Goal: Task Accomplishment & Management: Use online tool/utility

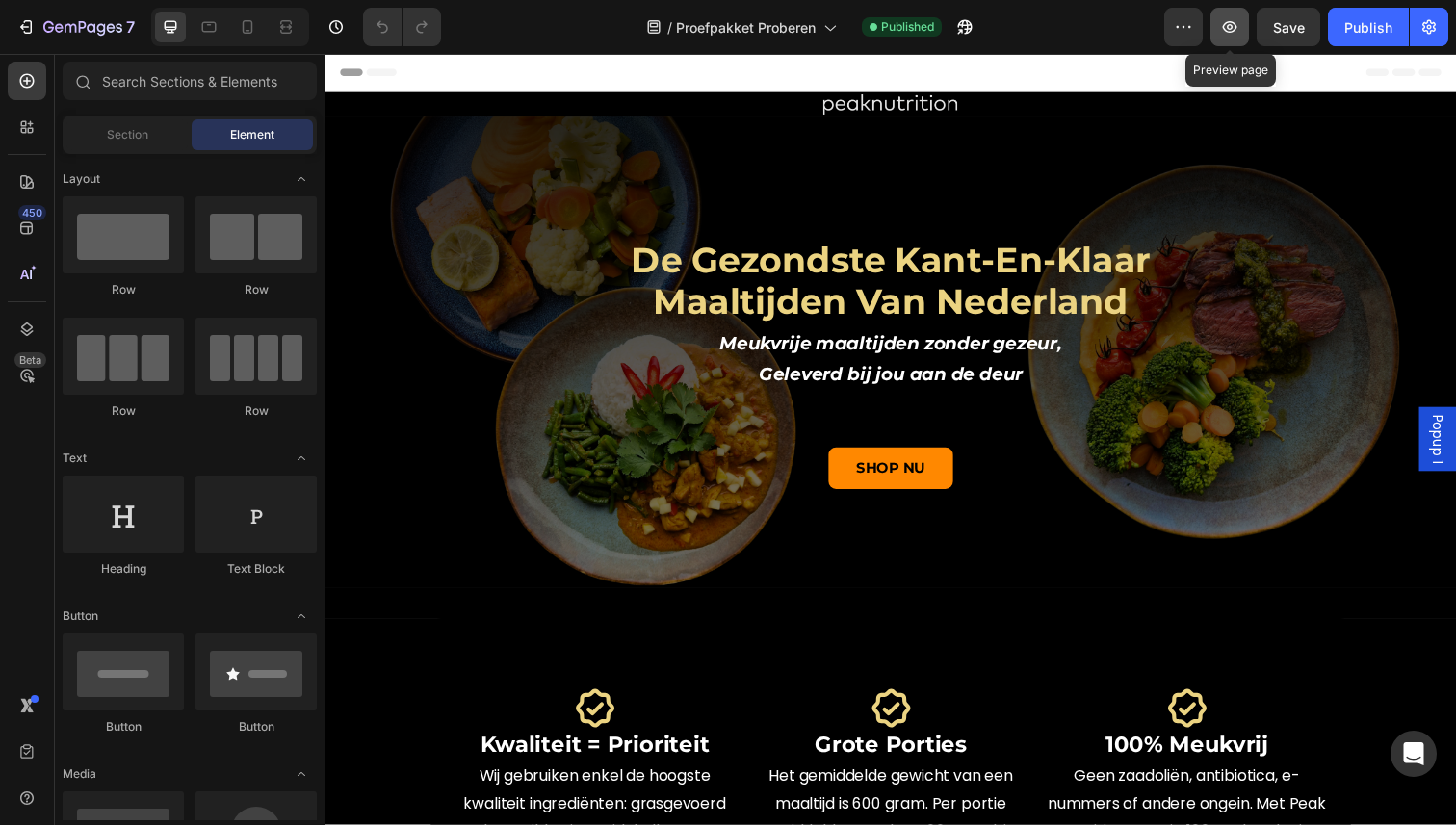
click at [1243, 36] on button "button" at bounding box center [1229, 27] width 39 height 39
click at [1082, 45] on div "/ Proefpakket Proberen Published" at bounding box center [810, 27] width 708 height 39
click at [1178, 30] on icon "button" at bounding box center [1182, 26] width 19 height 19
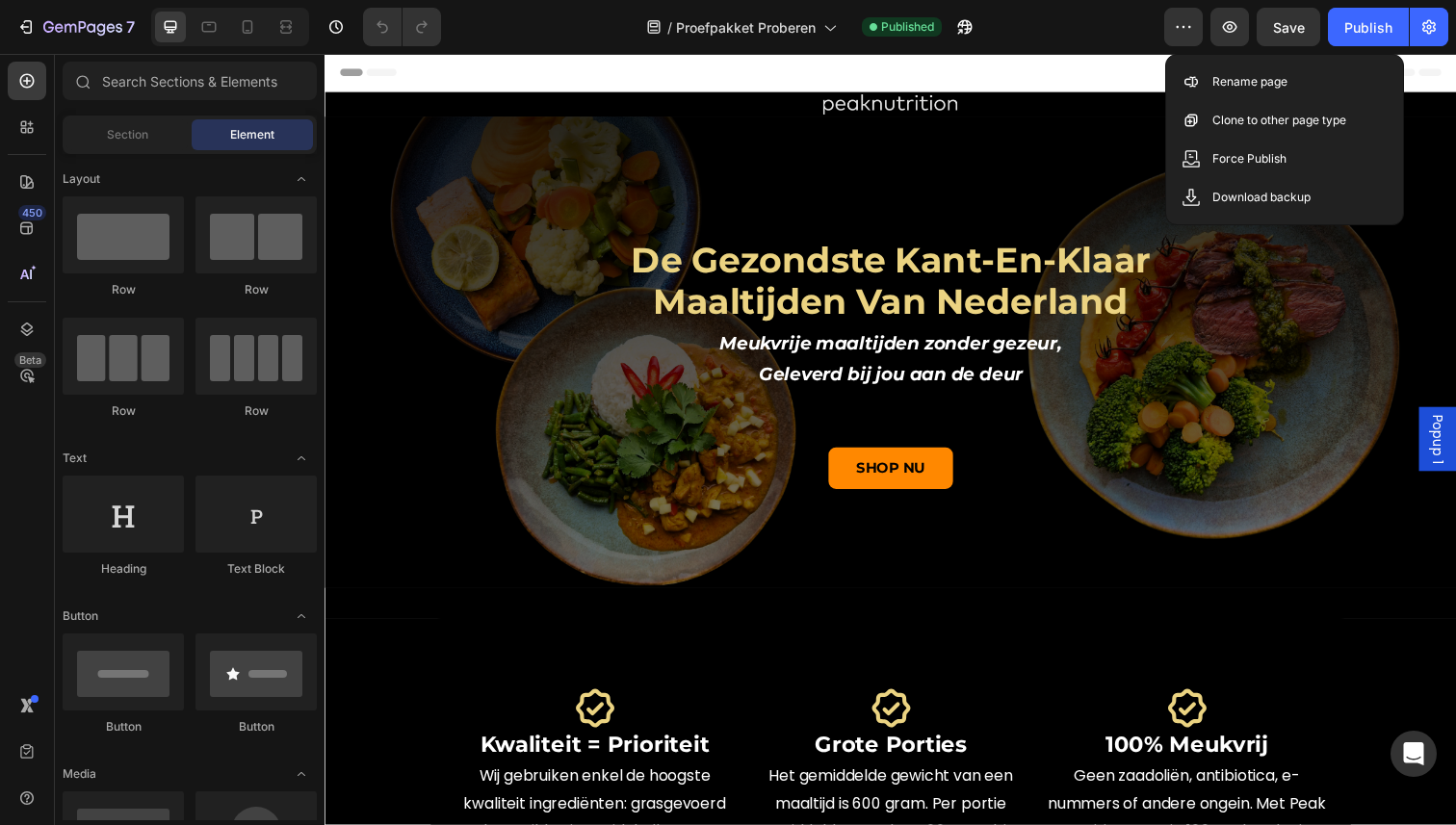
click at [1030, 24] on div "/ Proefpakket Proberen Published" at bounding box center [810, 27] width 708 height 39
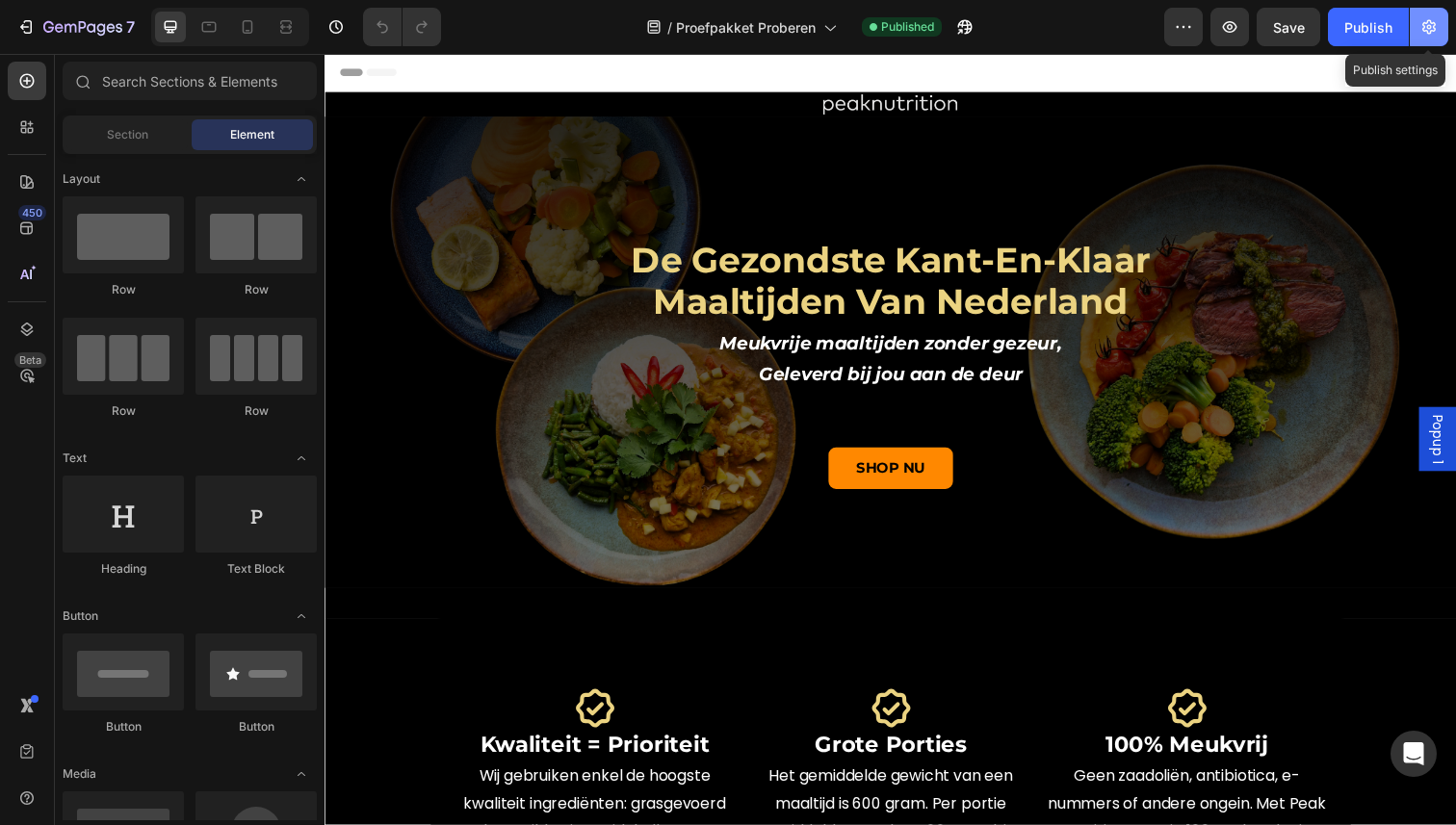
click at [1431, 33] on icon "button" at bounding box center [1428, 26] width 19 height 19
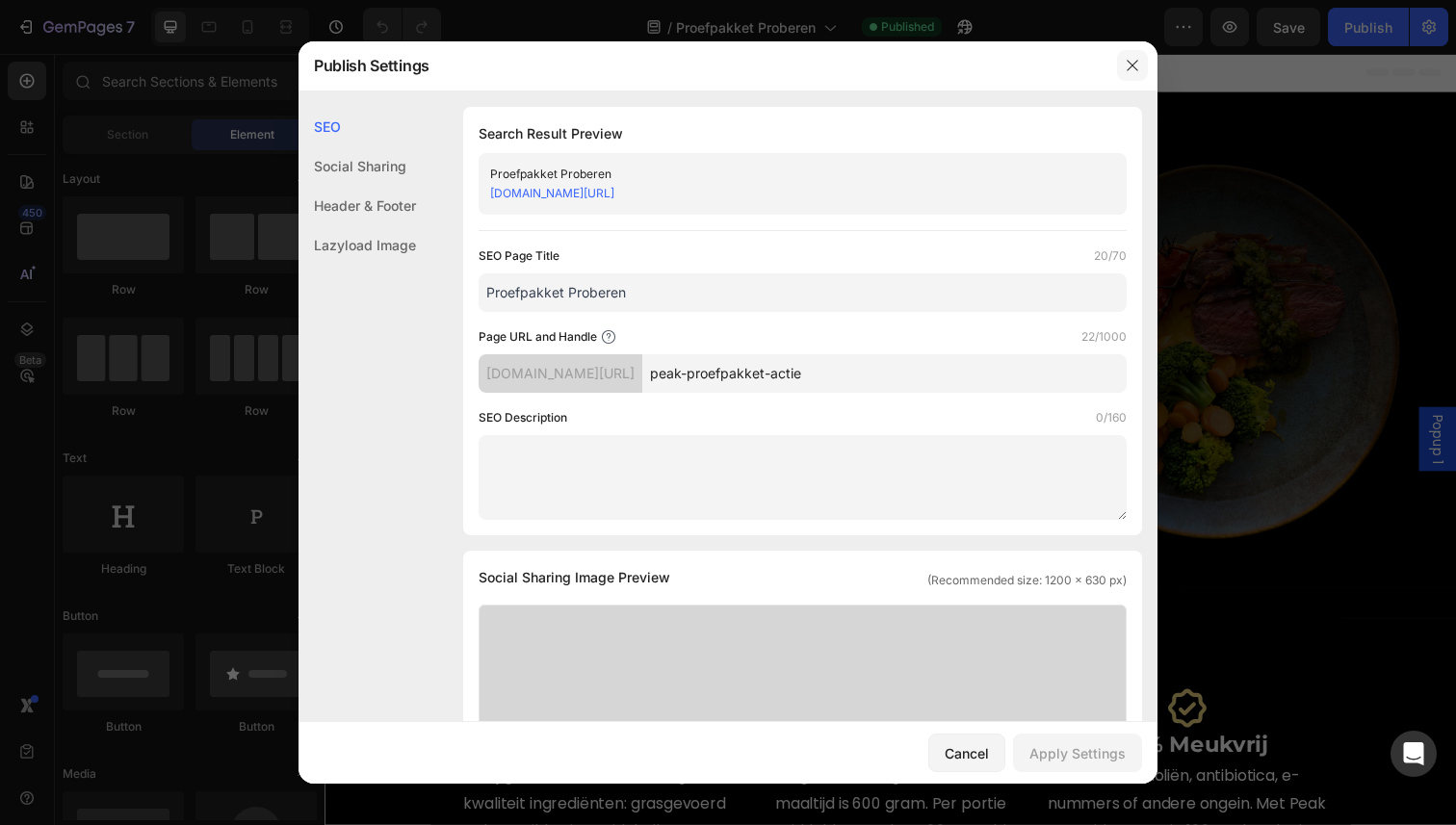
click at [1122, 63] on button "button" at bounding box center [1132, 65] width 31 height 31
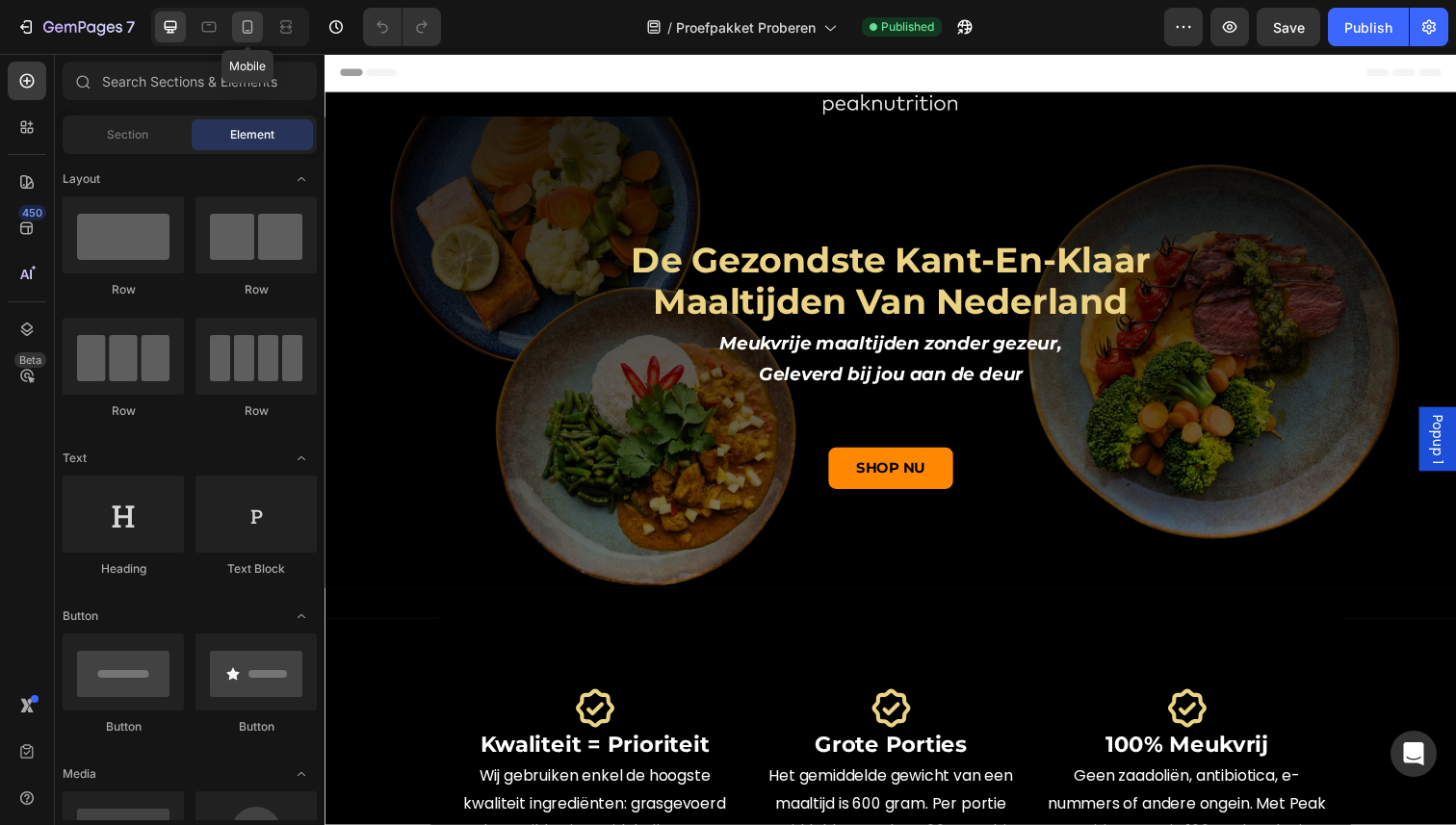
click at [261, 34] on div at bounding box center [247, 27] width 31 height 31
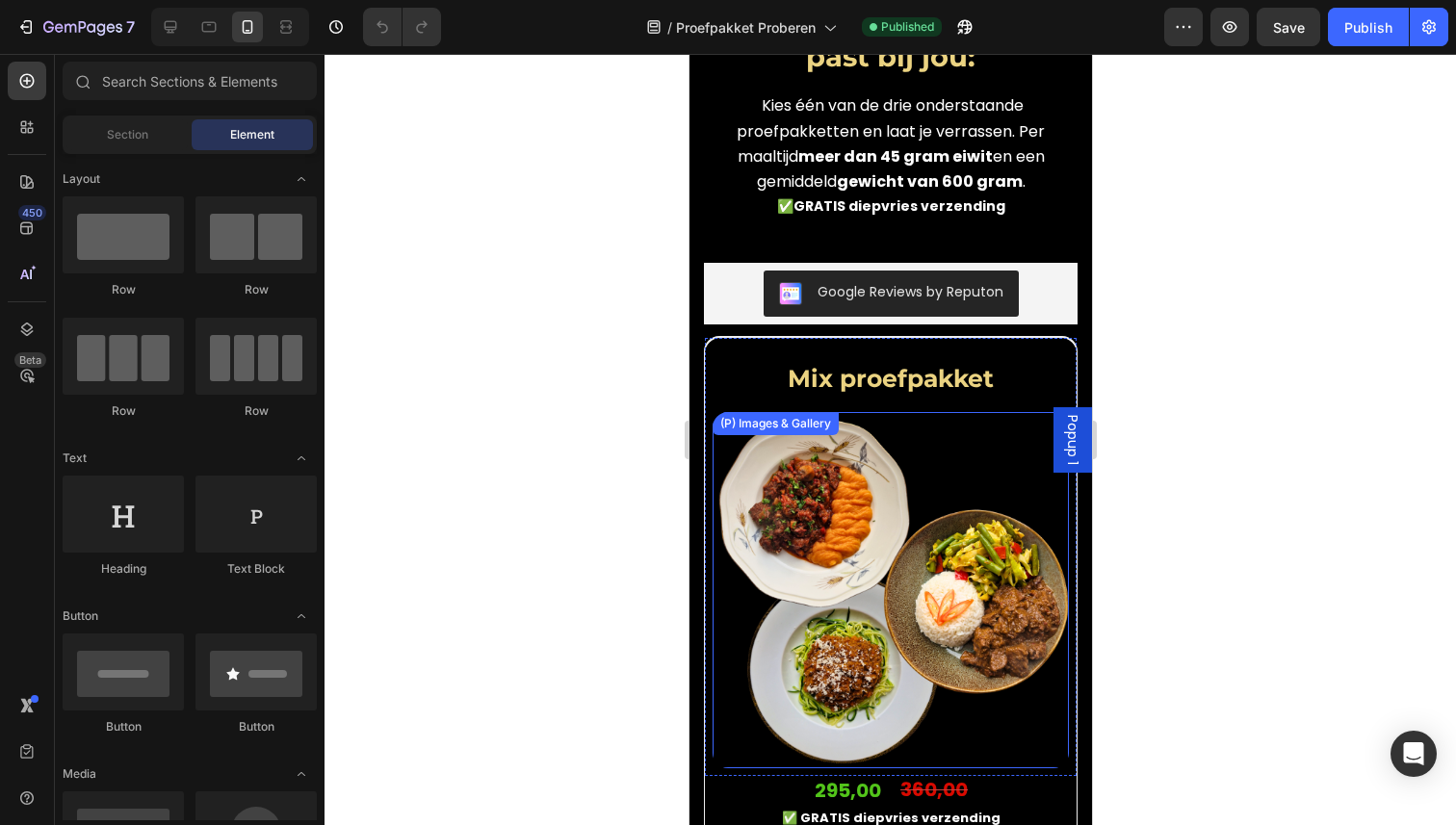
scroll to position [1430, 0]
click at [817, 498] on img at bounding box center [890, 589] width 357 height 357
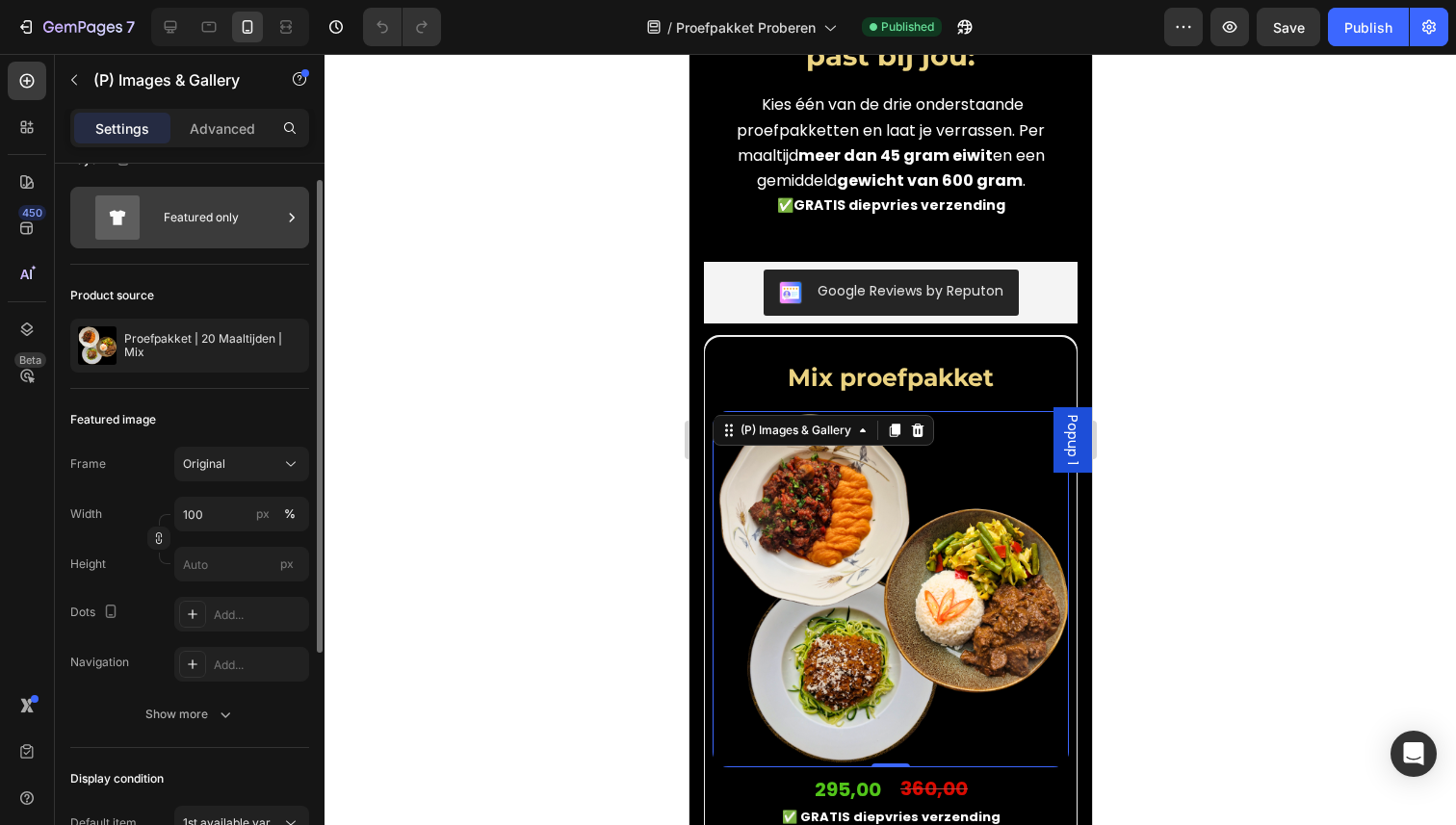
scroll to position [0, 0]
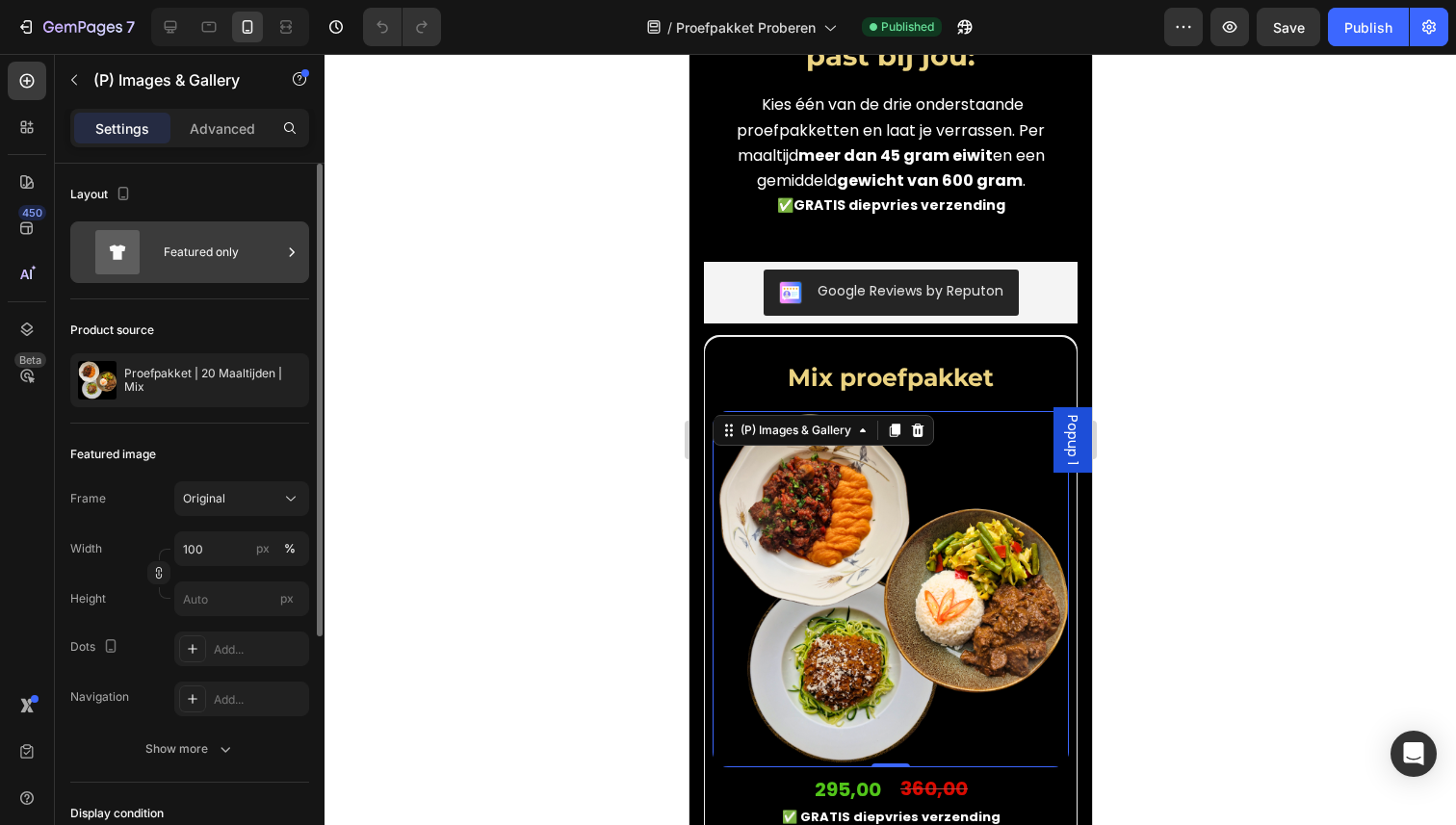
click at [238, 256] on div "Featured only" at bounding box center [223, 252] width 118 height 44
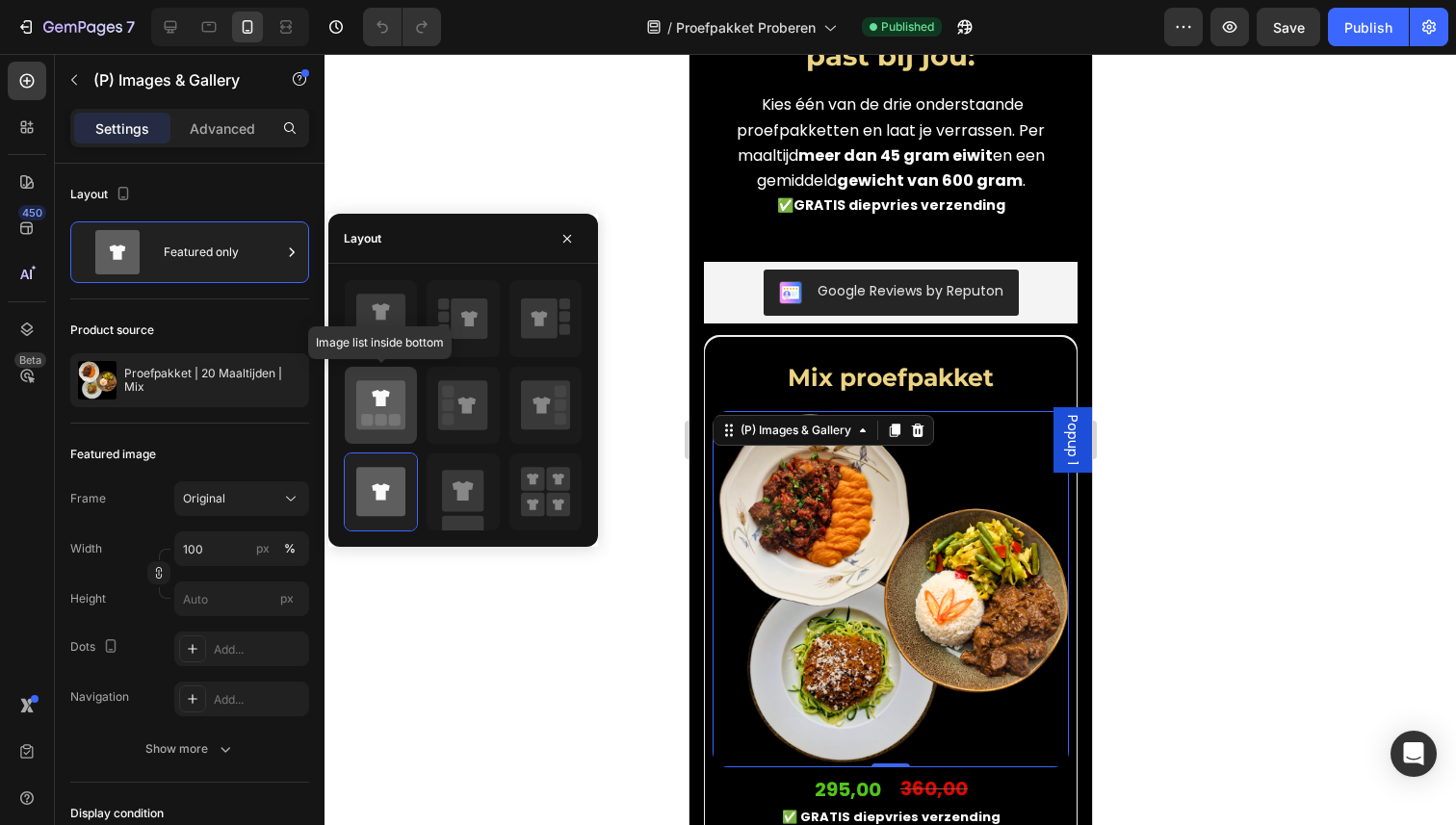
click at [391, 428] on icon at bounding box center [380, 405] width 49 height 49
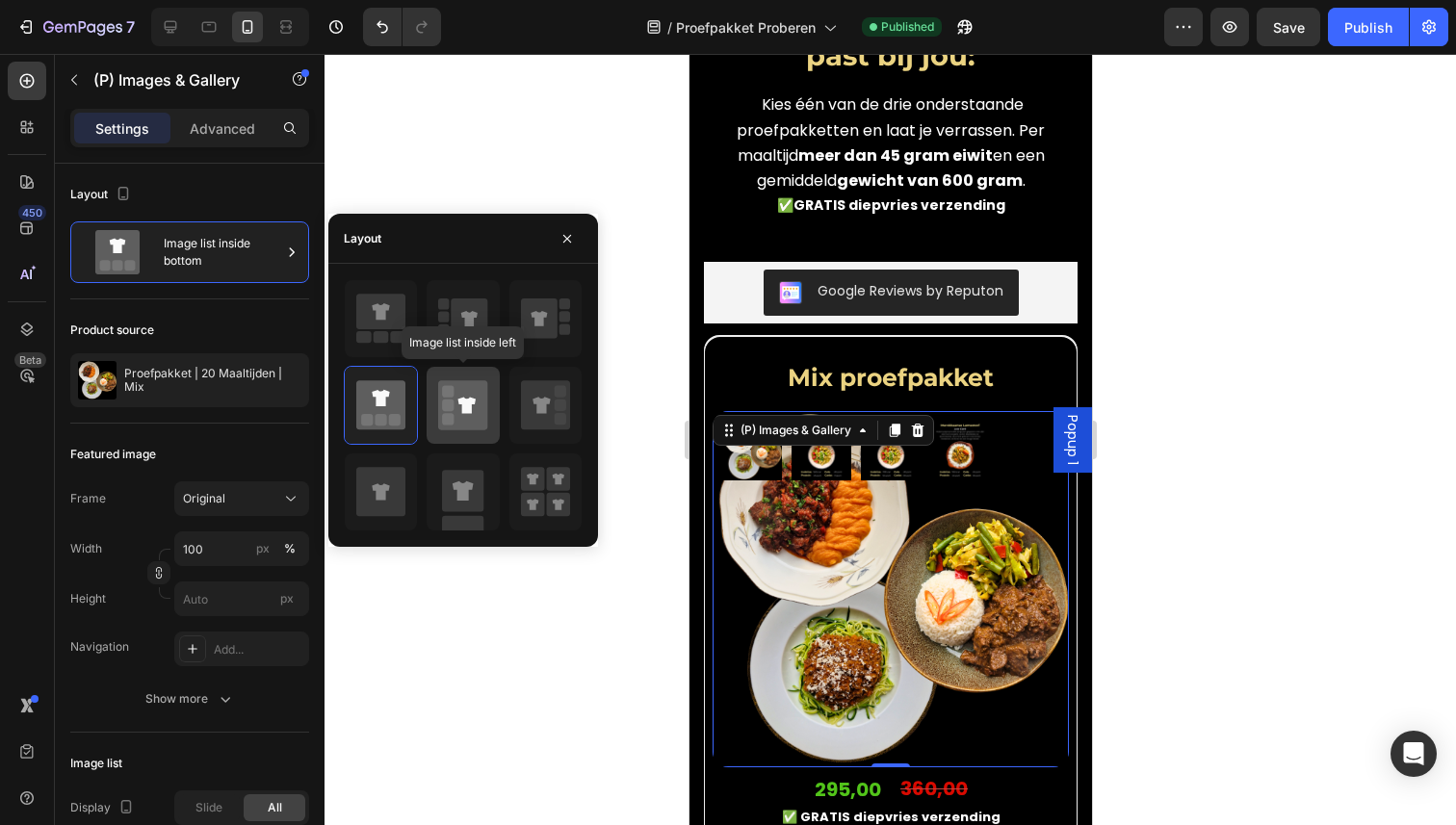
click at [455, 423] on icon at bounding box center [462, 405] width 49 height 49
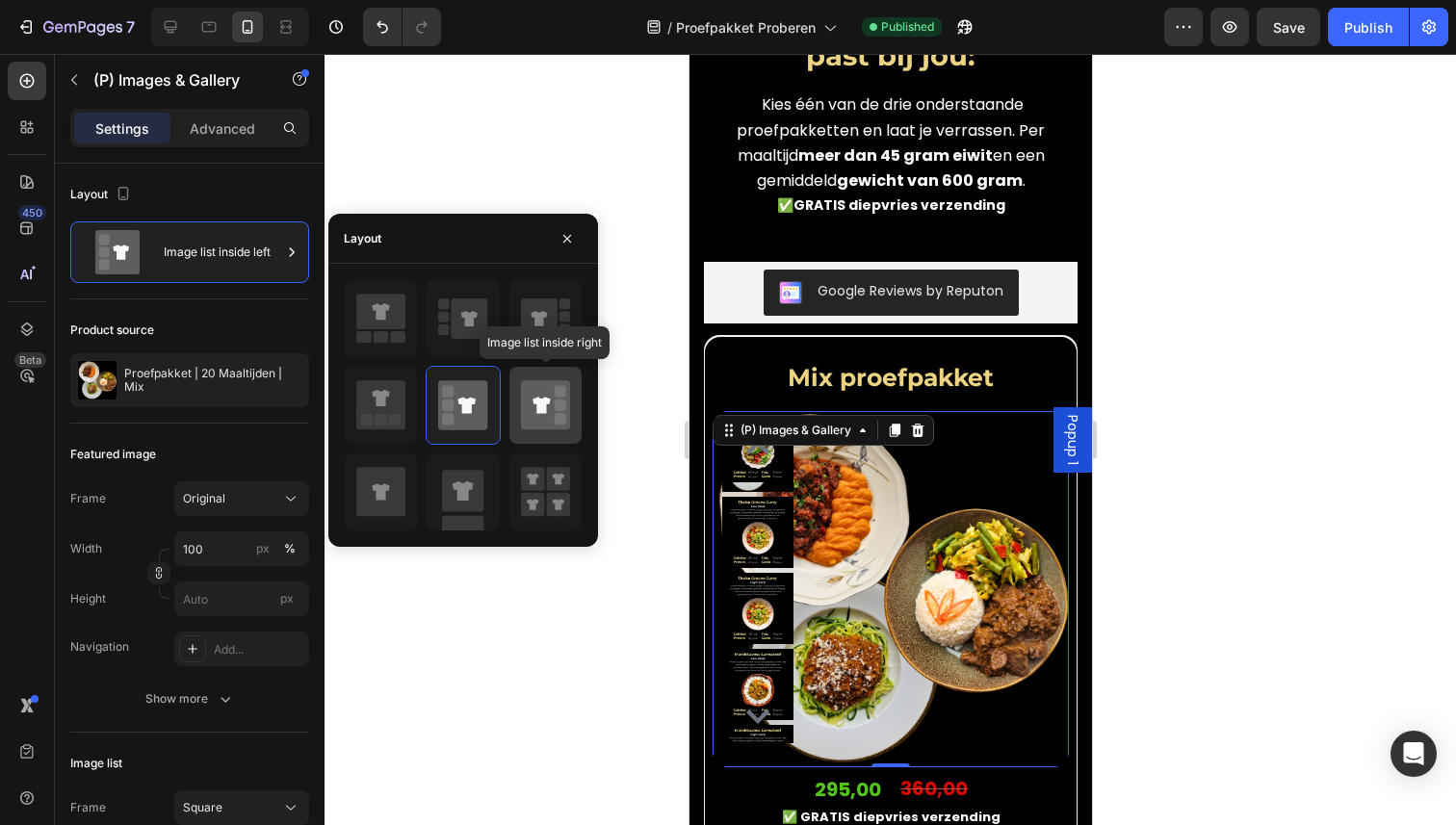
click at [542, 406] on icon at bounding box center [540, 405] width 17 height 16
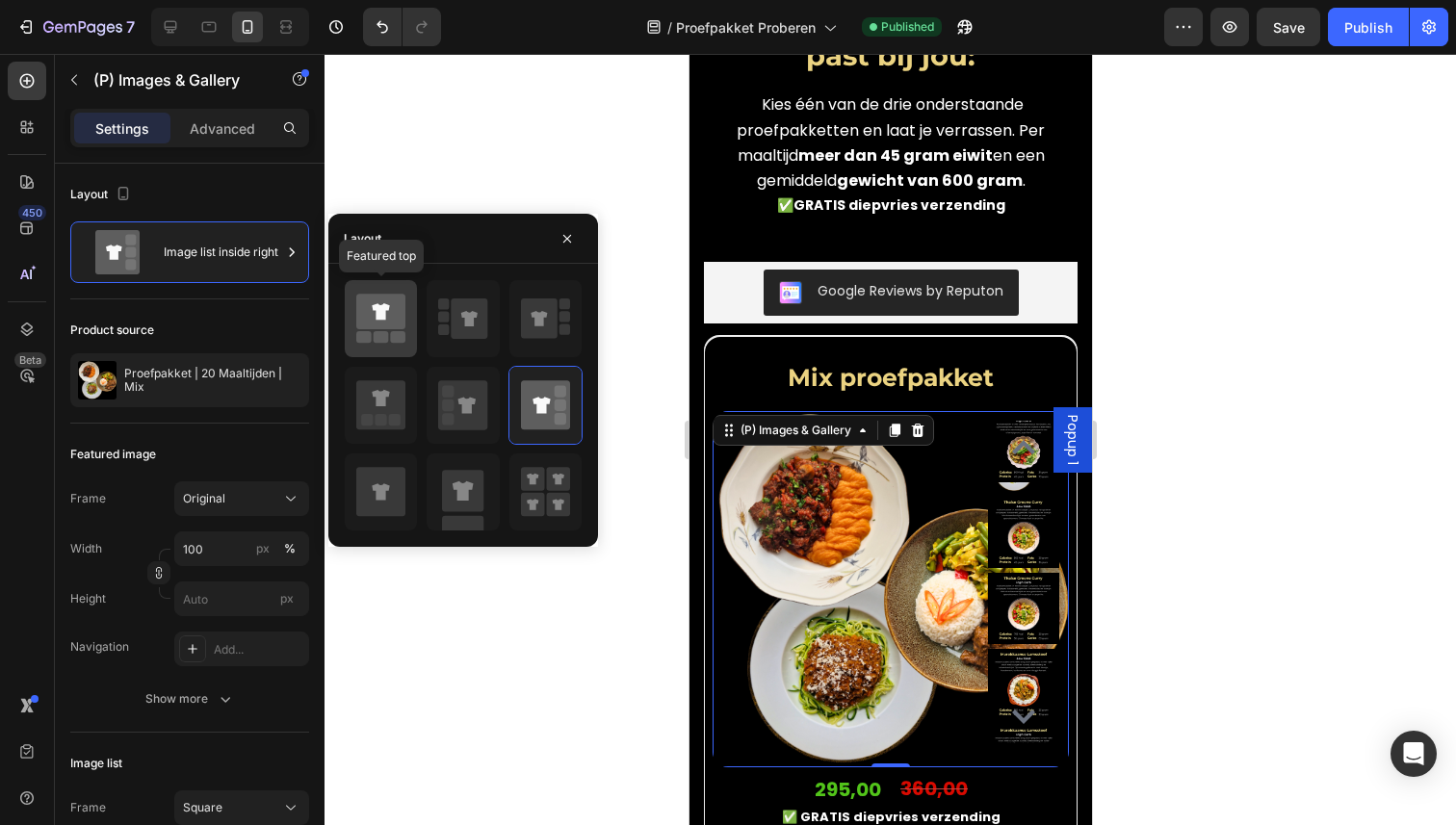
click at [389, 346] on div at bounding box center [380, 319] width 72 height 77
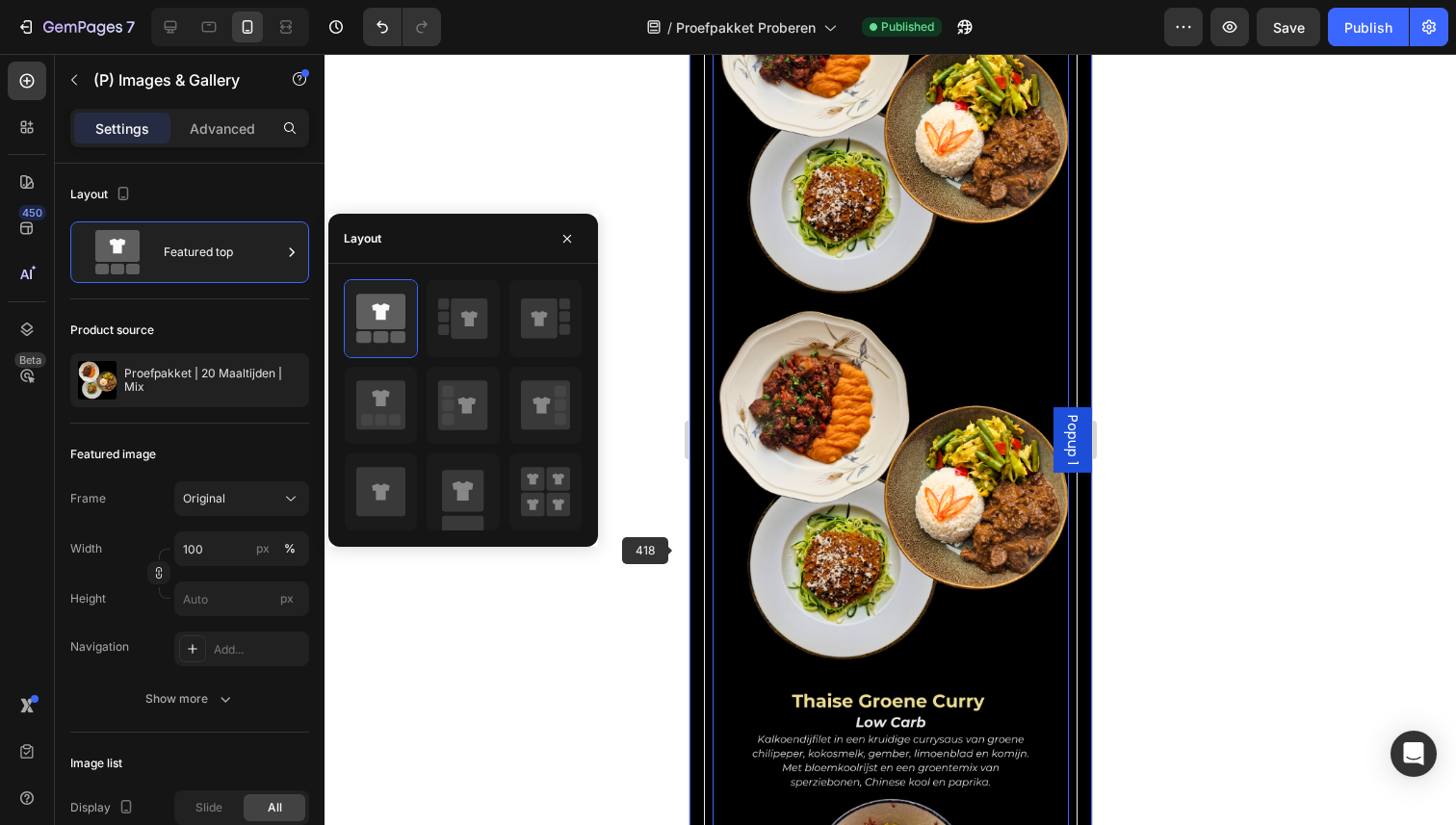
scroll to position [1896, 0]
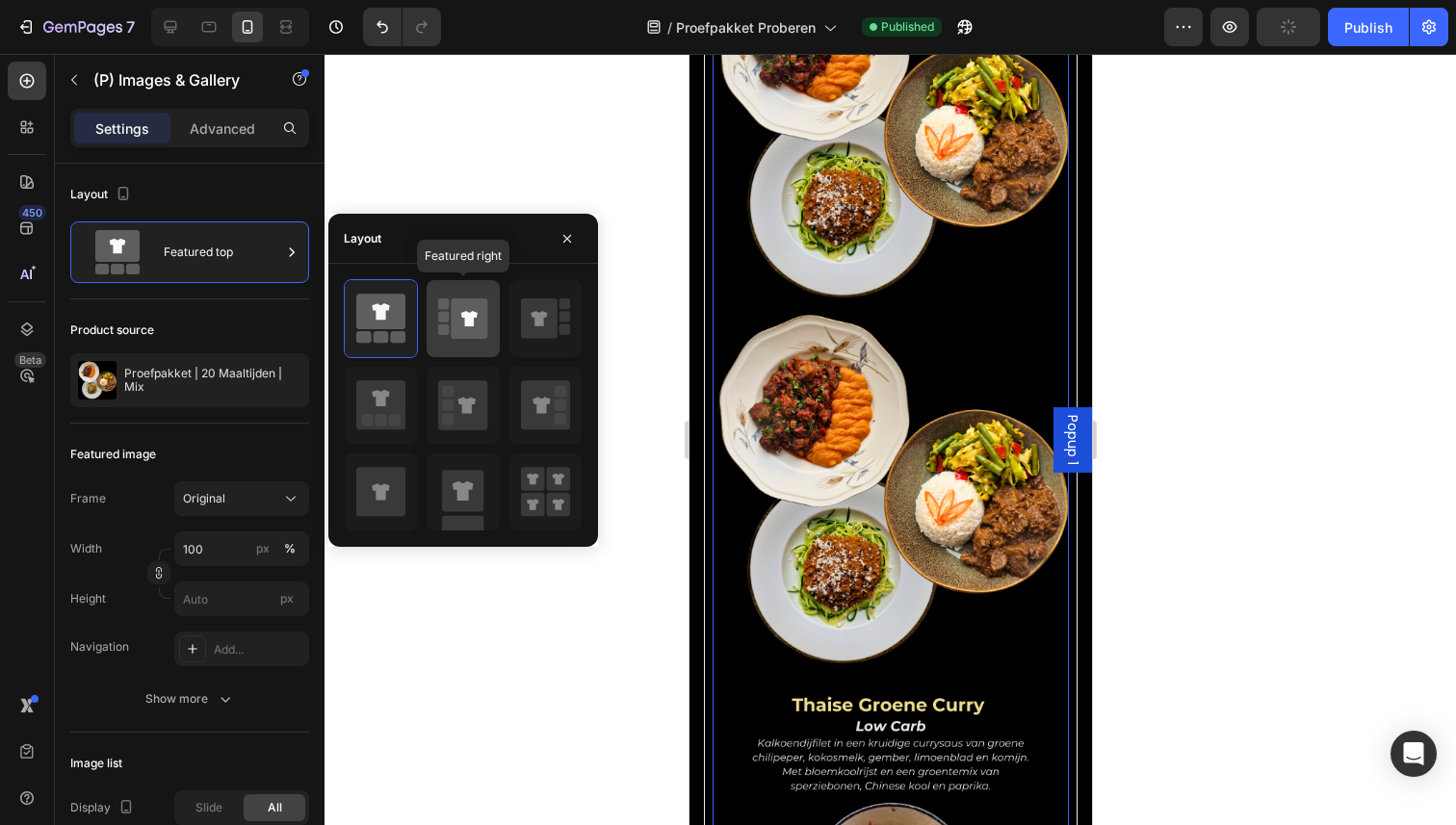
click at [464, 317] on icon at bounding box center [469, 318] width 16 height 15
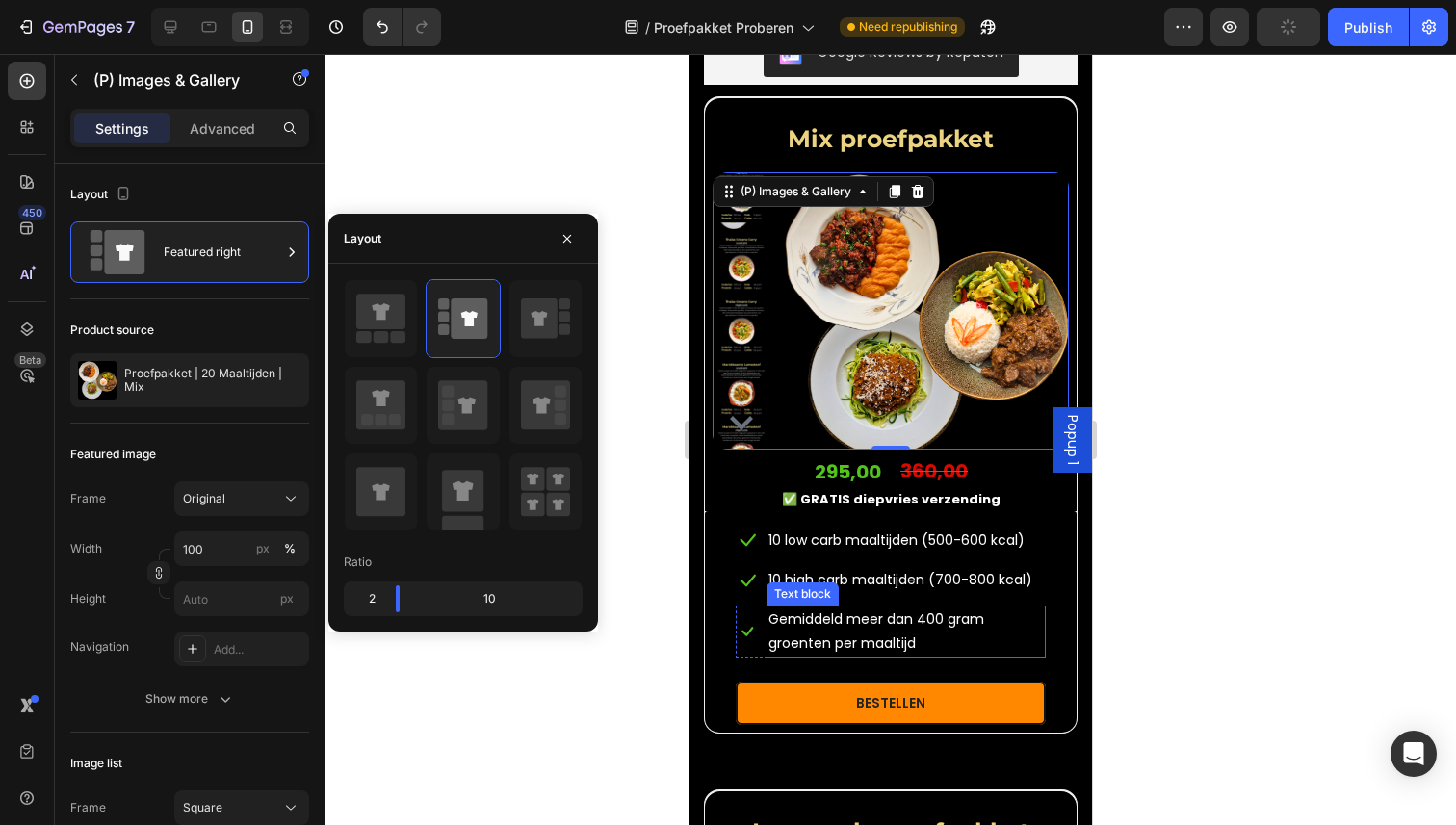
scroll to position [1665, 0]
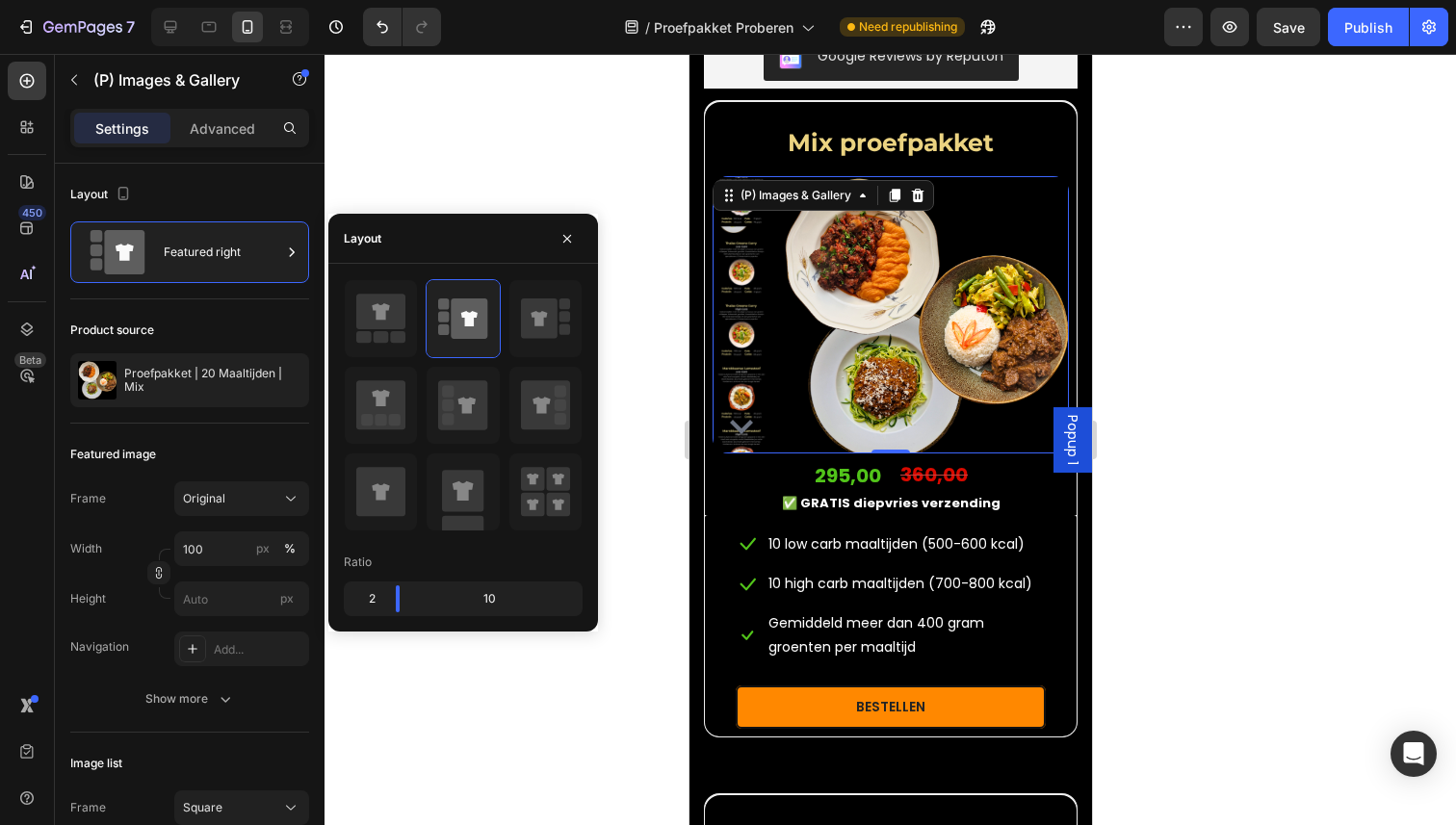
click at [747, 351] on img at bounding box center [741, 331] width 58 height 58
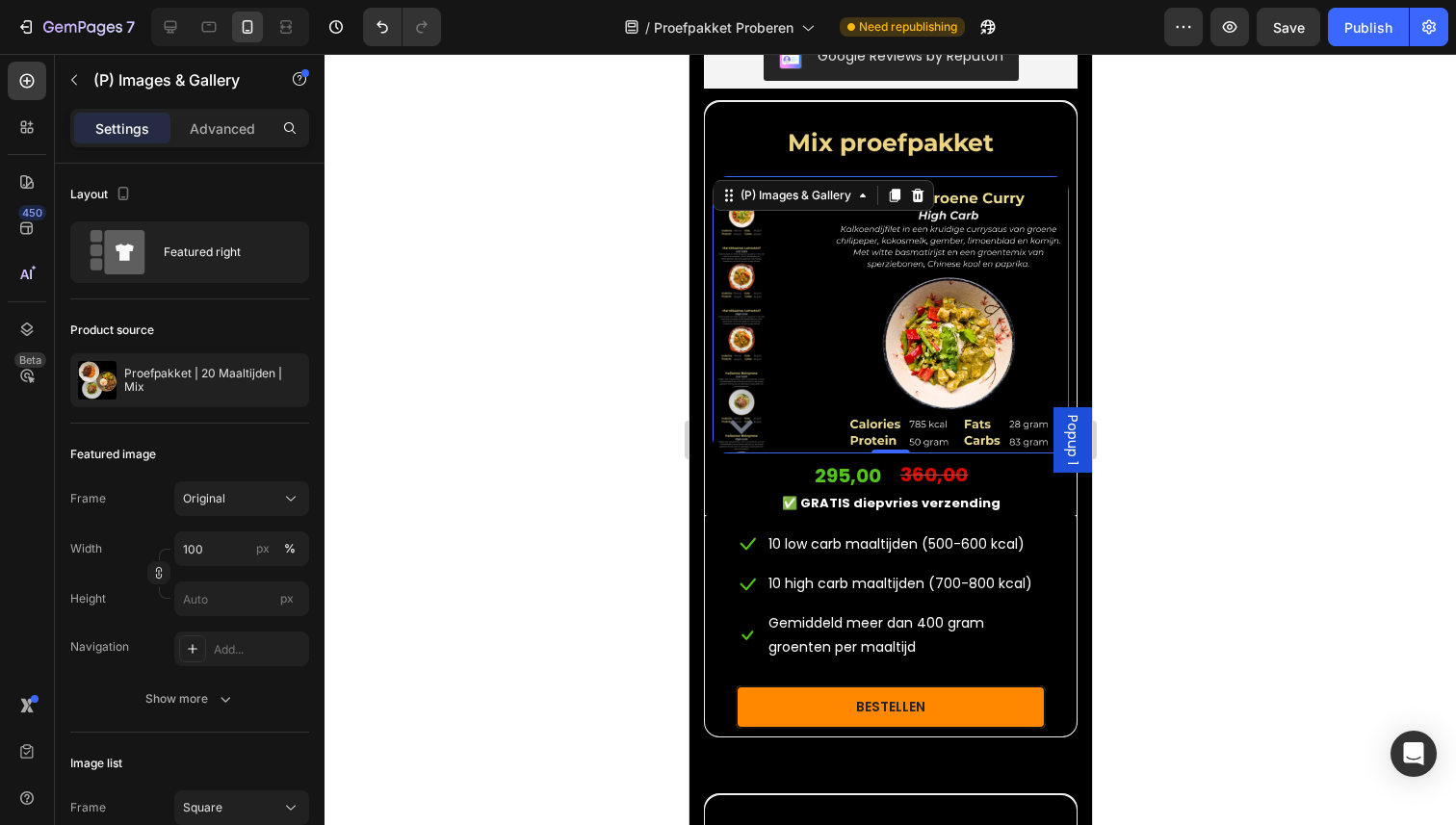
click at [734, 401] on img at bounding box center [741, 398] width 58 height 58
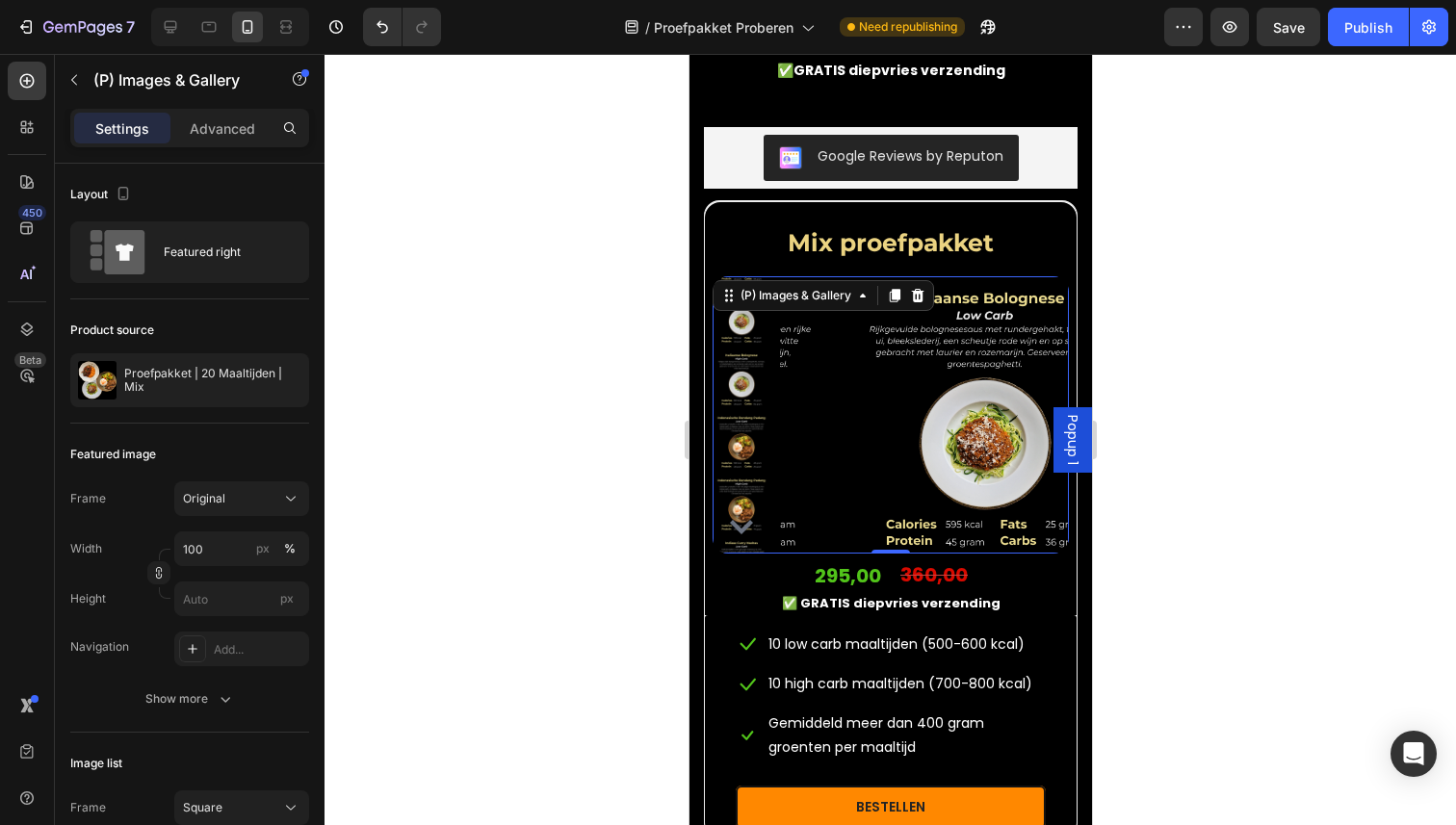
scroll to position [1471, 0]
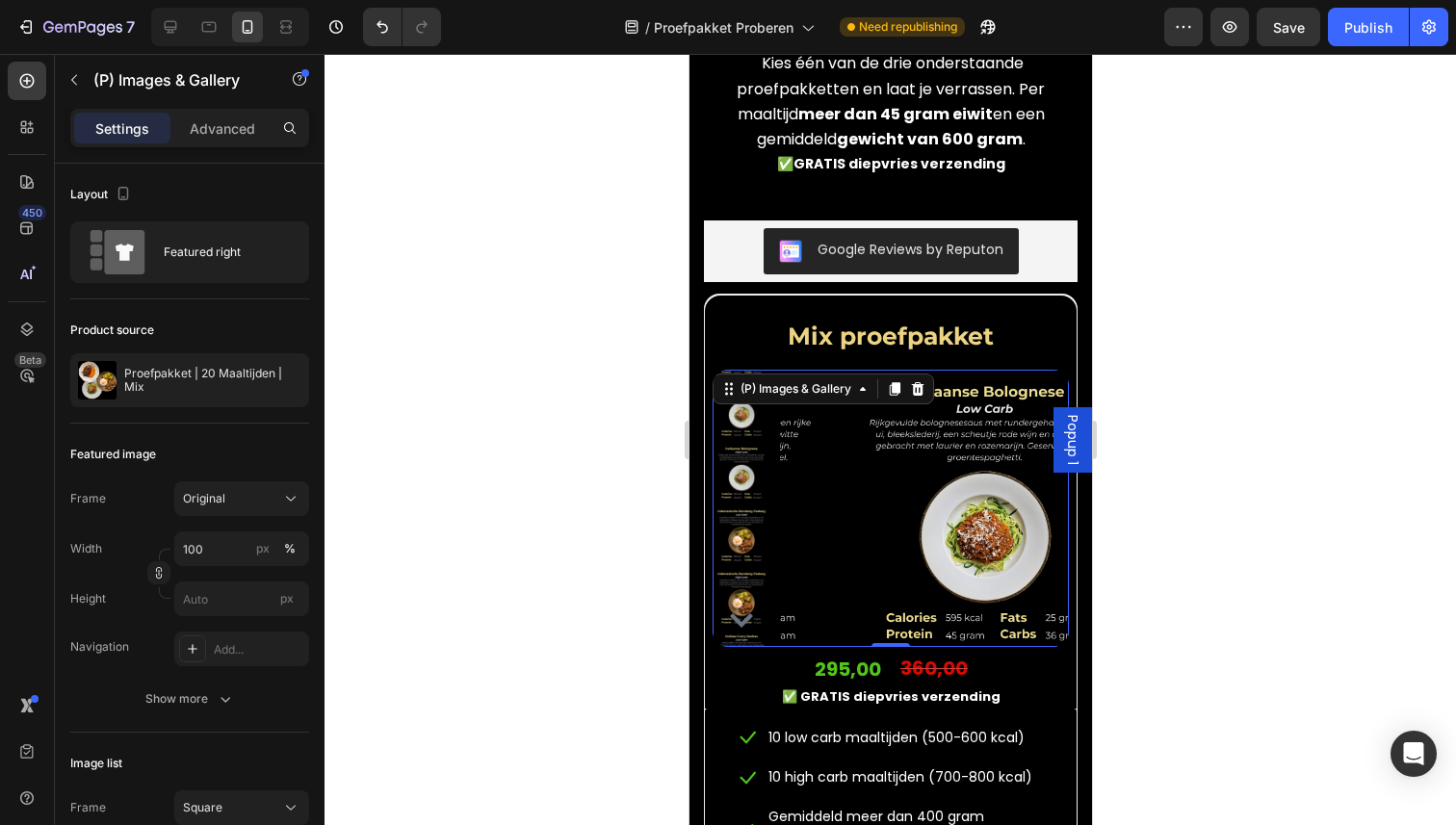
click at [742, 616] on icon "Carousel Next Arrow" at bounding box center [740, 619] width 23 height 23
click at [733, 415] on img at bounding box center [741, 415] width 58 height 58
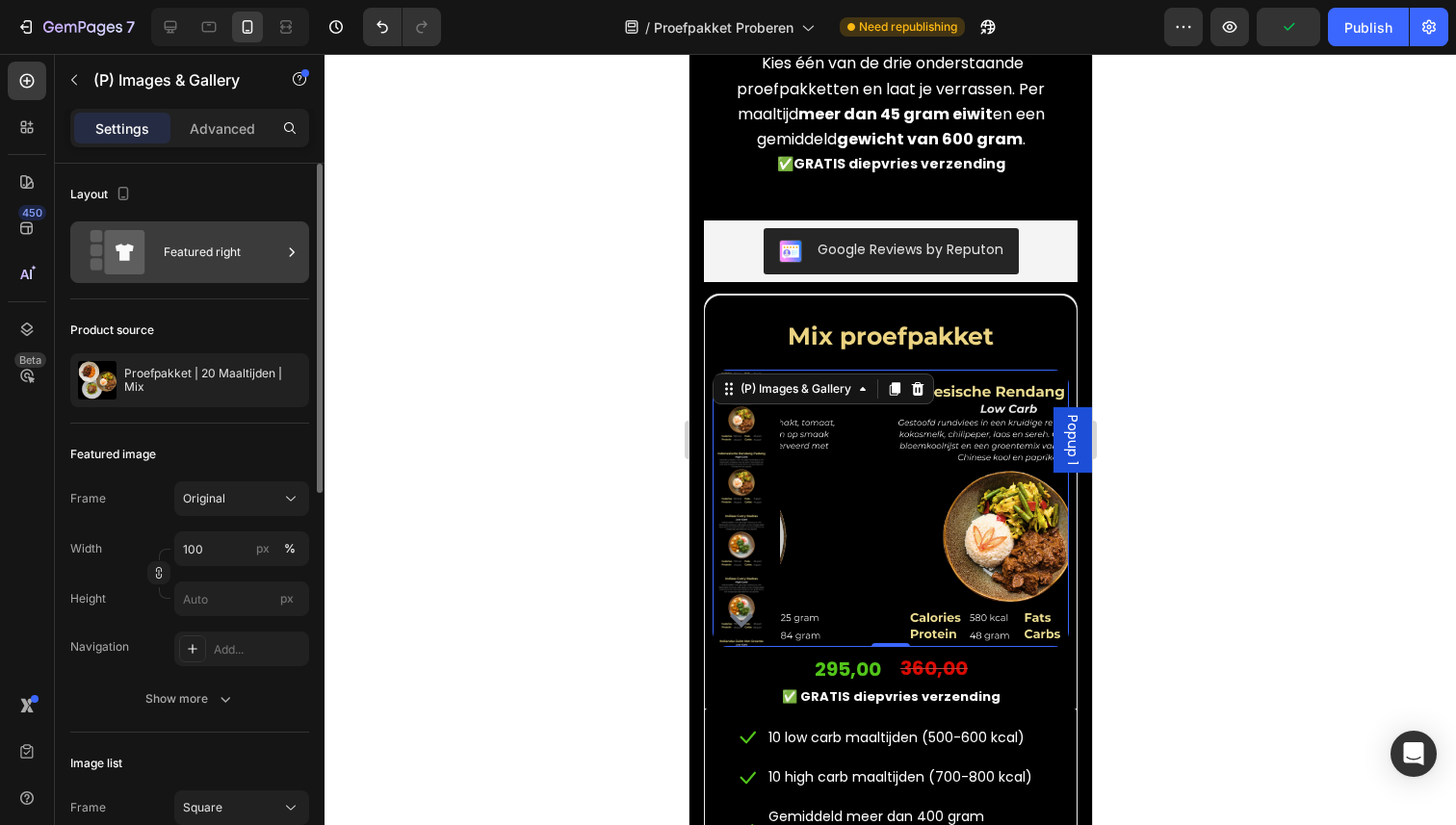
click at [193, 268] on div "Featured right" at bounding box center [223, 252] width 118 height 44
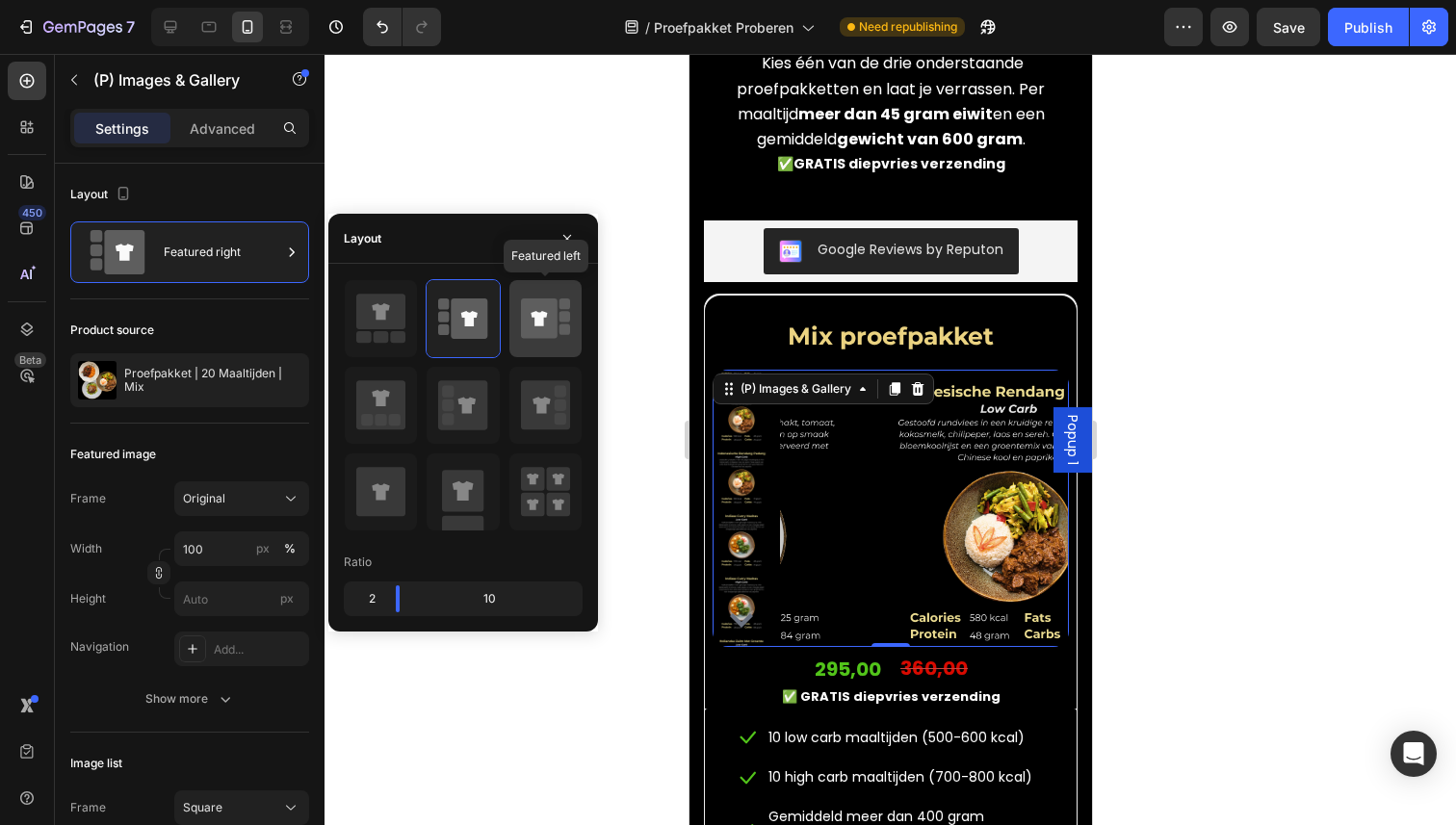
click at [556, 311] on icon at bounding box center [545, 319] width 49 height 54
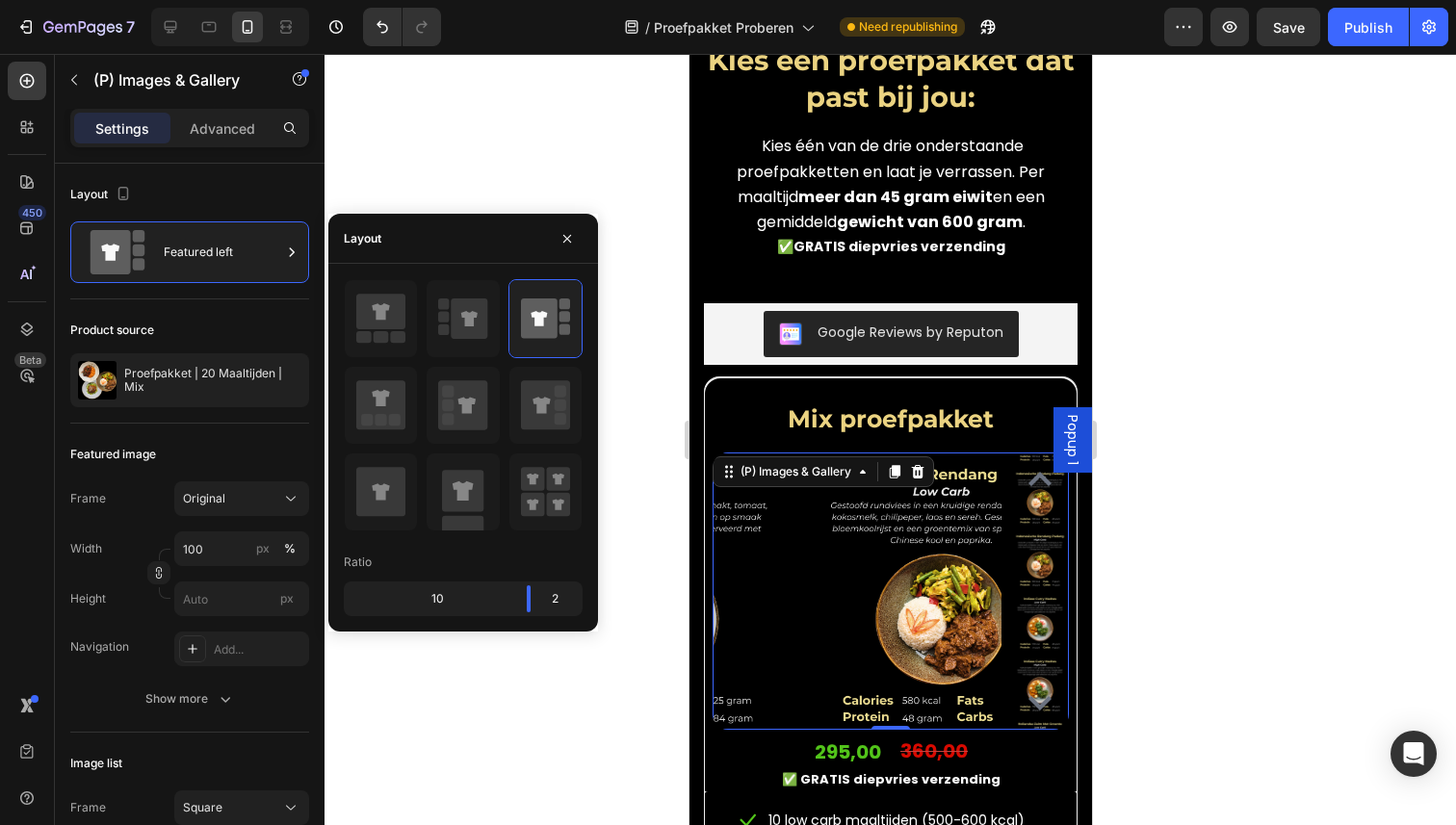
scroll to position [1311, 0]
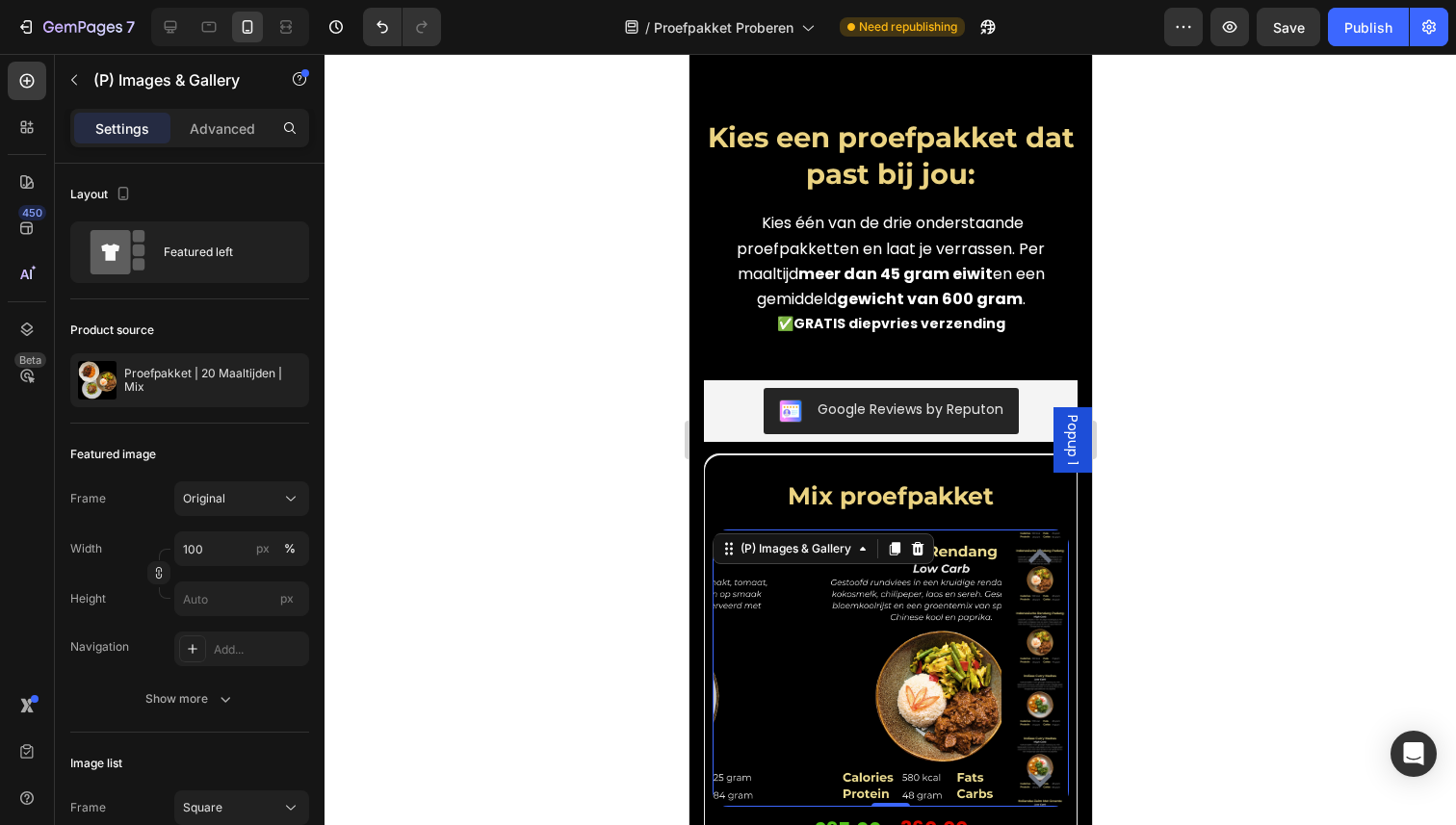
click at [1032, 568] on div at bounding box center [1039, 575] width 58 height 58
click at [1039, 558] on div at bounding box center [1039, 575] width 58 height 58
click at [1028, 558] on icon "Carousel Back Arrow" at bounding box center [1039, 556] width 23 height 23
click at [1028, 553] on icon "Carousel Back Arrow" at bounding box center [1039, 556] width 23 height 14
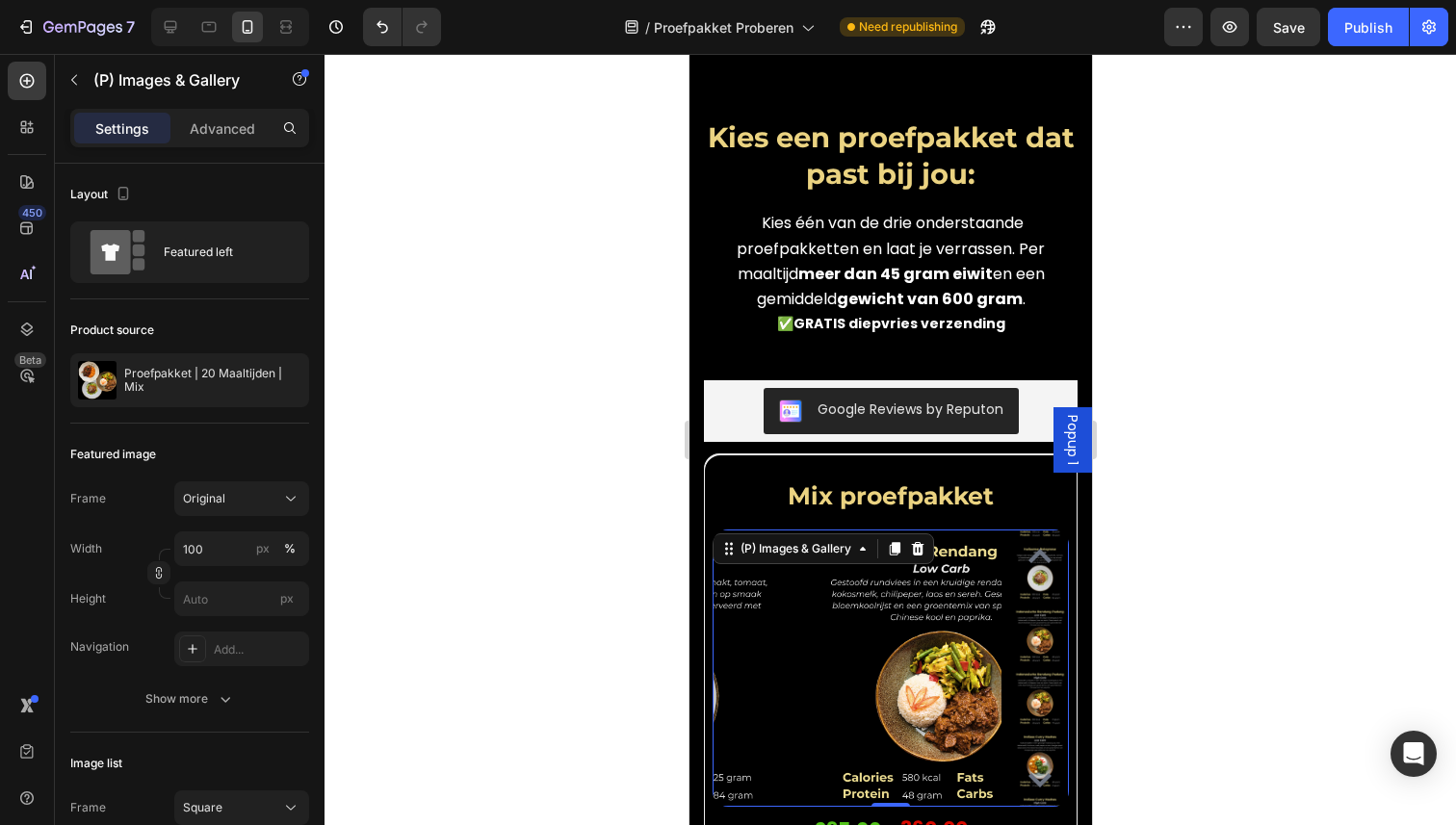
click at [1028, 553] on icon "Carousel Back Arrow" at bounding box center [1039, 556] width 23 height 14
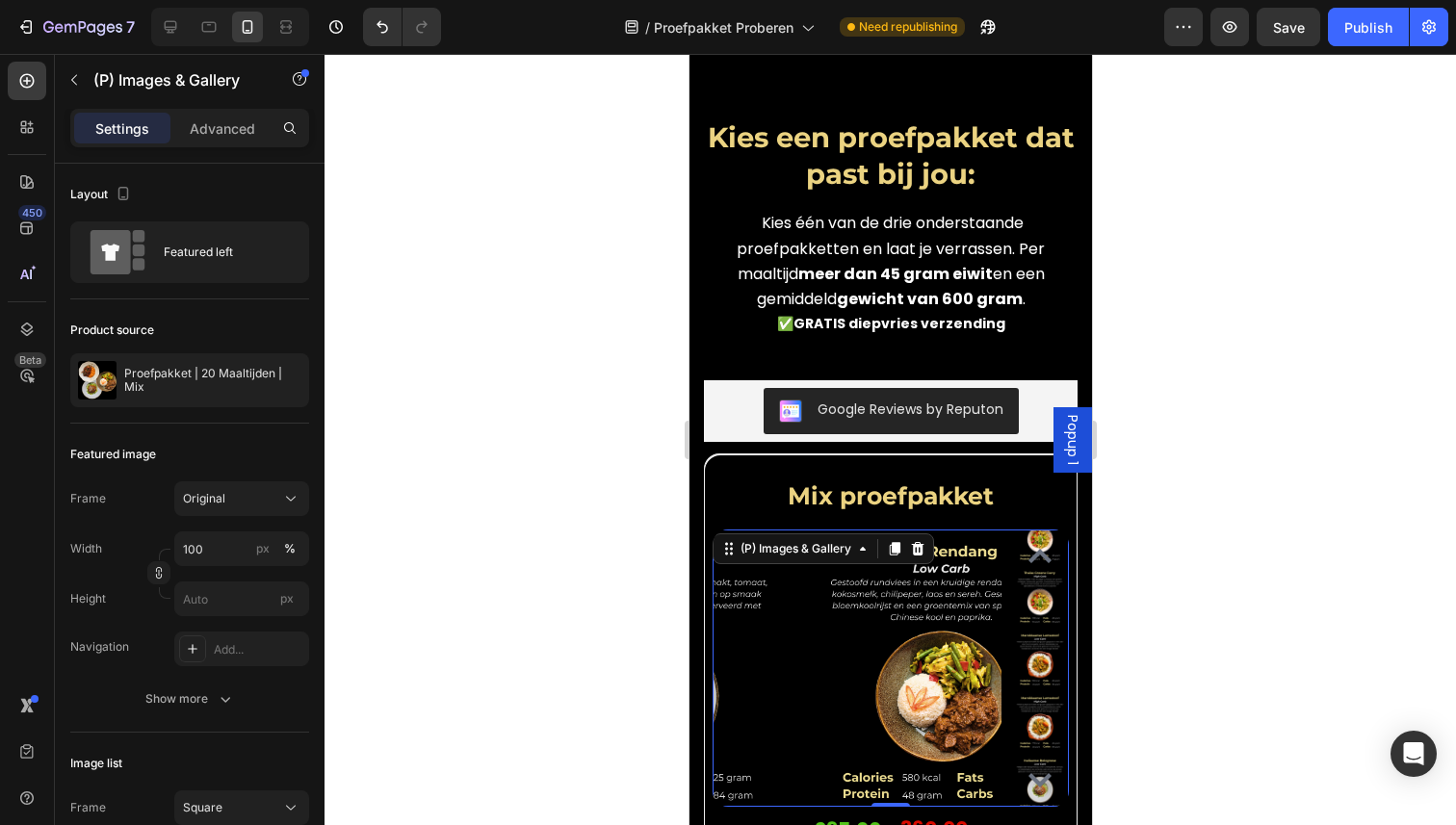
click at [1028, 553] on icon "Carousel Back Arrow" at bounding box center [1039, 556] width 23 height 14
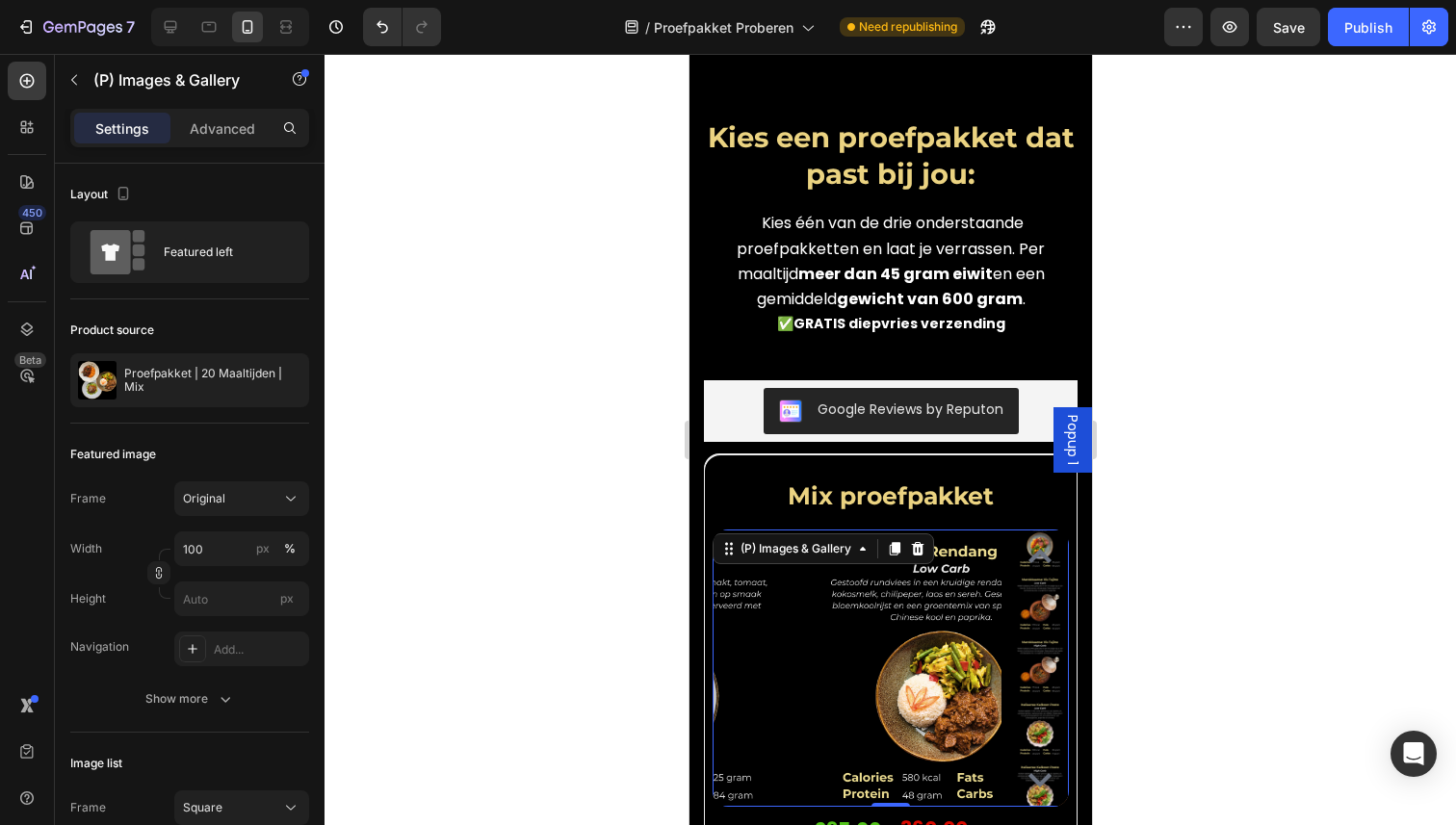
click at [1034, 772] on icon "Carousel Next Arrow" at bounding box center [1039, 779] width 23 height 23
click at [1031, 778] on icon "Carousel Next Arrow" at bounding box center [1039, 780] width 23 height 14
click at [1034, 680] on img at bounding box center [1039, 679] width 58 height 58
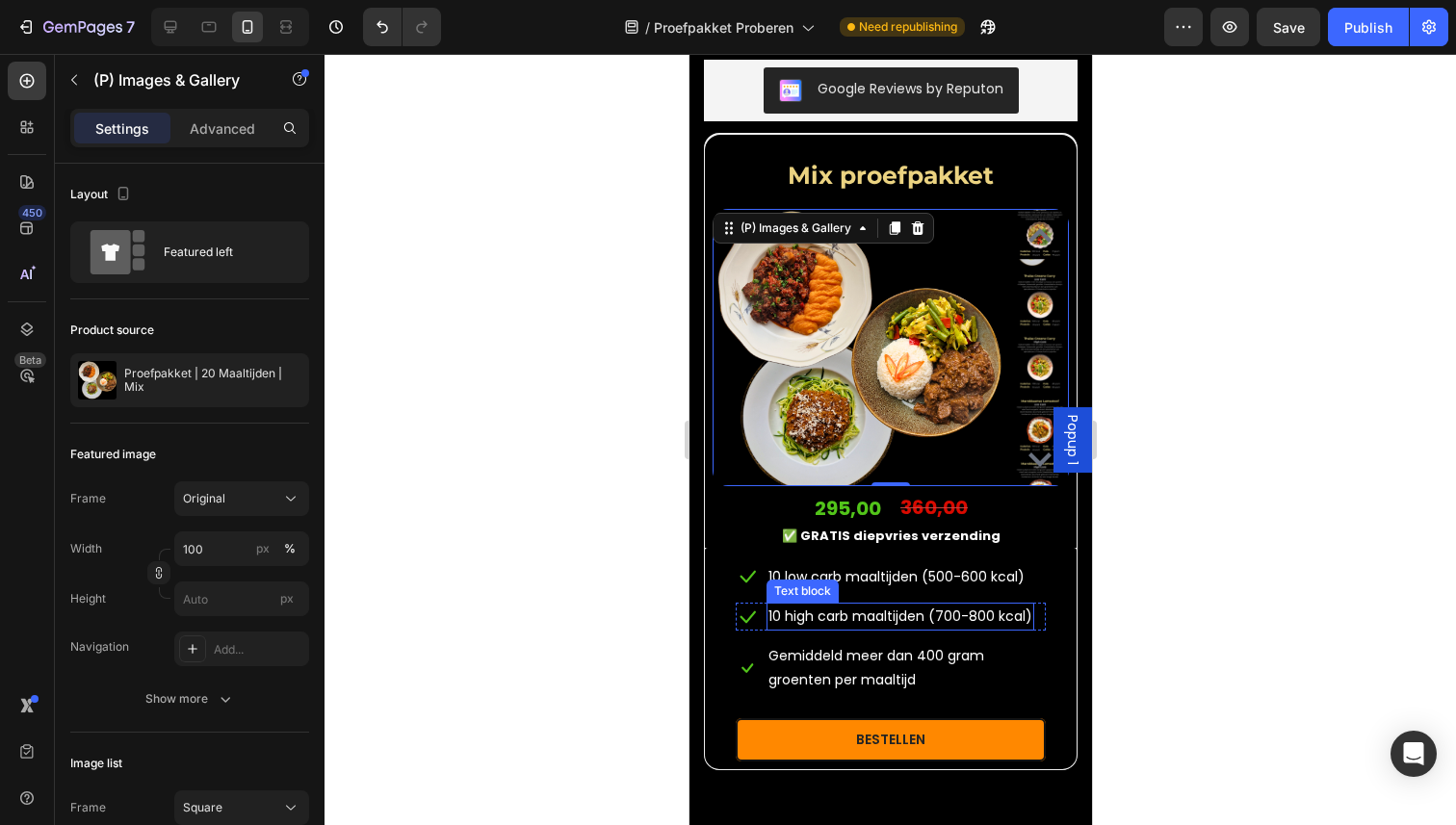
scroll to position [1627, 0]
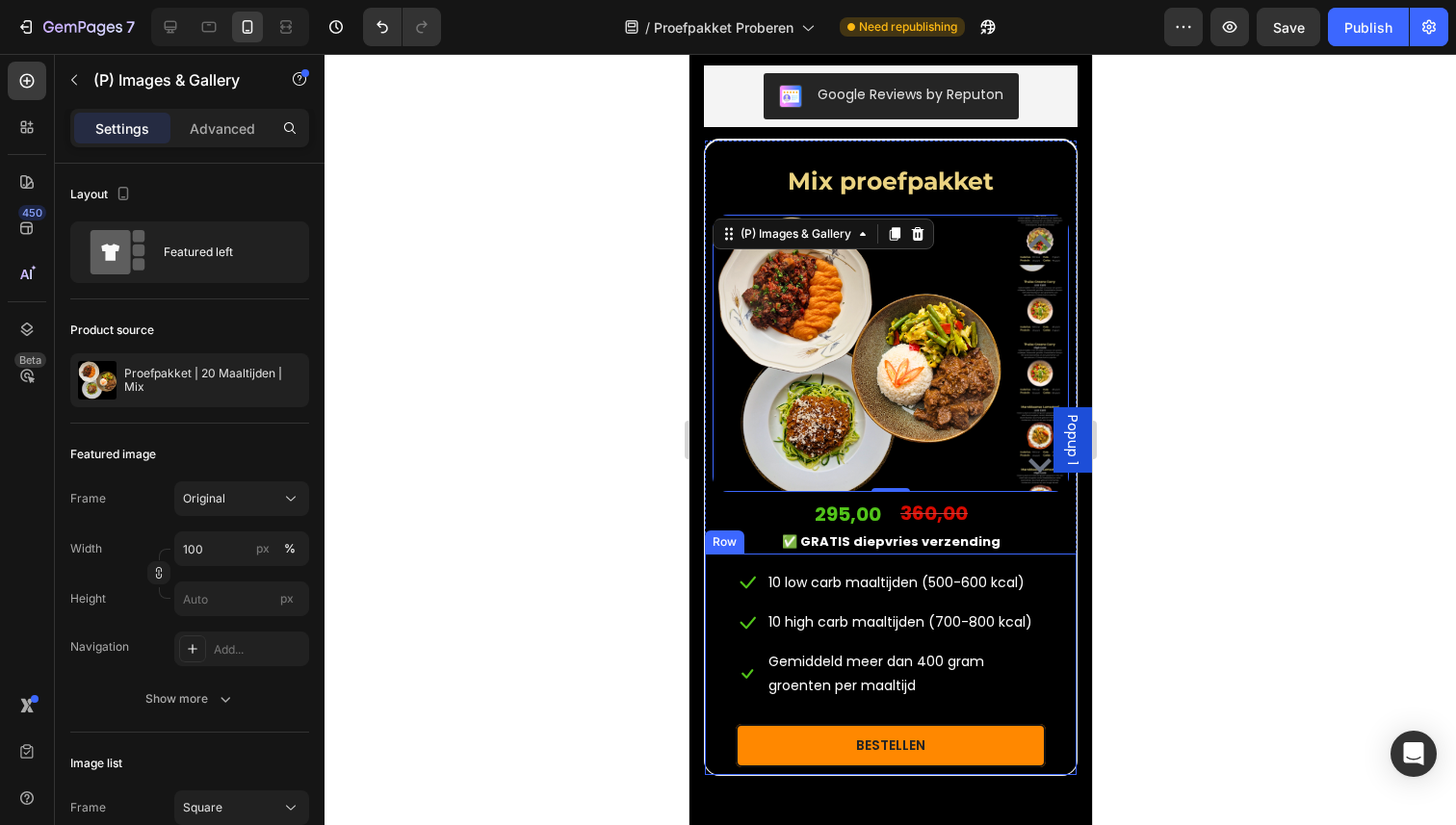
click at [477, 483] on div at bounding box center [890, 439] width 1131 height 771
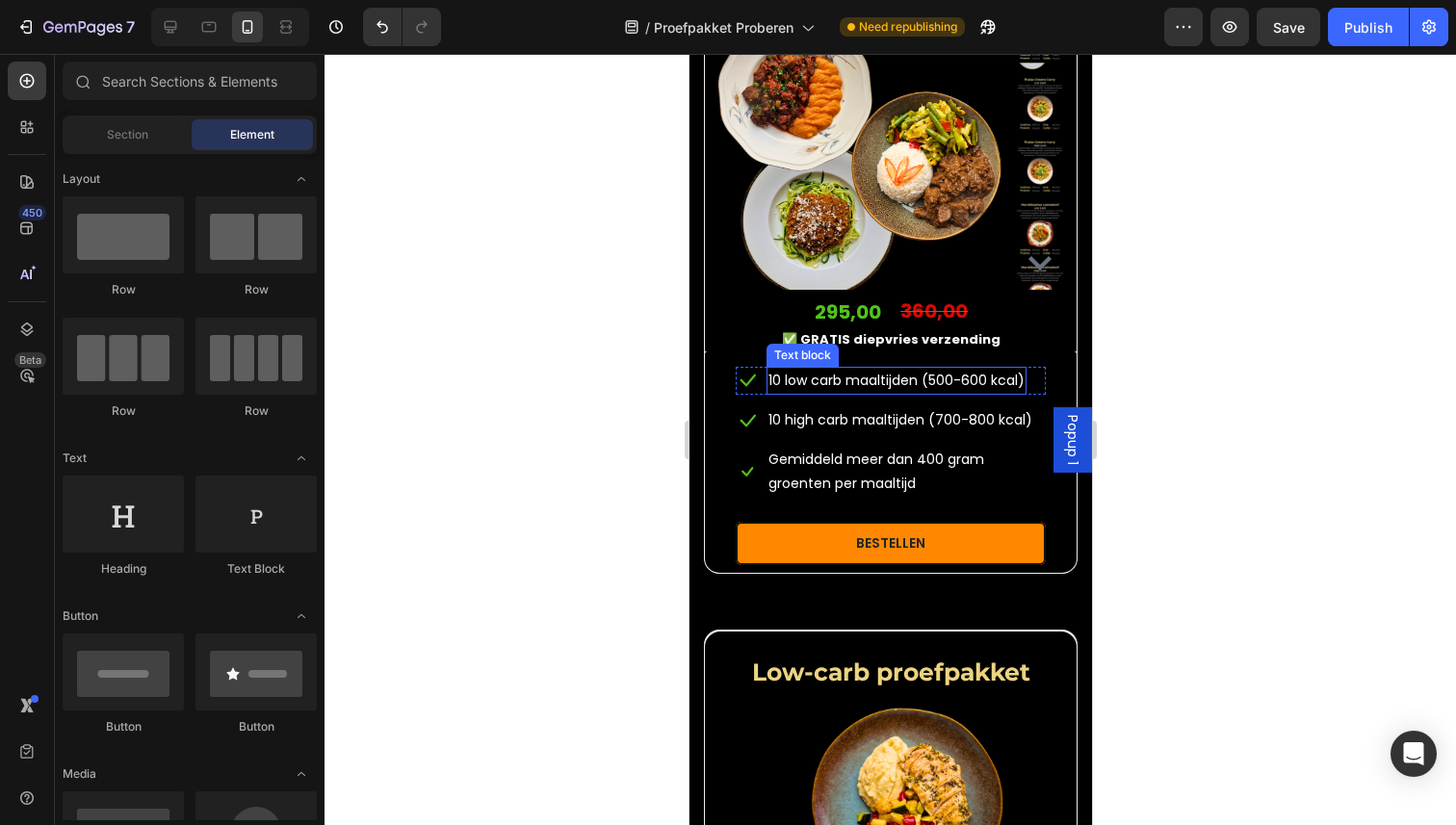
scroll to position [1934, 0]
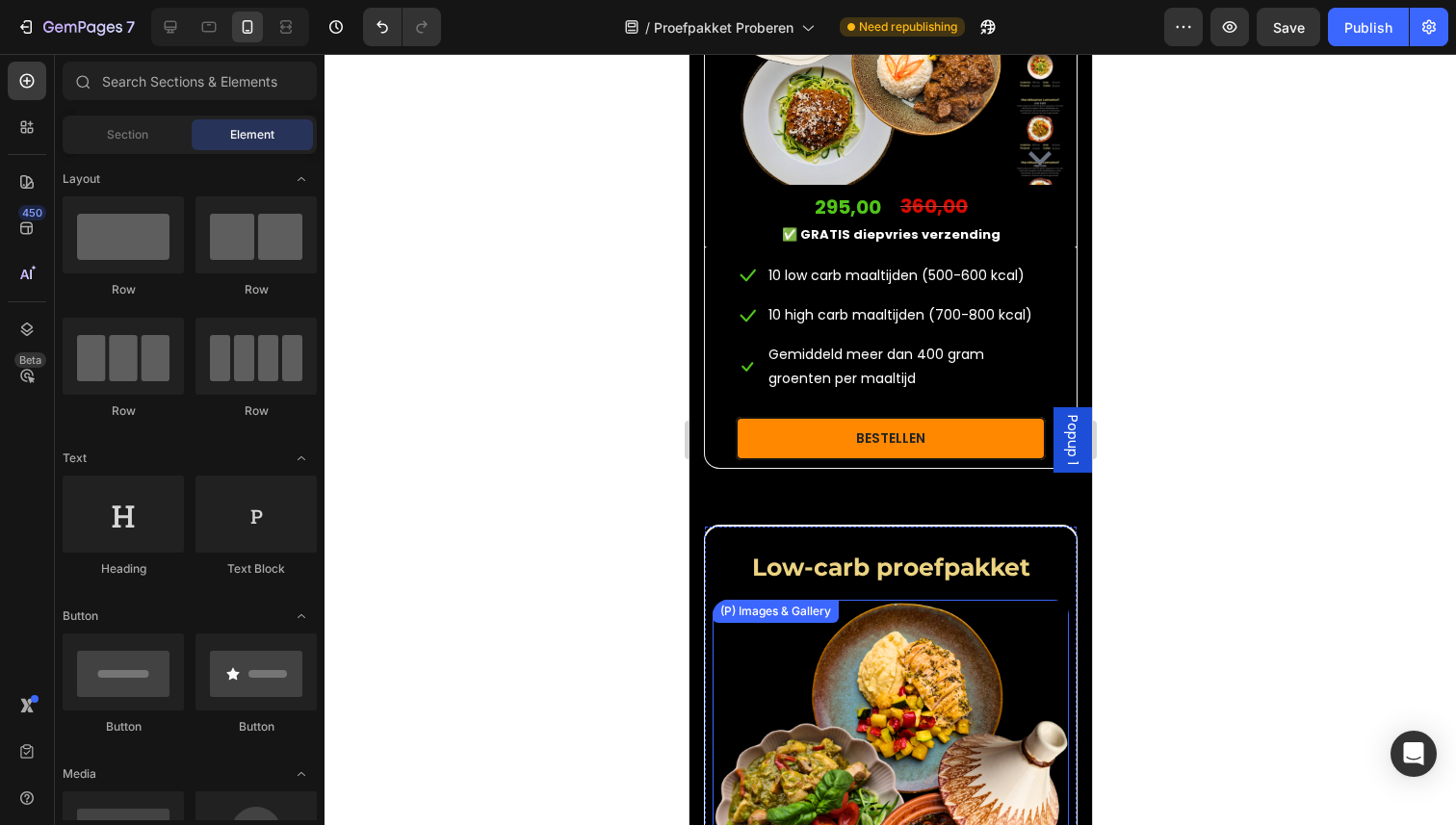
click at [840, 662] on img at bounding box center [890, 778] width 357 height 357
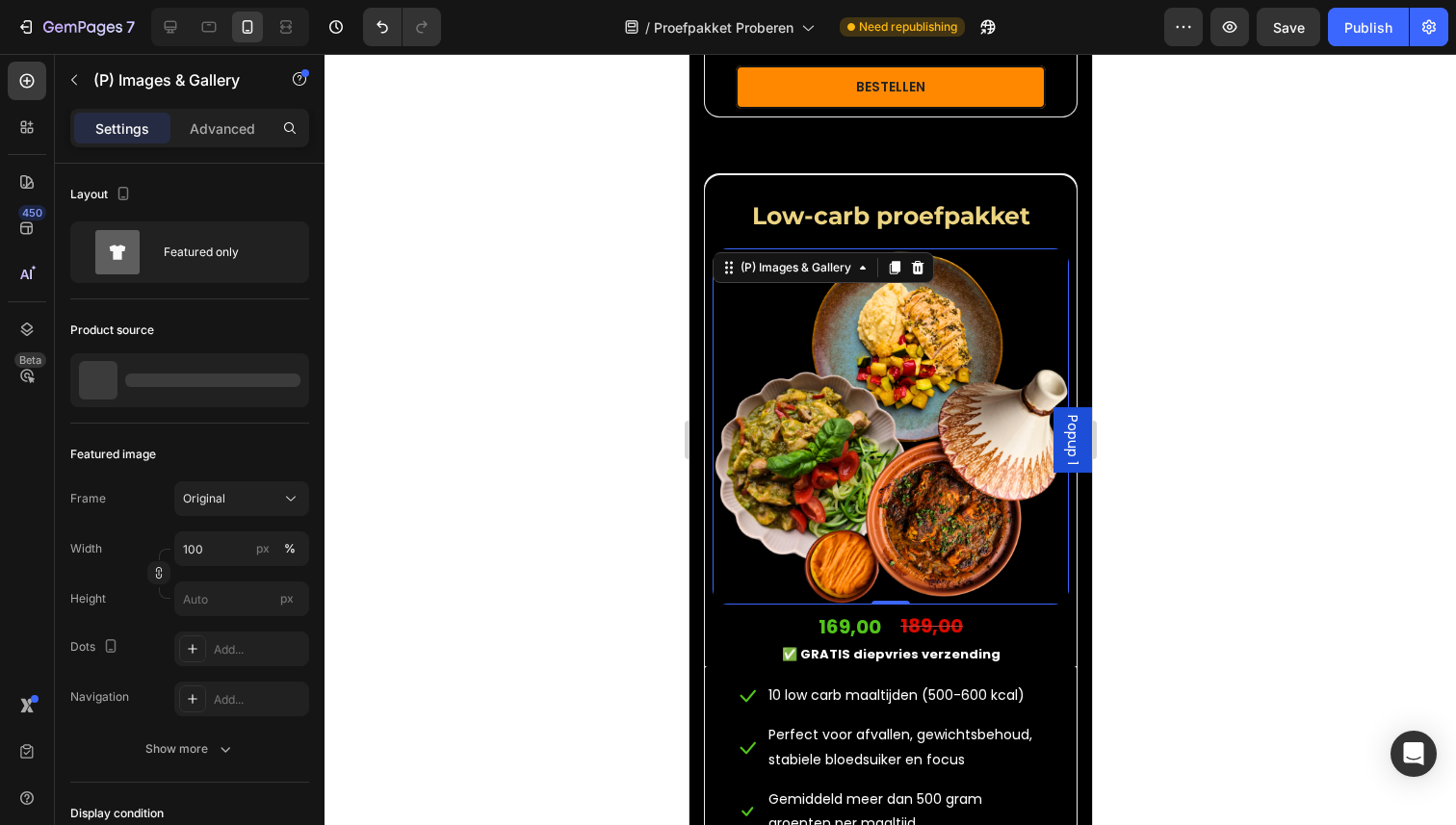
scroll to position [2288, 0]
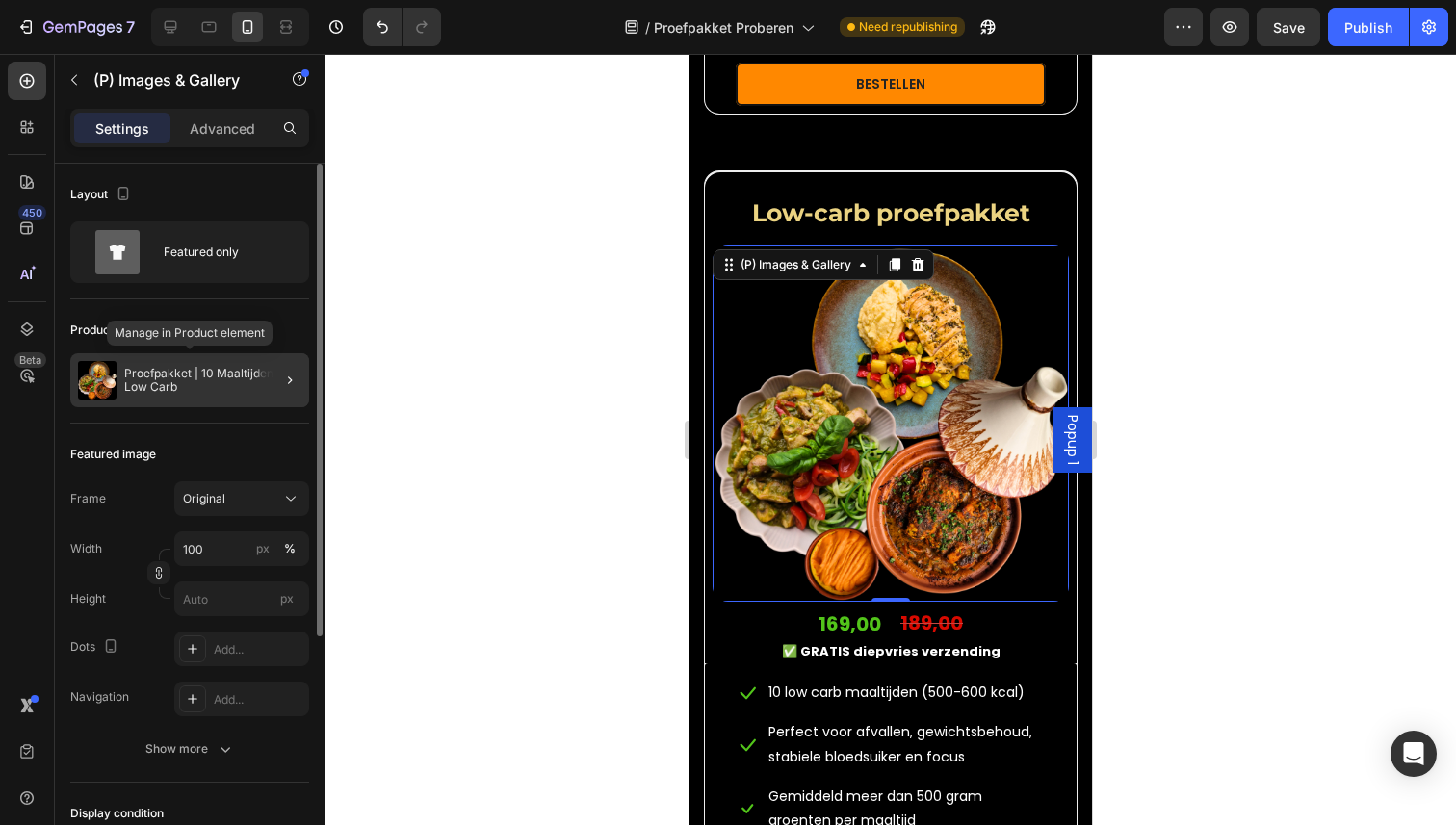
click at [239, 372] on p "Proefpakket | 10 Maaltijden | Low Carb" at bounding box center [212, 380] width 177 height 27
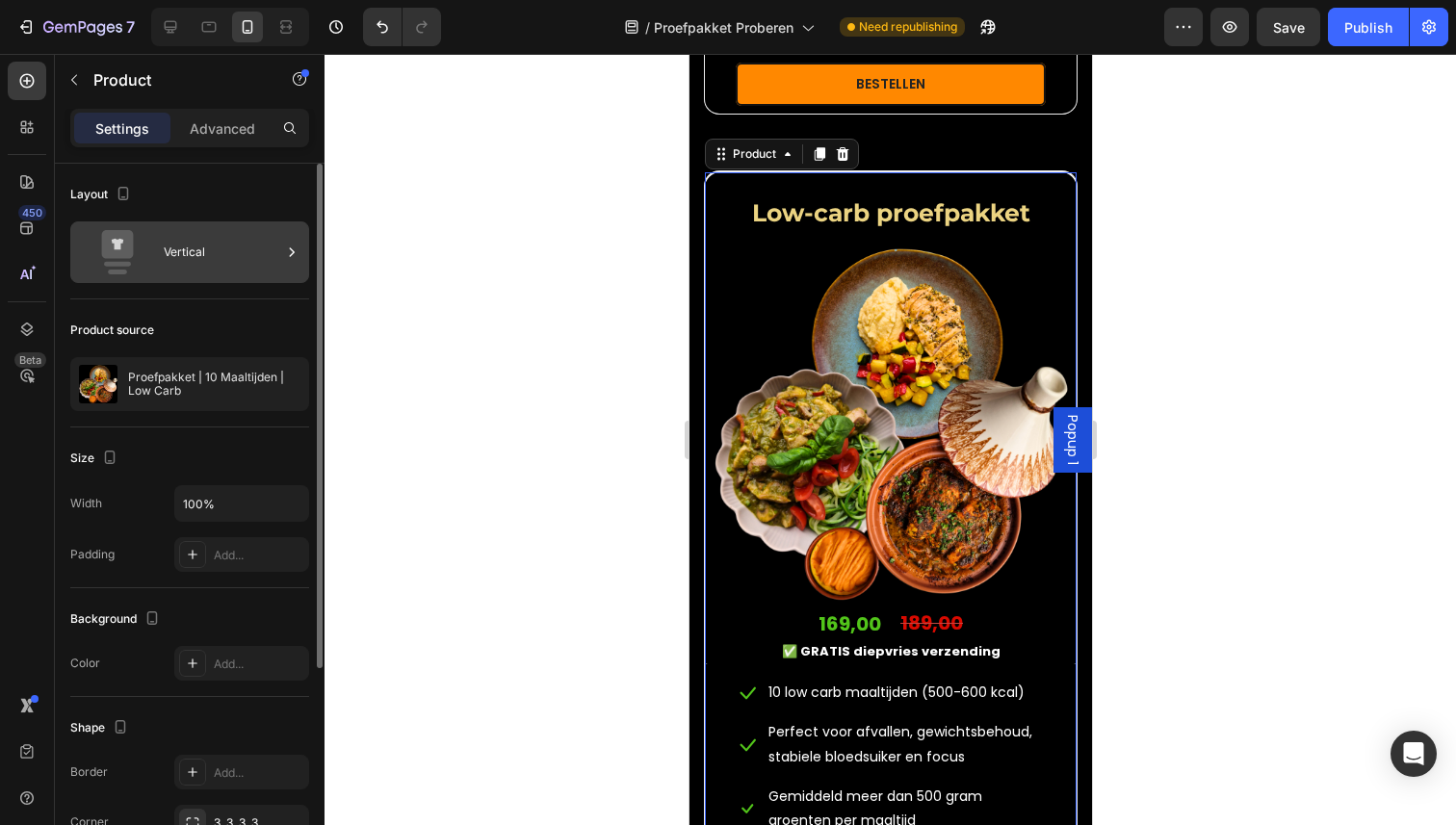
click at [232, 279] on div "Vertical" at bounding box center [189, 253] width 239 height 62
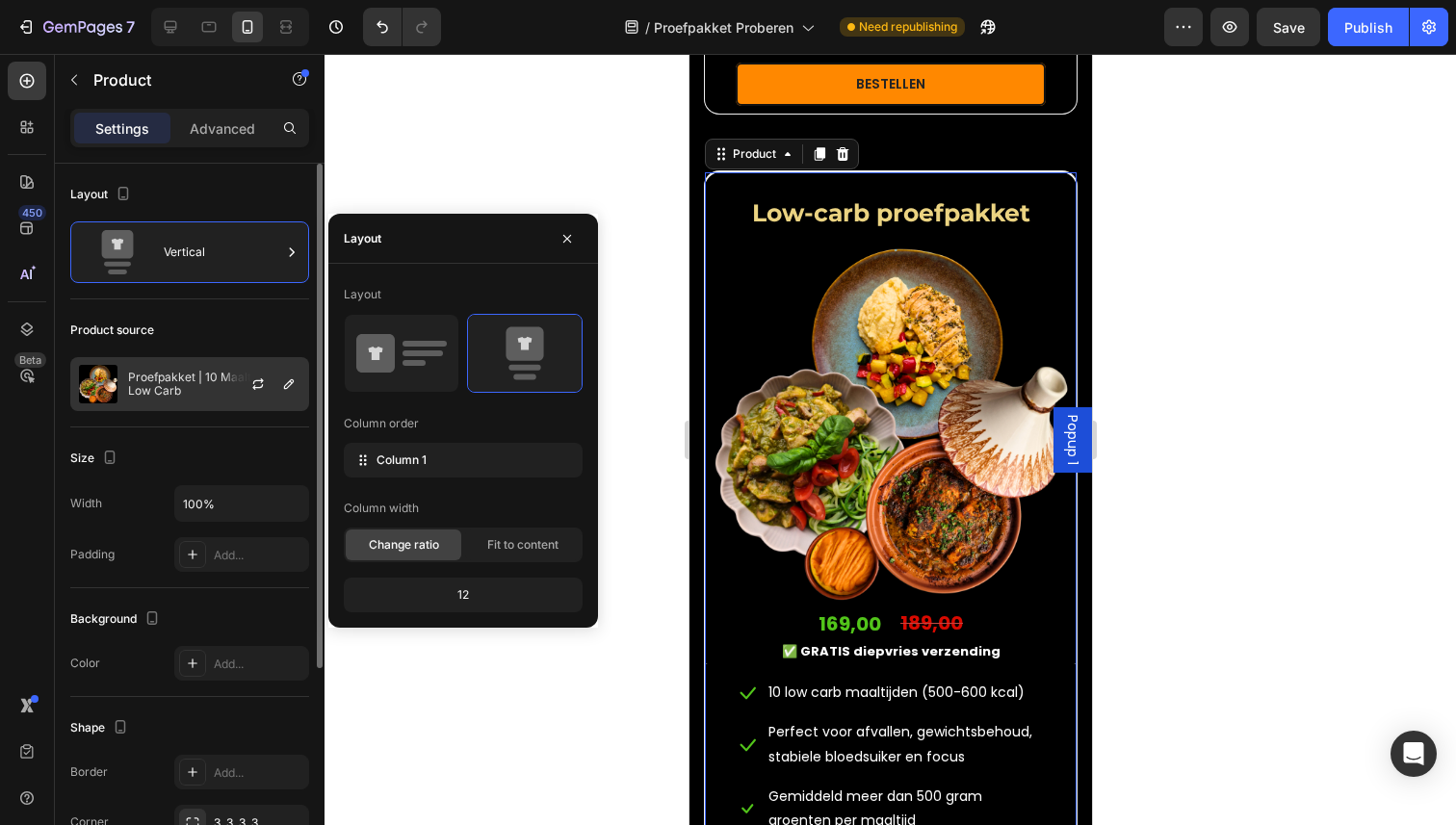
click at [204, 374] on p "Proefpakket | 10 Maaltijden | Low Carb" at bounding box center [214, 384] width 173 height 27
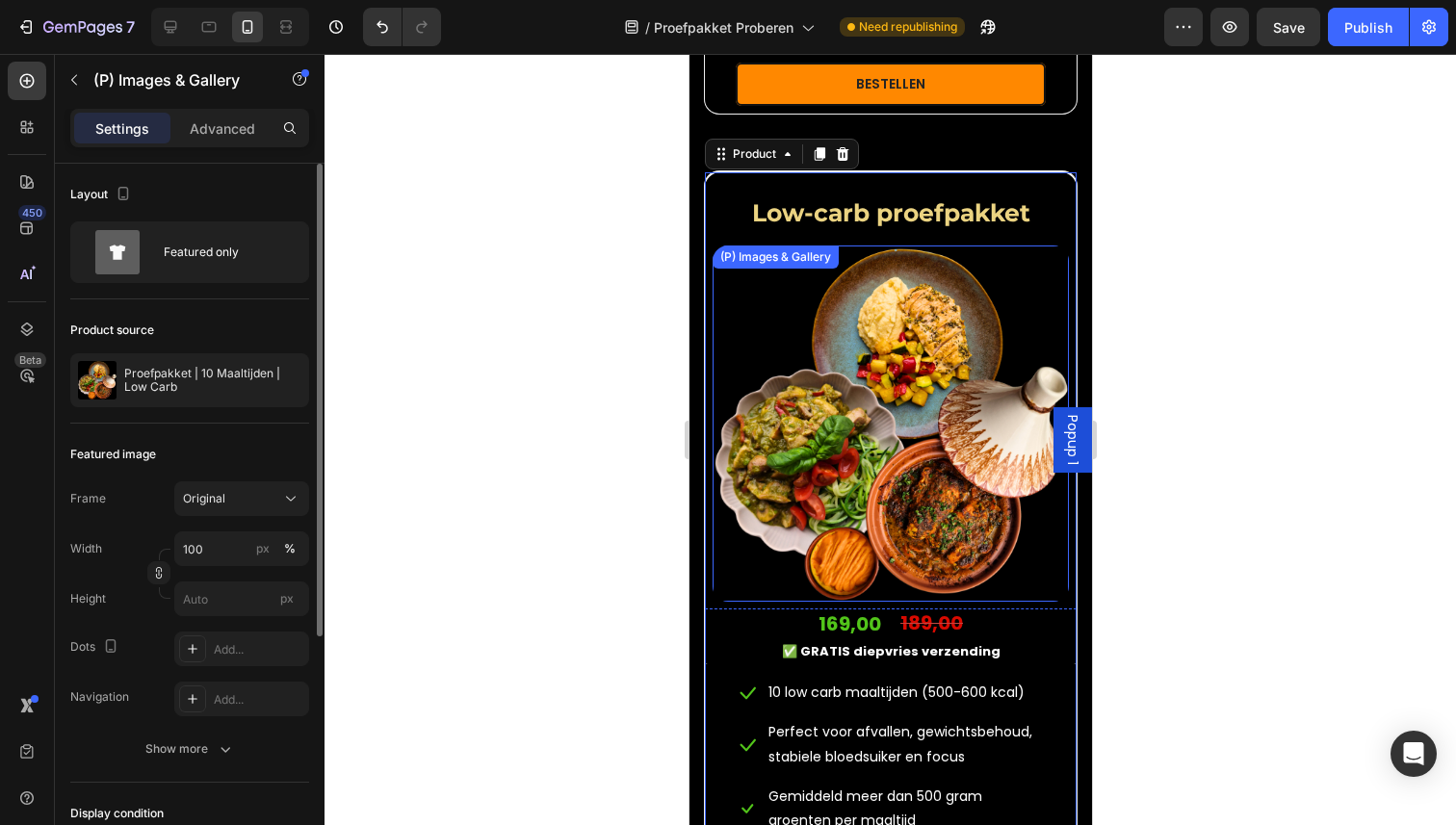
click at [867, 445] on img at bounding box center [890, 423] width 357 height 357
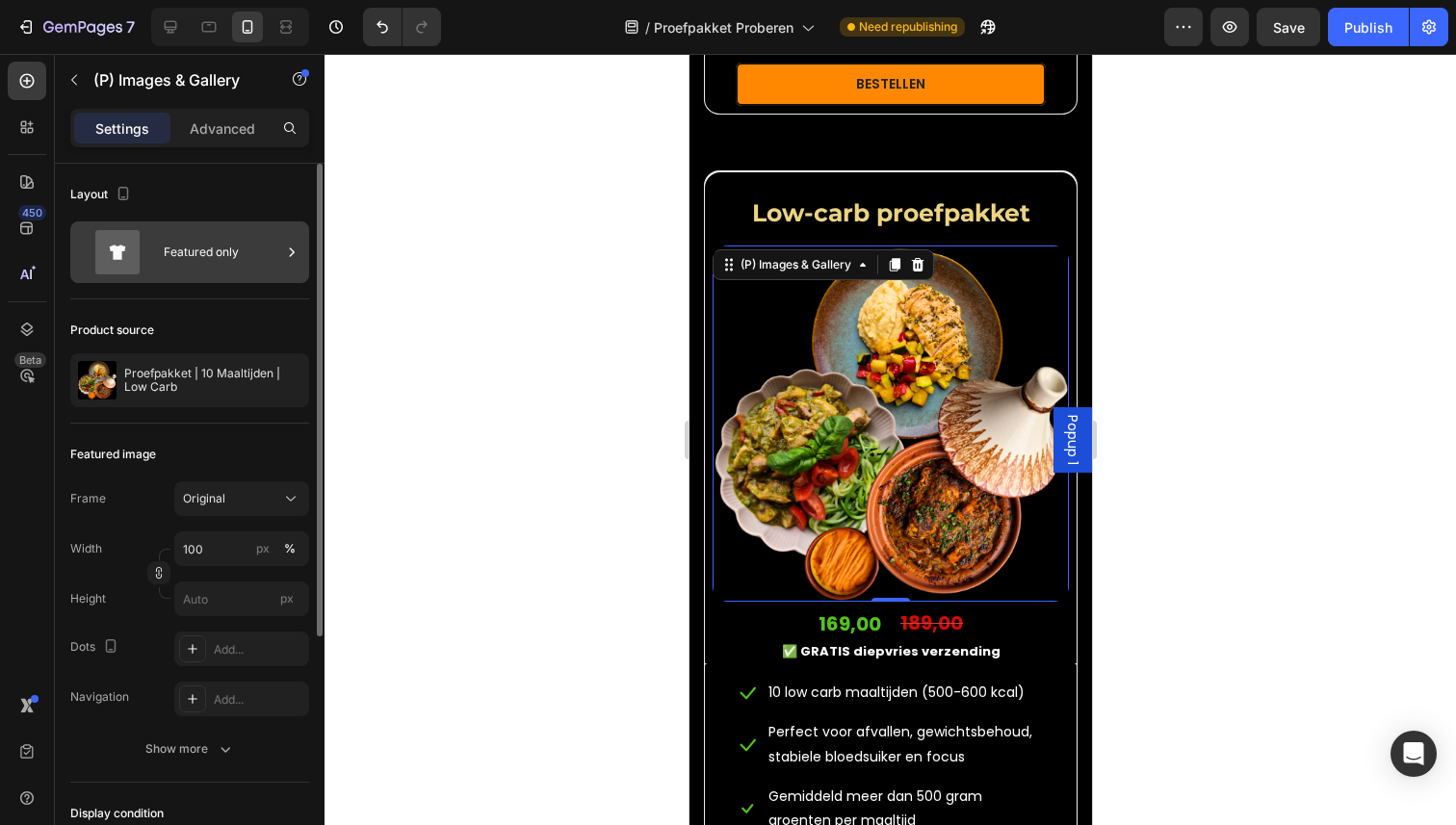
click at [164, 259] on div "Featured only" at bounding box center [223, 252] width 118 height 44
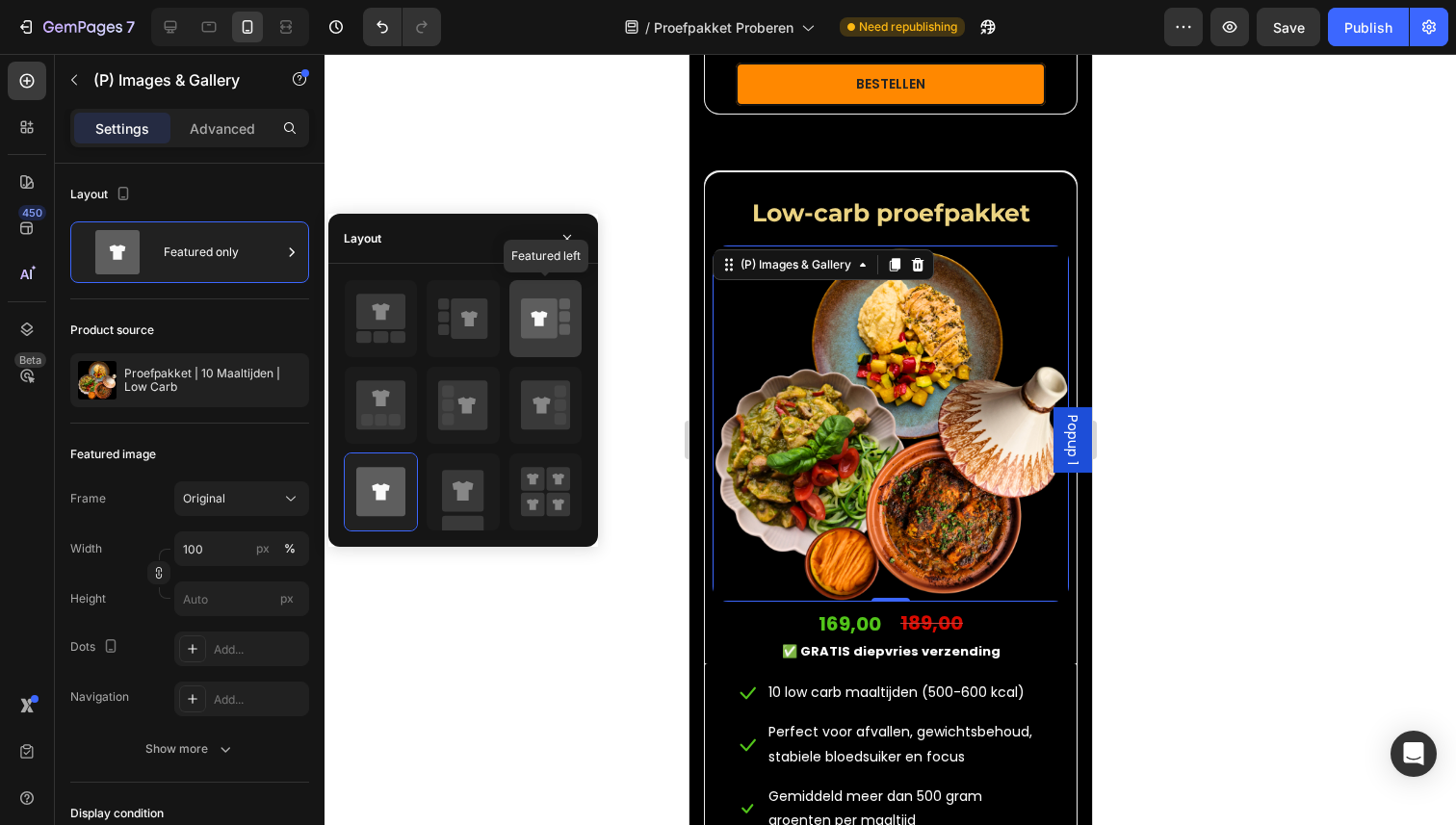
click at [547, 339] on icon at bounding box center [545, 319] width 49 height 54
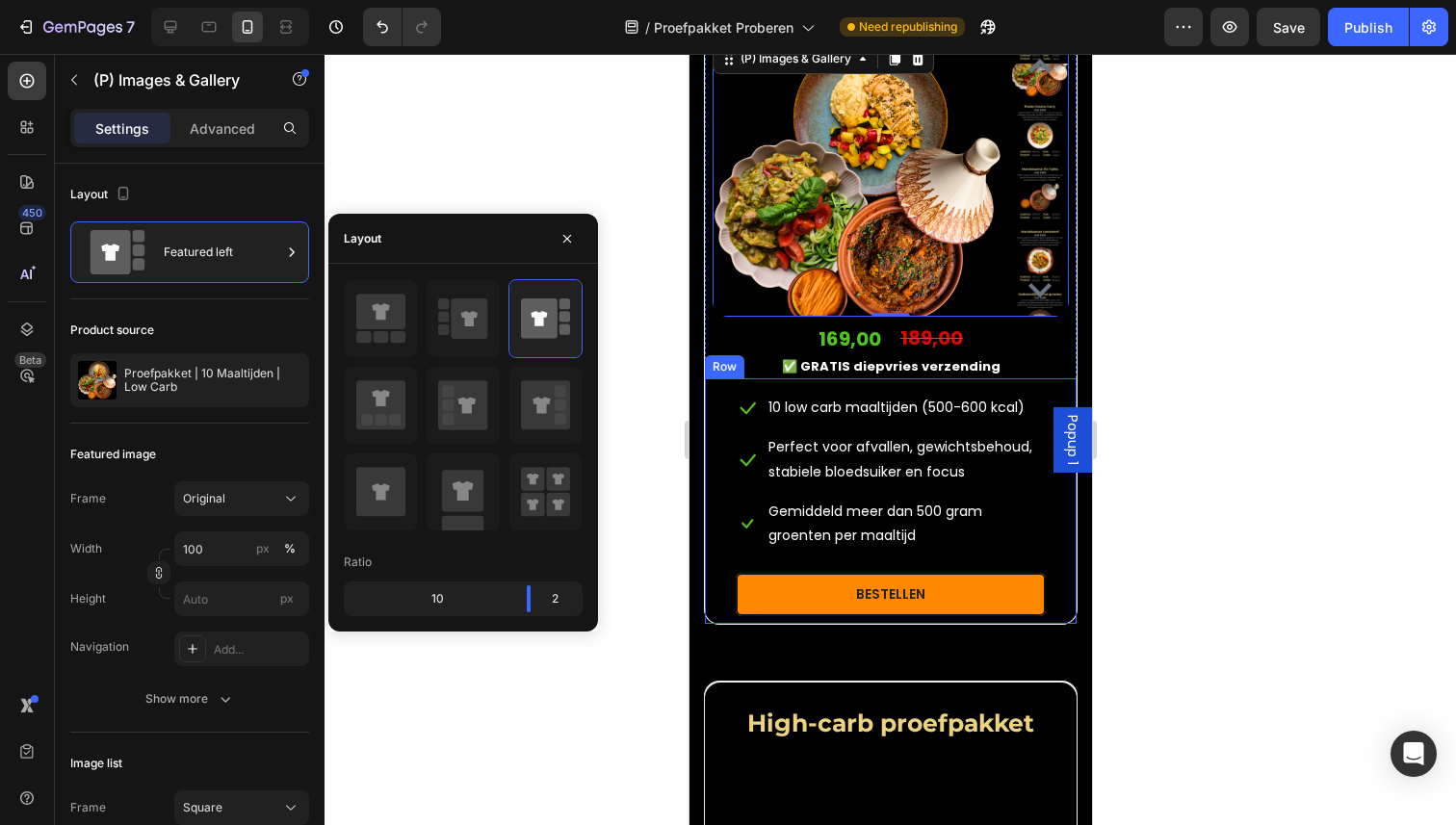
scroll to position [2914, 0]
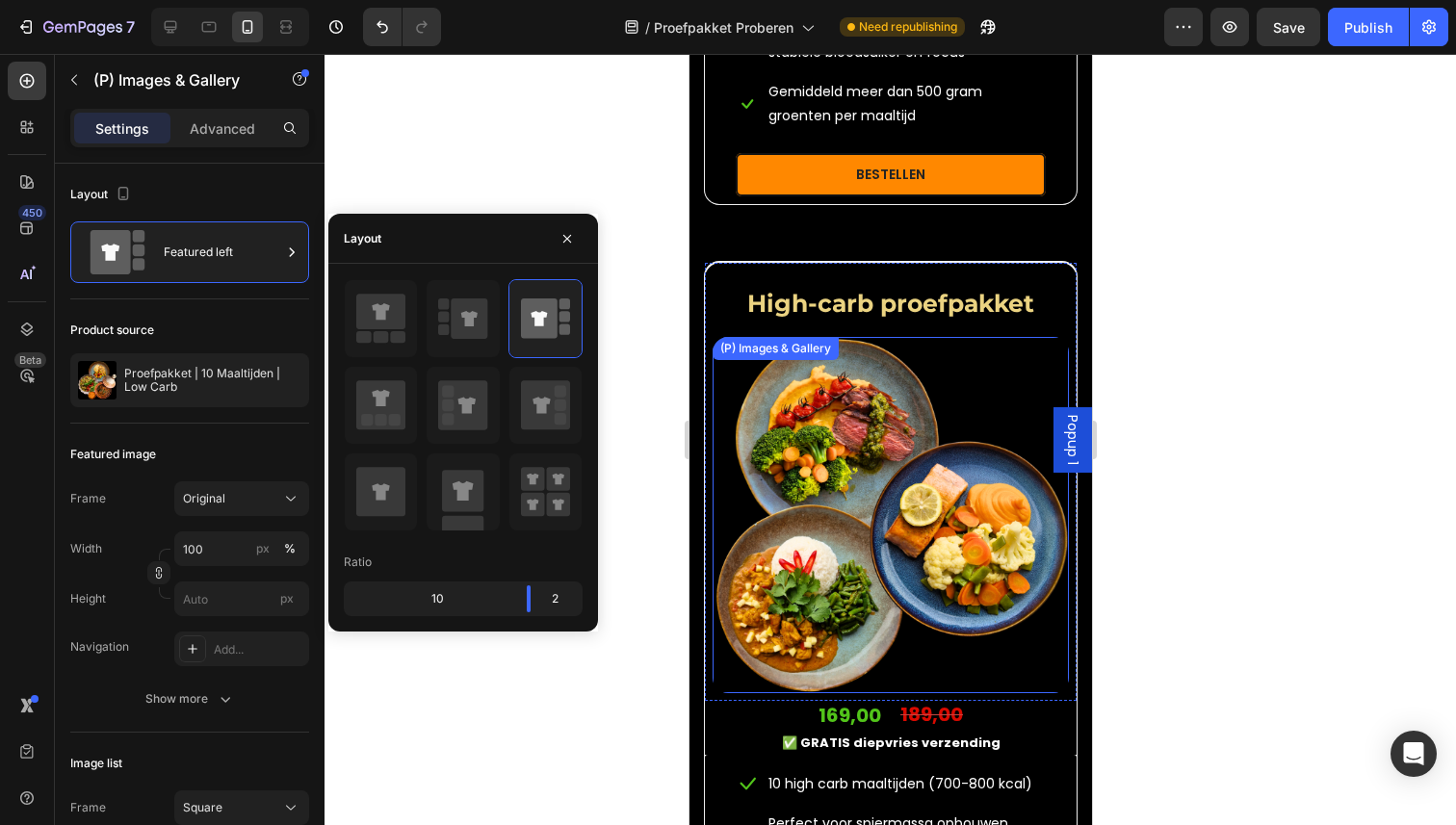
click at [799, 501] on img at bounding box center [890, 514] width 357 height 357
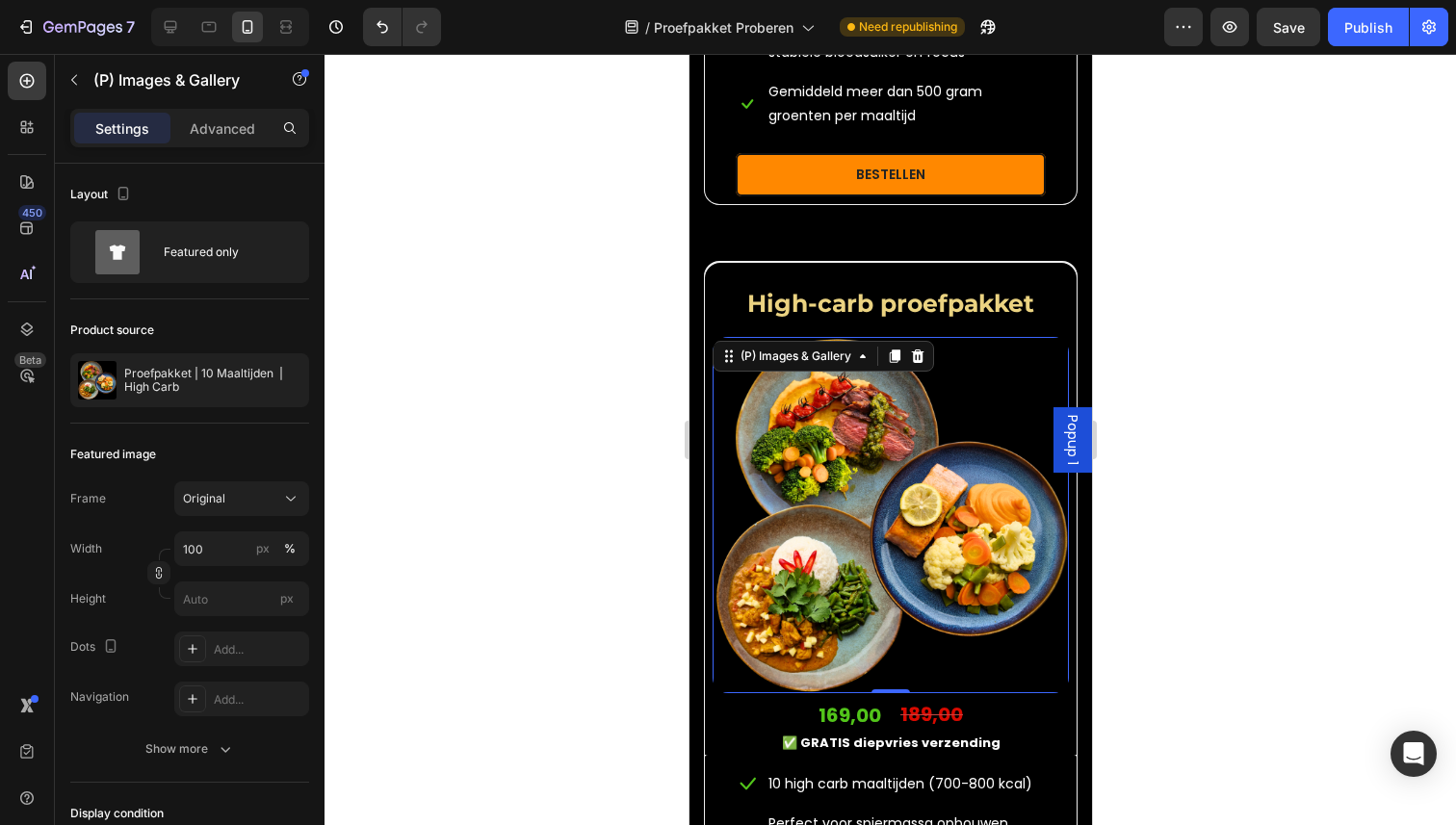
click at [875, 467] on img at bounding box center [890, 514] width 357 height 357
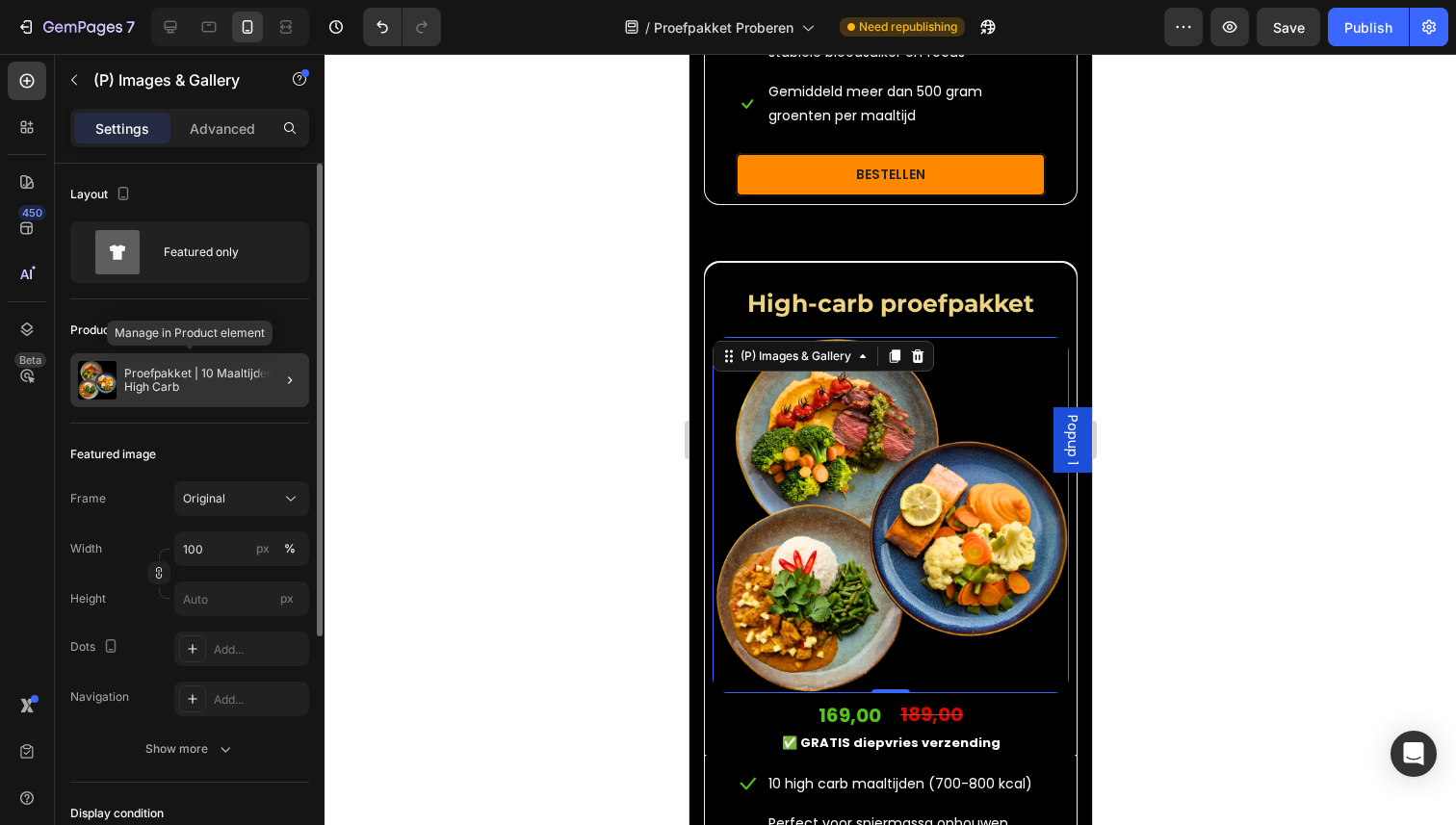
click at [132, 381] on p "Proefpakket | 10 Maaltijden | High Carb" at bounding box center [212, 380] width 177 height 27
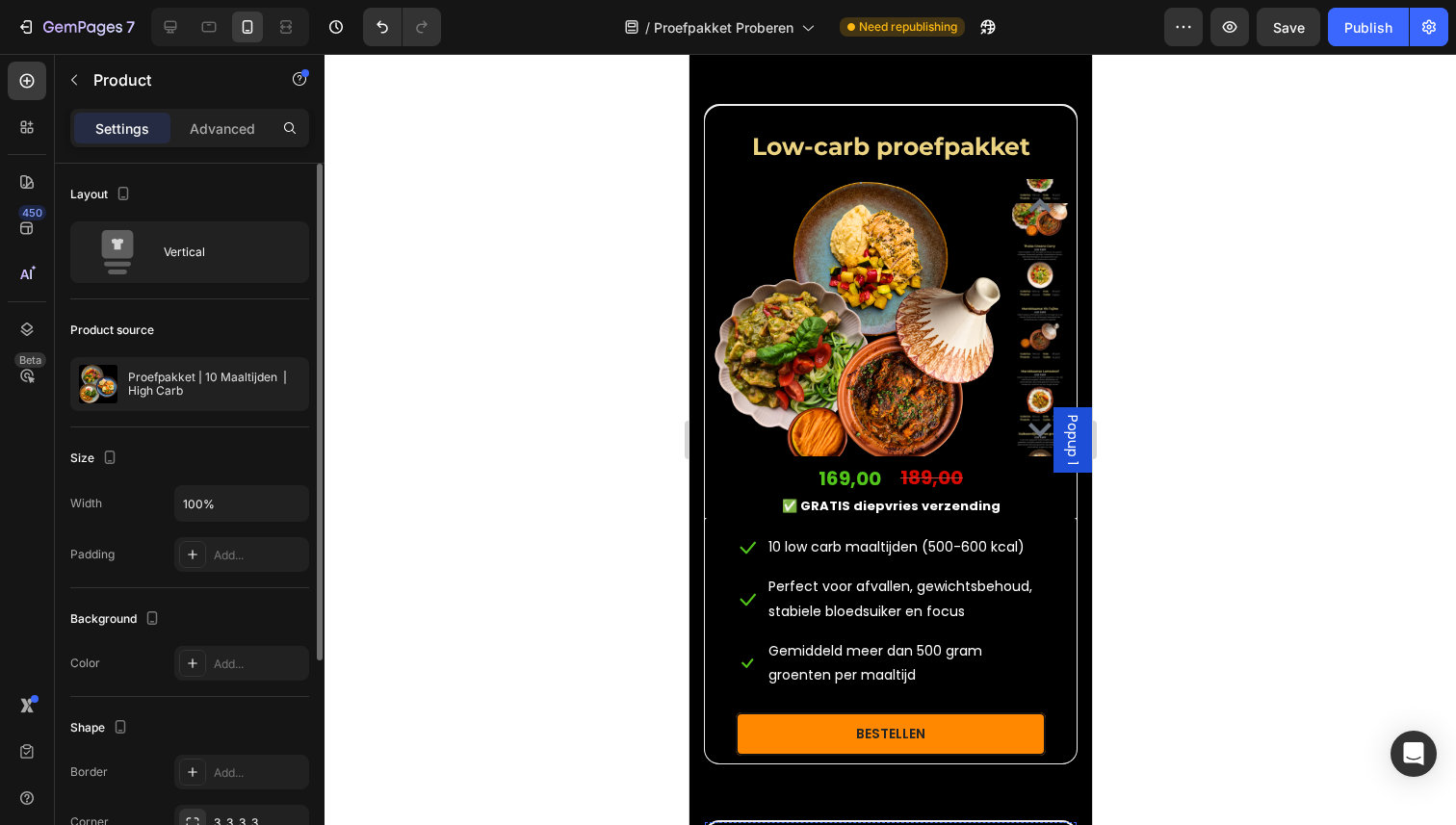
scroll to position [2355, 0]
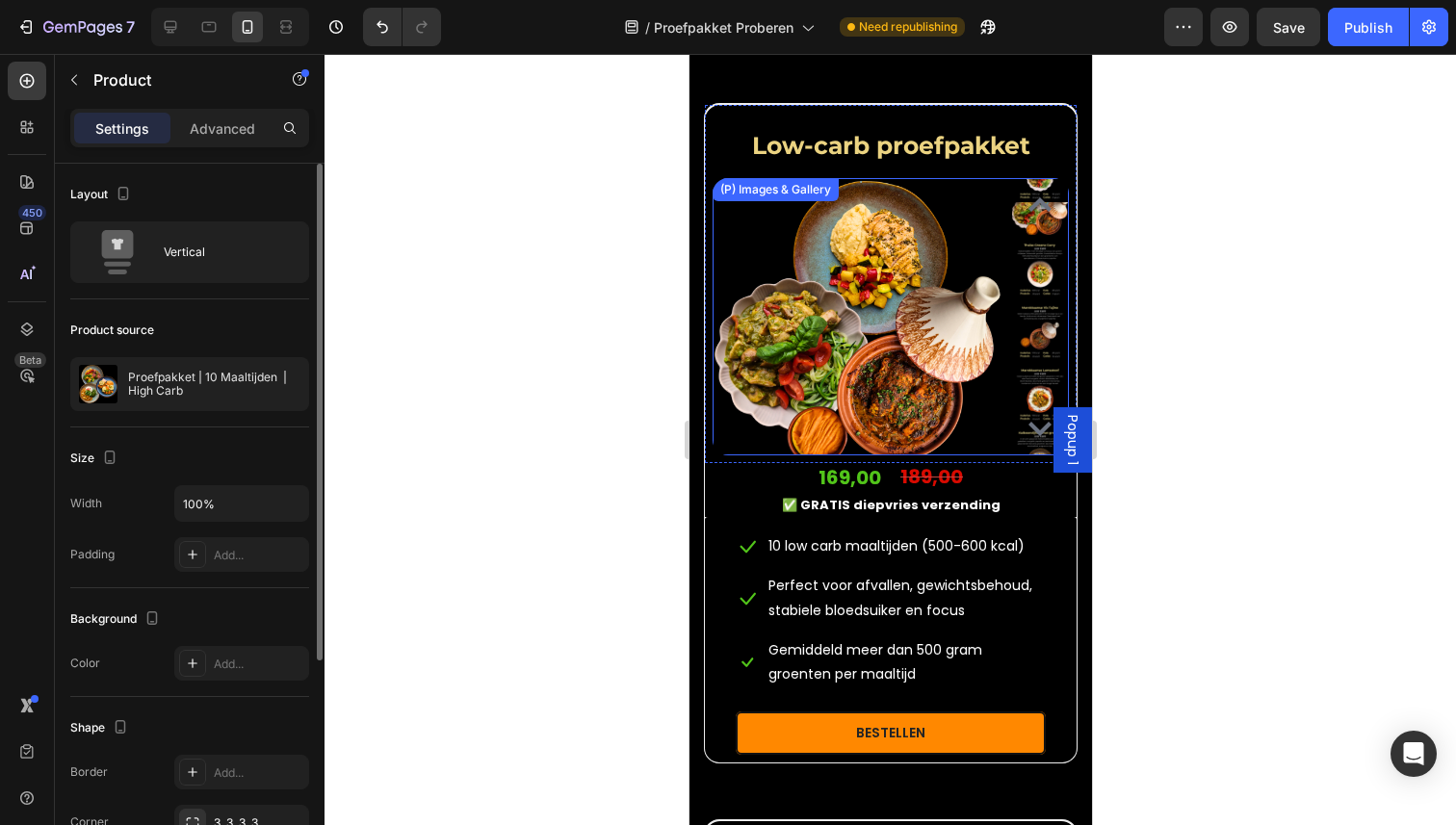
click at [806, 397] on img at bounding box center [856, 322] width 289 height 289
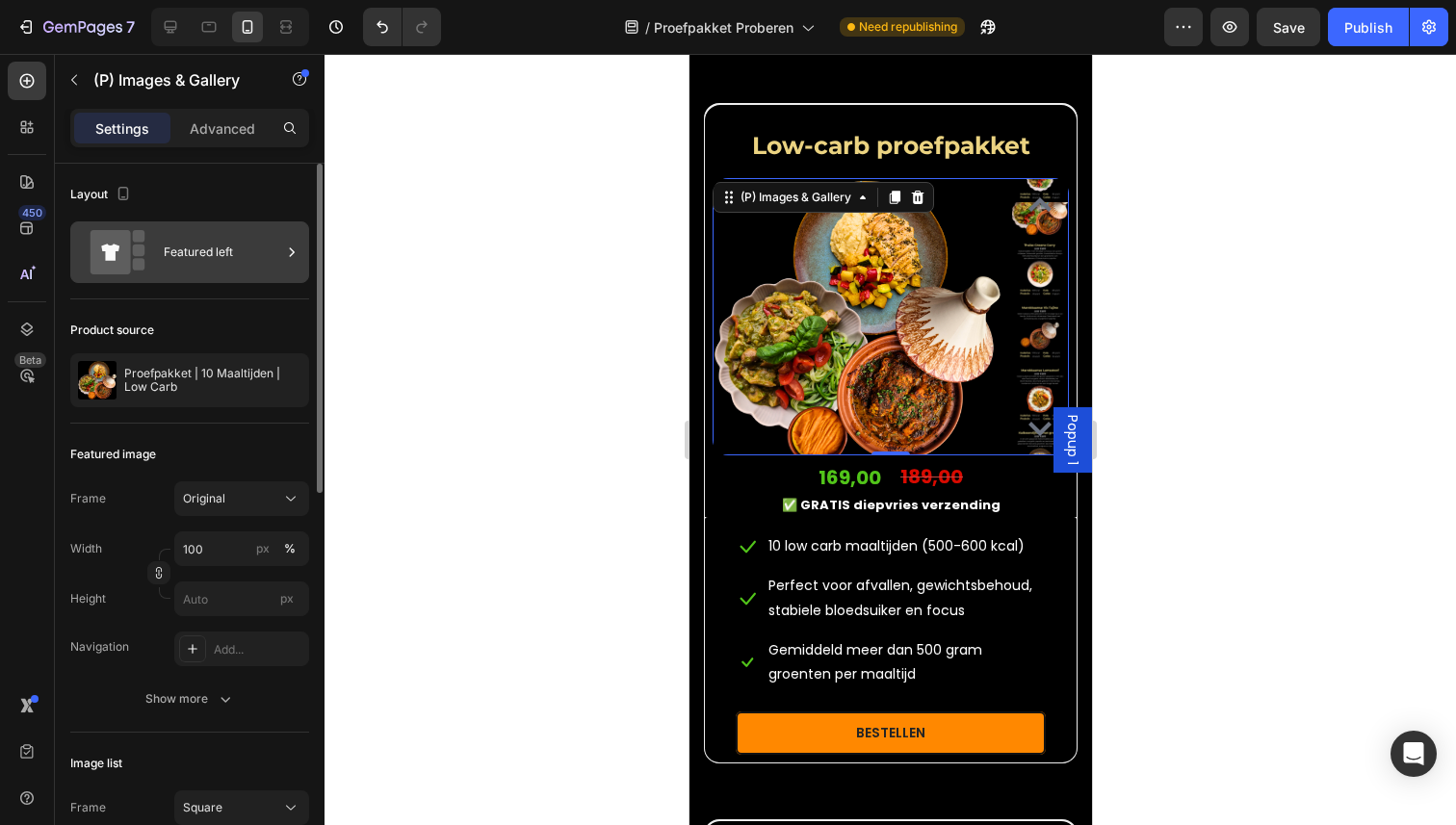
click at [201, 256] on div "Featured left" at bounding box center [223, 252] width 118 height 44
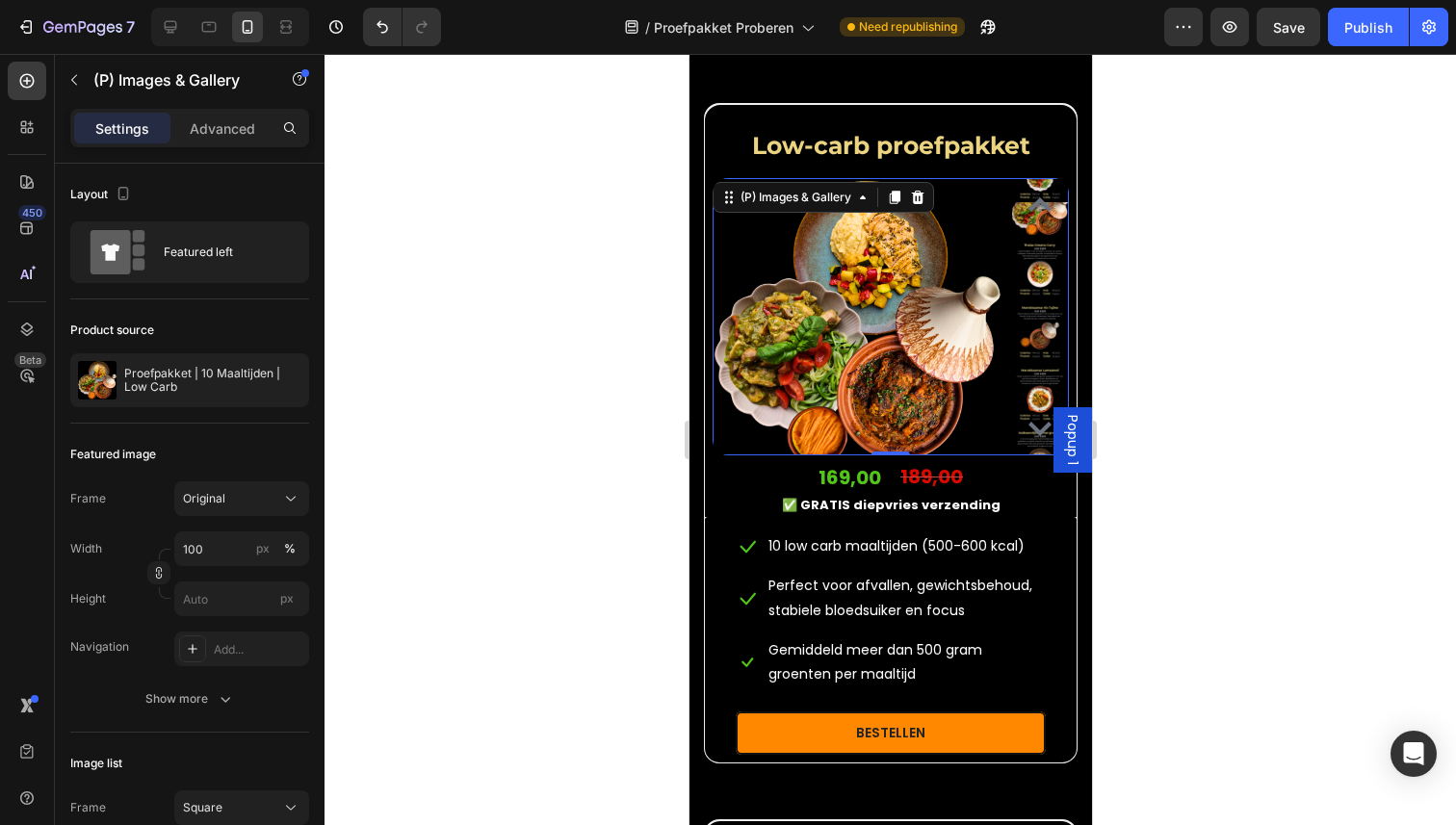
click at [629, 170] on div at bounding box center [890, 439] width 1131 height 771
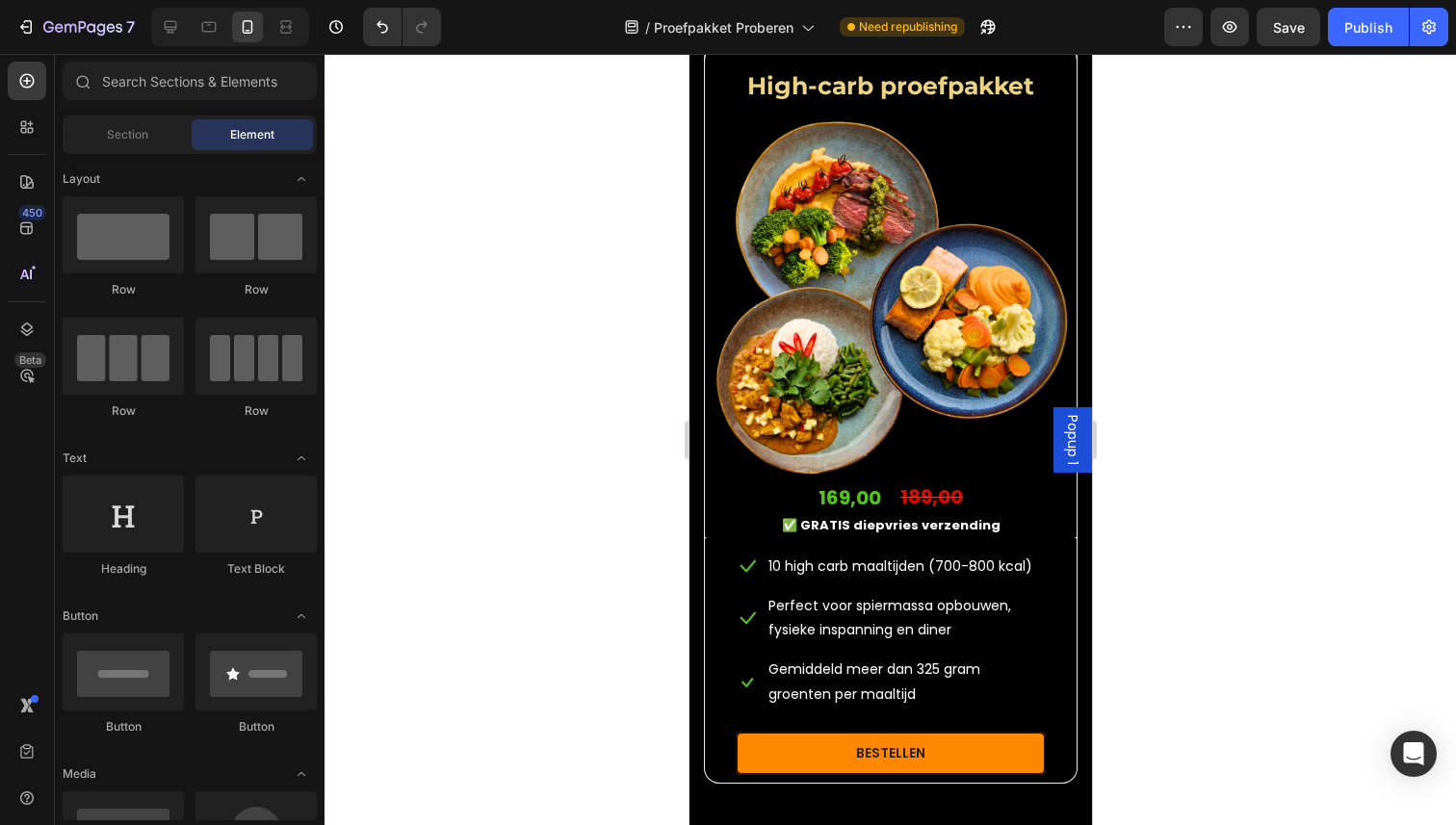
scroll to position [3141, 0]
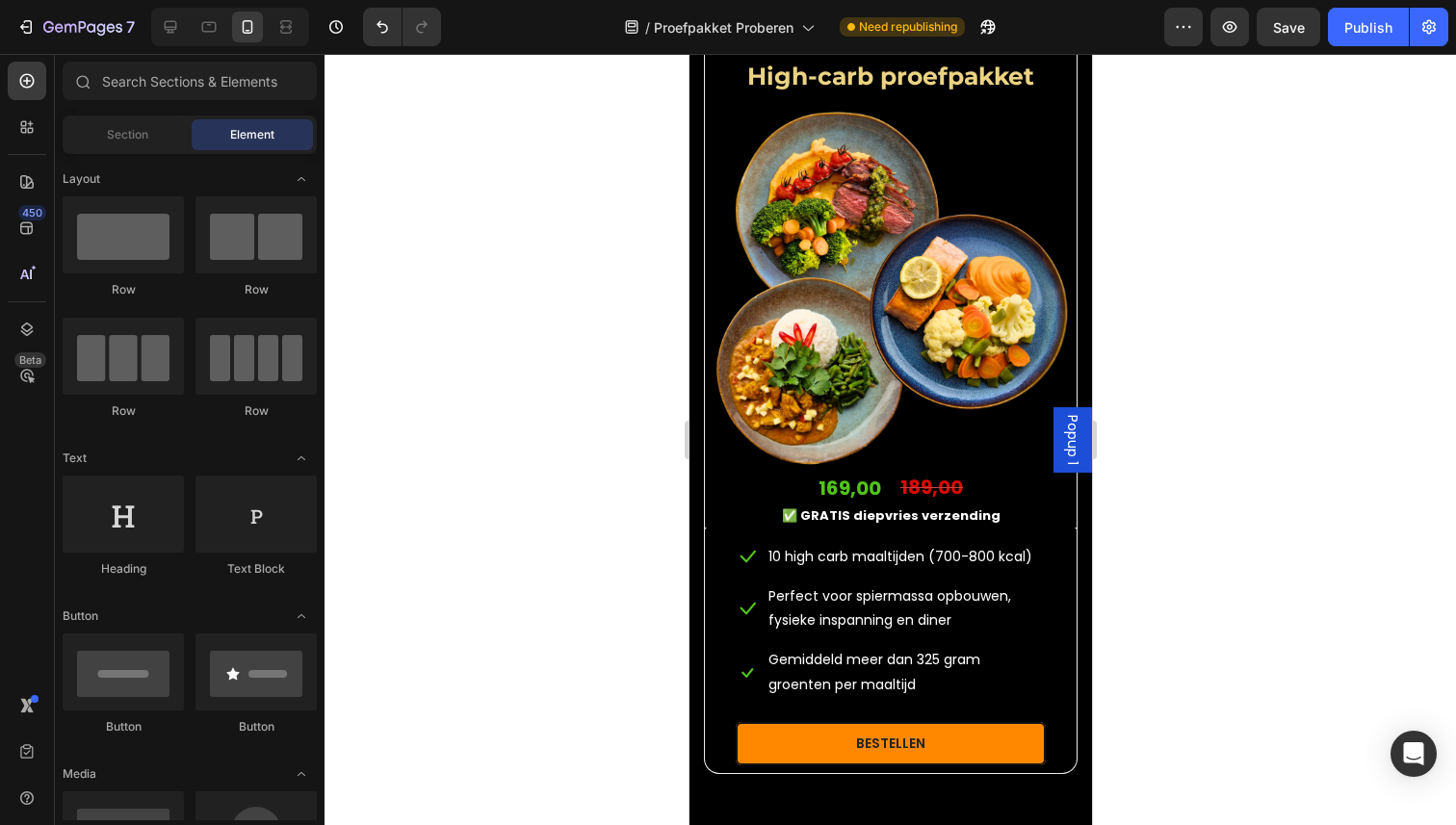
click at [956, 372] on img at bounding box center [890, 288] width 357 height 357
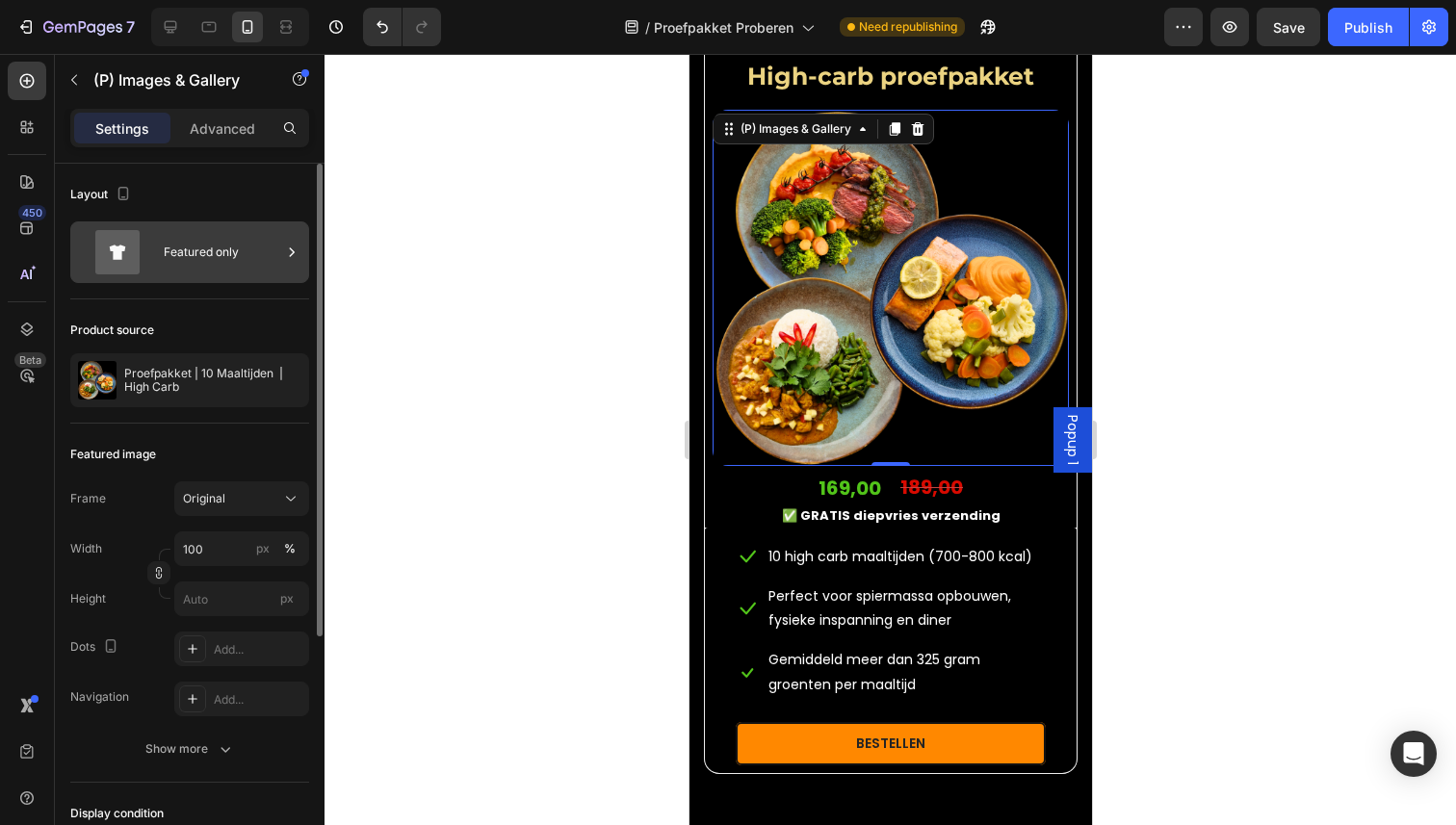
click at [192, 271] on div "Featured only" at bounding box center [223, 252] width 118 height 44
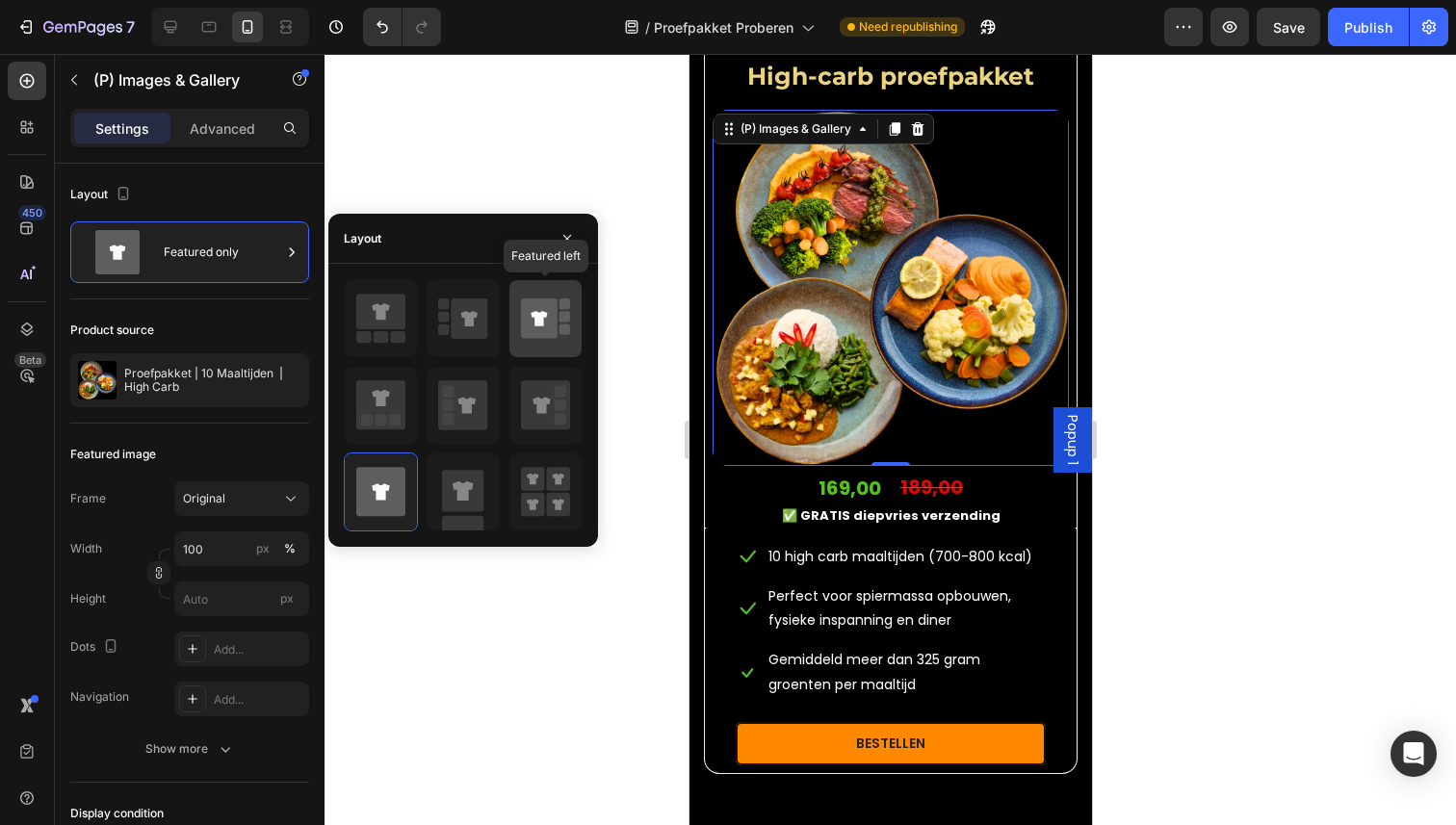
click at [561, 340] on icon at bounding box center [545, 319] width 49 height 54
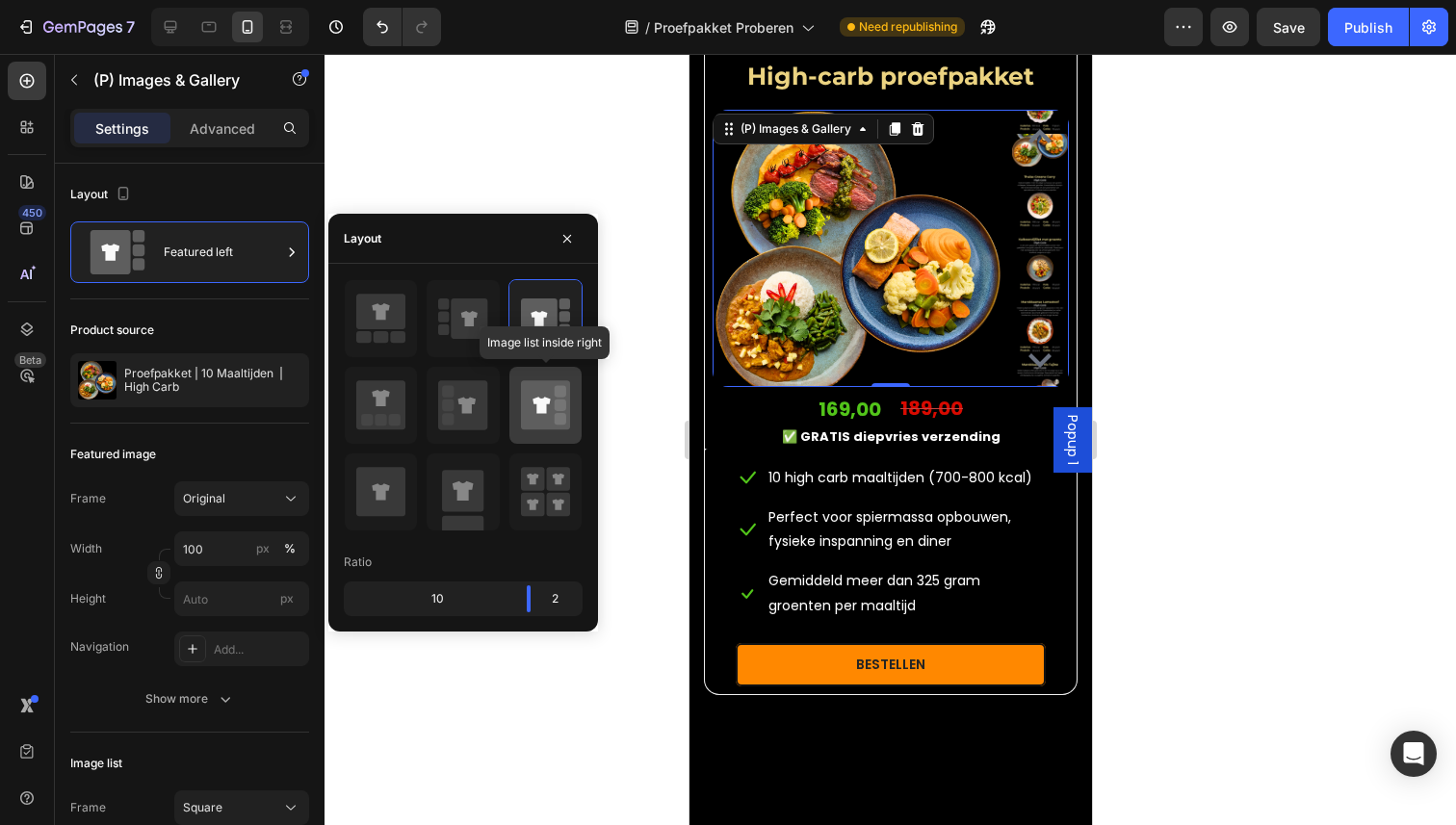
click at [522, 389] on icon at bounding box center [545, 405] width 49 height 49
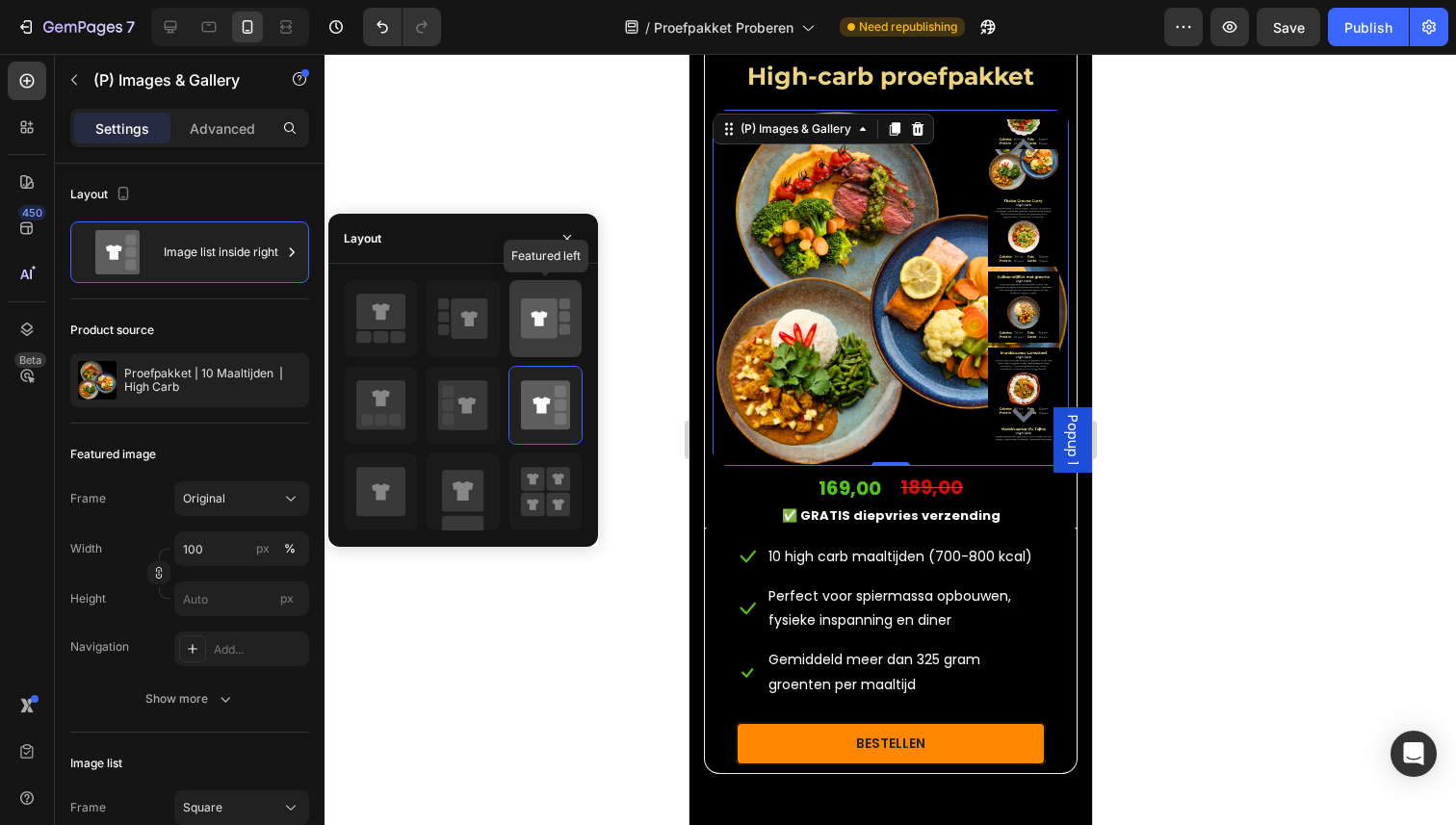
click at [553, 325] on icon at bounding box center [539, 319] width 37 height 40
type input "100"
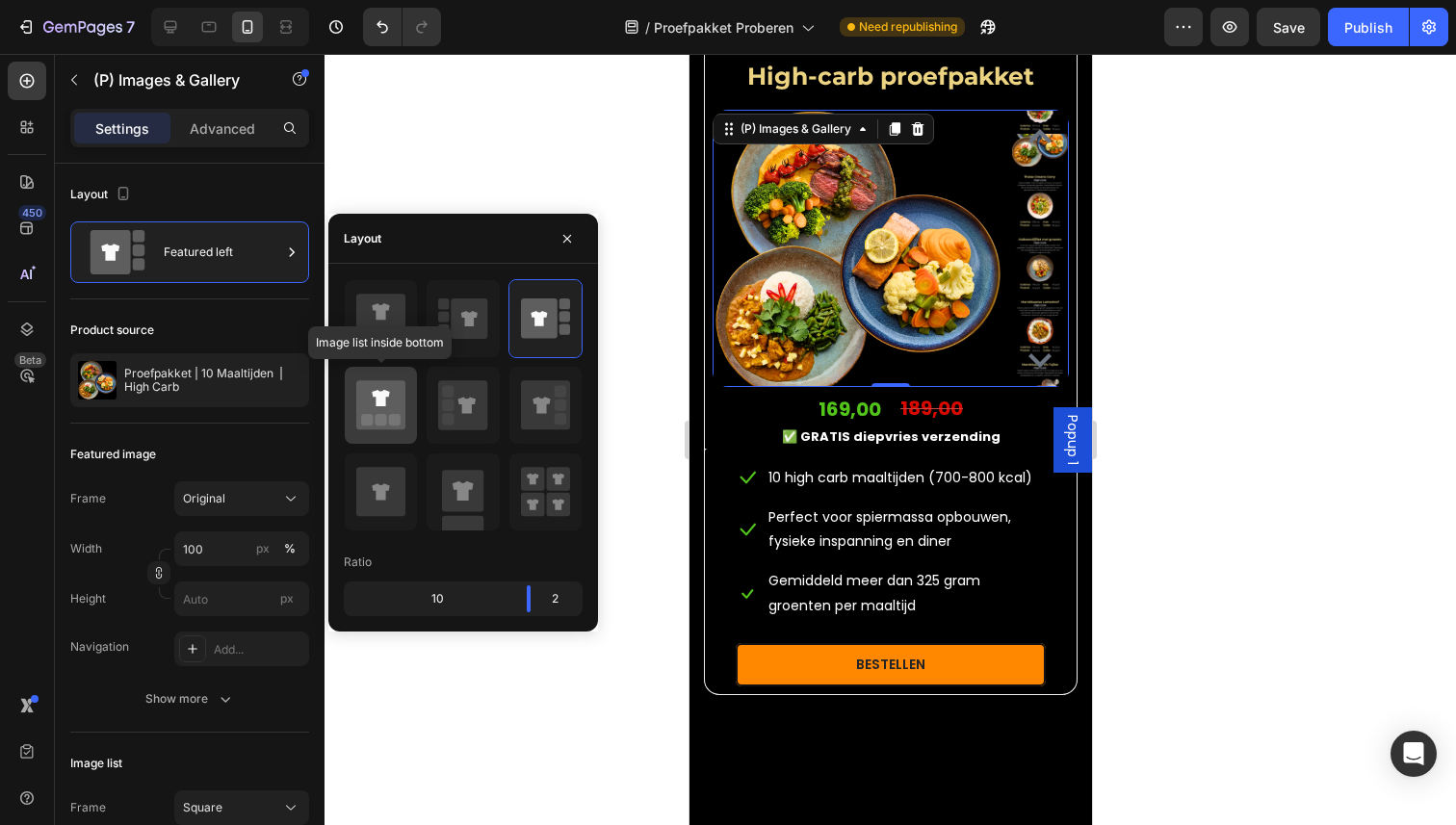
click at [383, 432] on div at bounding box center [380, 405] width 72 height 77
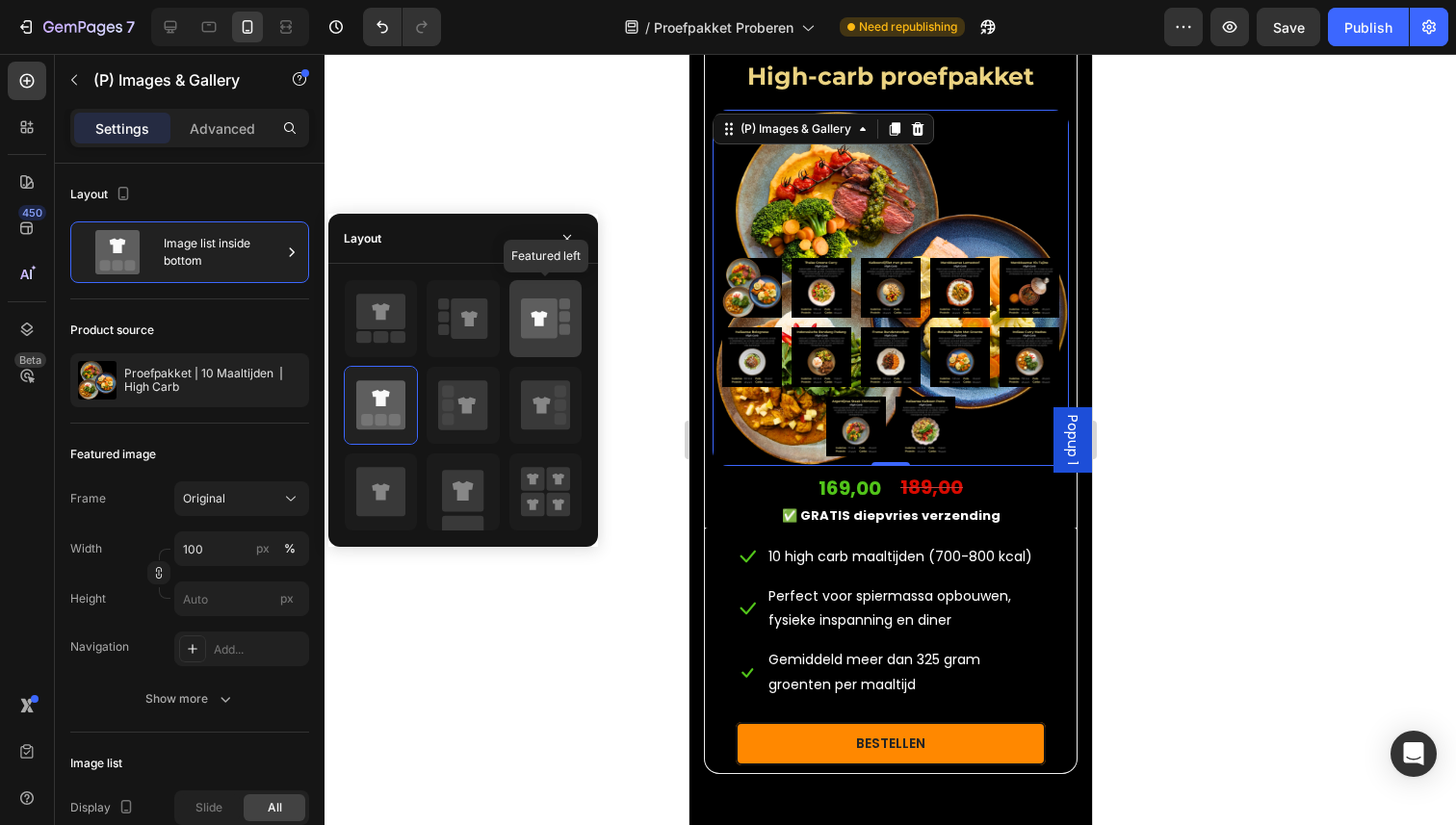
click at [571, 337] on div at bounding box center [545, 319] width 72 height 77
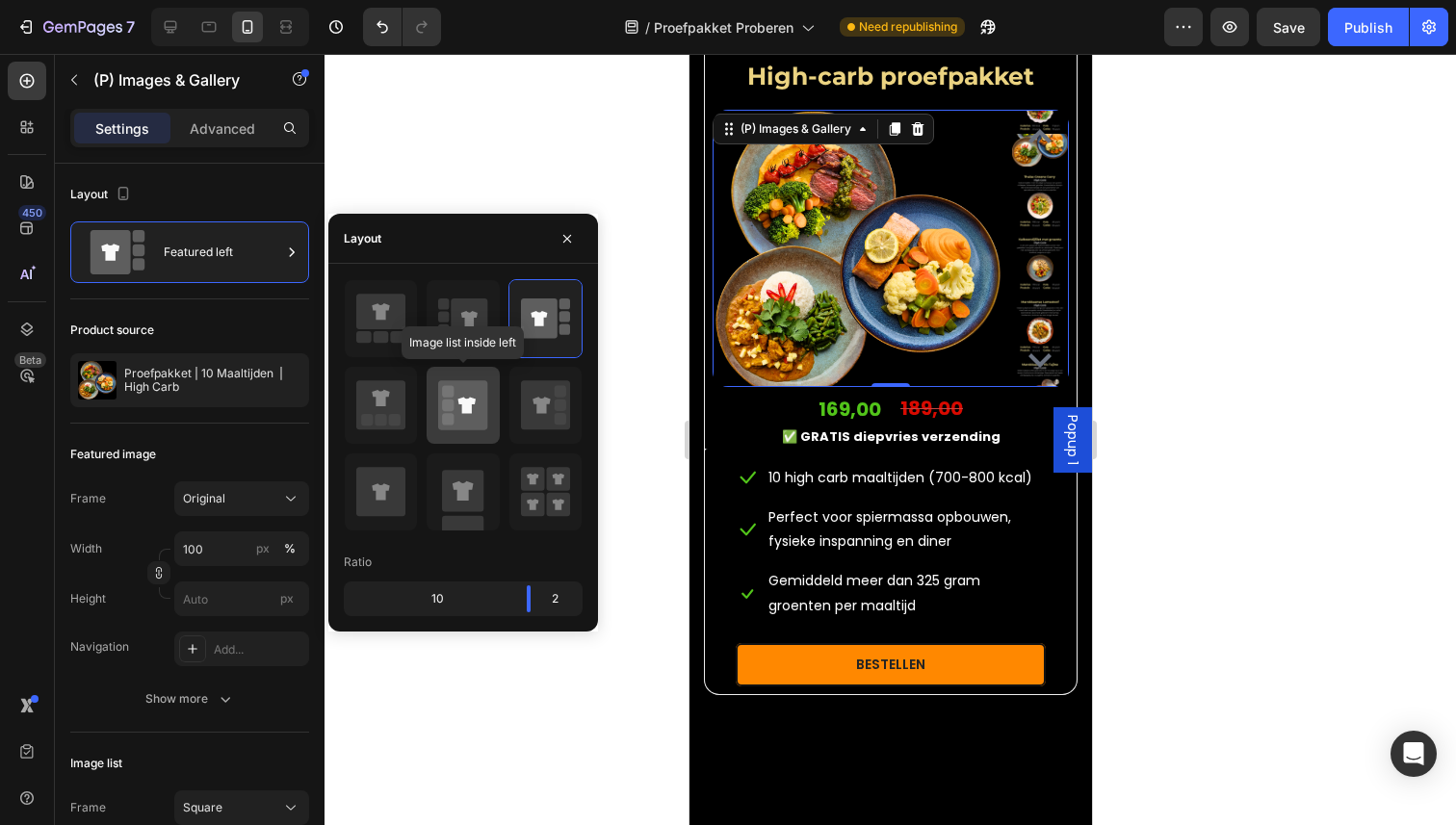
click at [428, 397] on div at bounding box center [462, 405] width 72 height 77
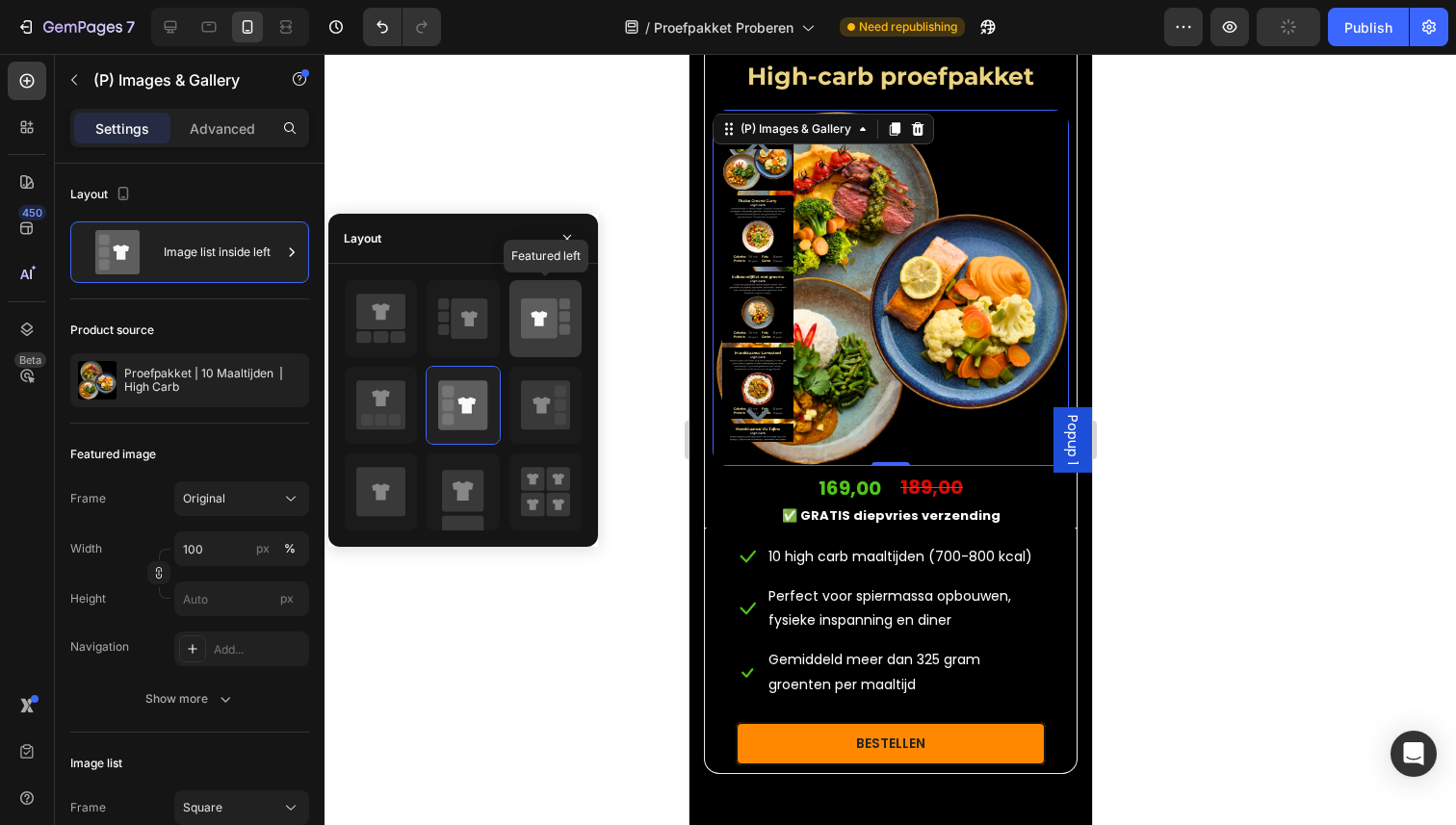
click at [562, 340] on icon at bounding box center [545, 319] width 49 height 54
type input "100"
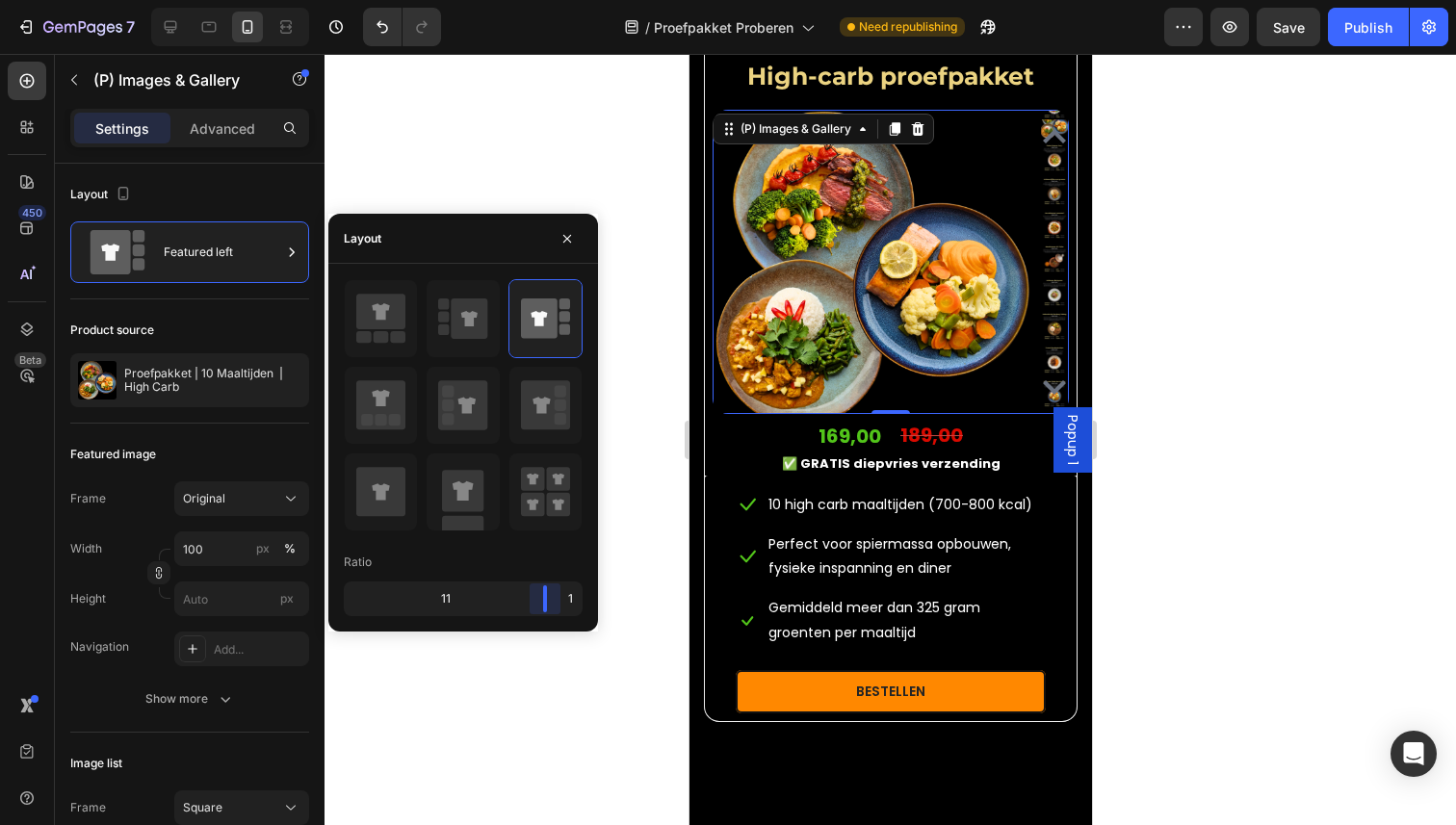
drag, startPoint x: 530, startPoint y: 603, endPoint x: 558, endPoint y: 596, distance: 28.9
click at [558, 0] on body "7 Version history / Proefpakket Proberen Need republishing Preview Save Publish…" at bounding box center [728, 0] width 1456 height 0
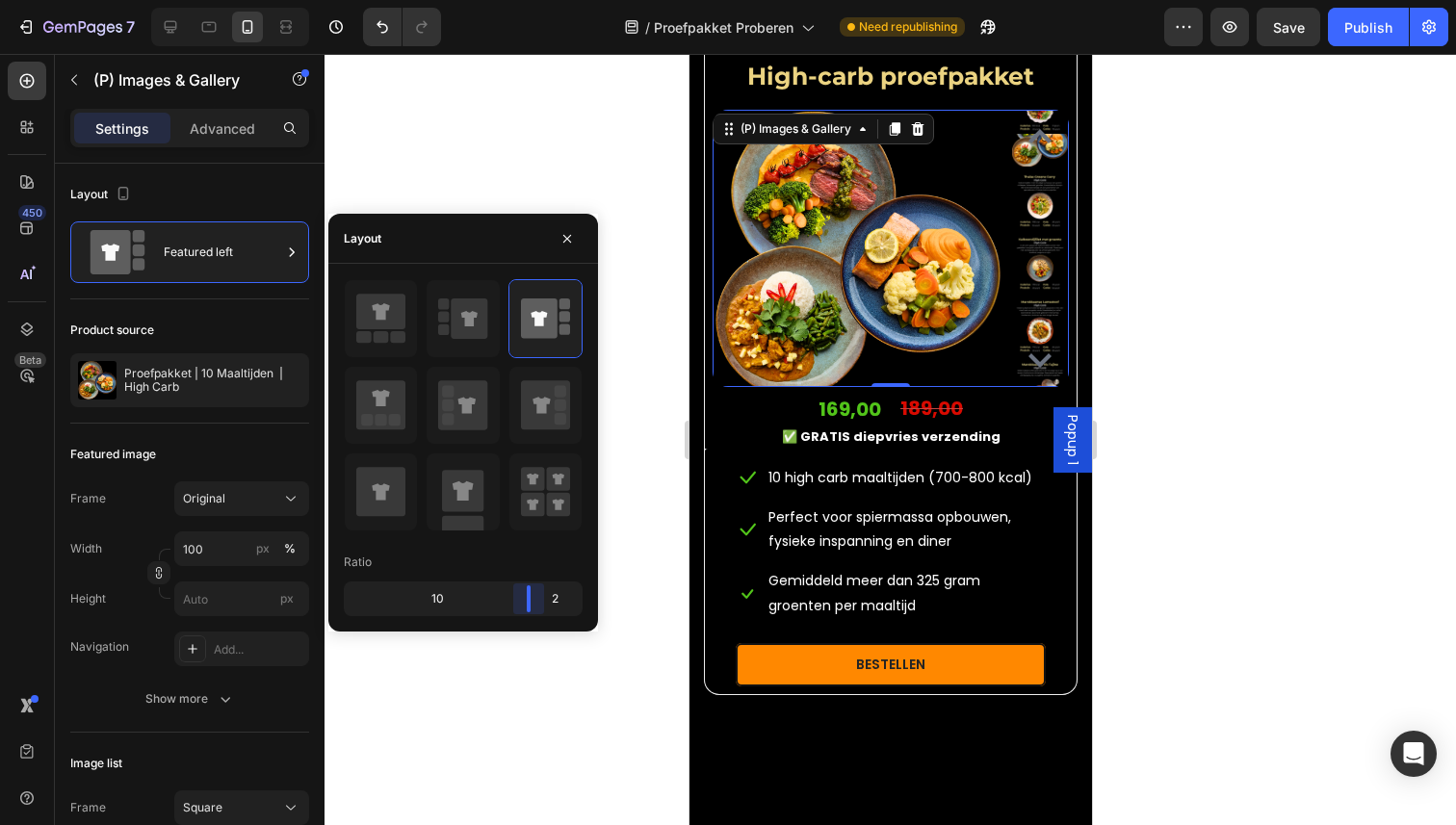
drag, startPoint x: 558, startPoint y: 596, endPoint x: 541, endPoint y: 596, distance: 17.0
click at [541, 0] on body "7 Version history / Proefpakket Proberen Need republishing Preview Save Publish…" at bounding box center [728, 0] width 1456 height 0
click at [671, 555] on div at bounding box center [890, 439] width 1131 height 771
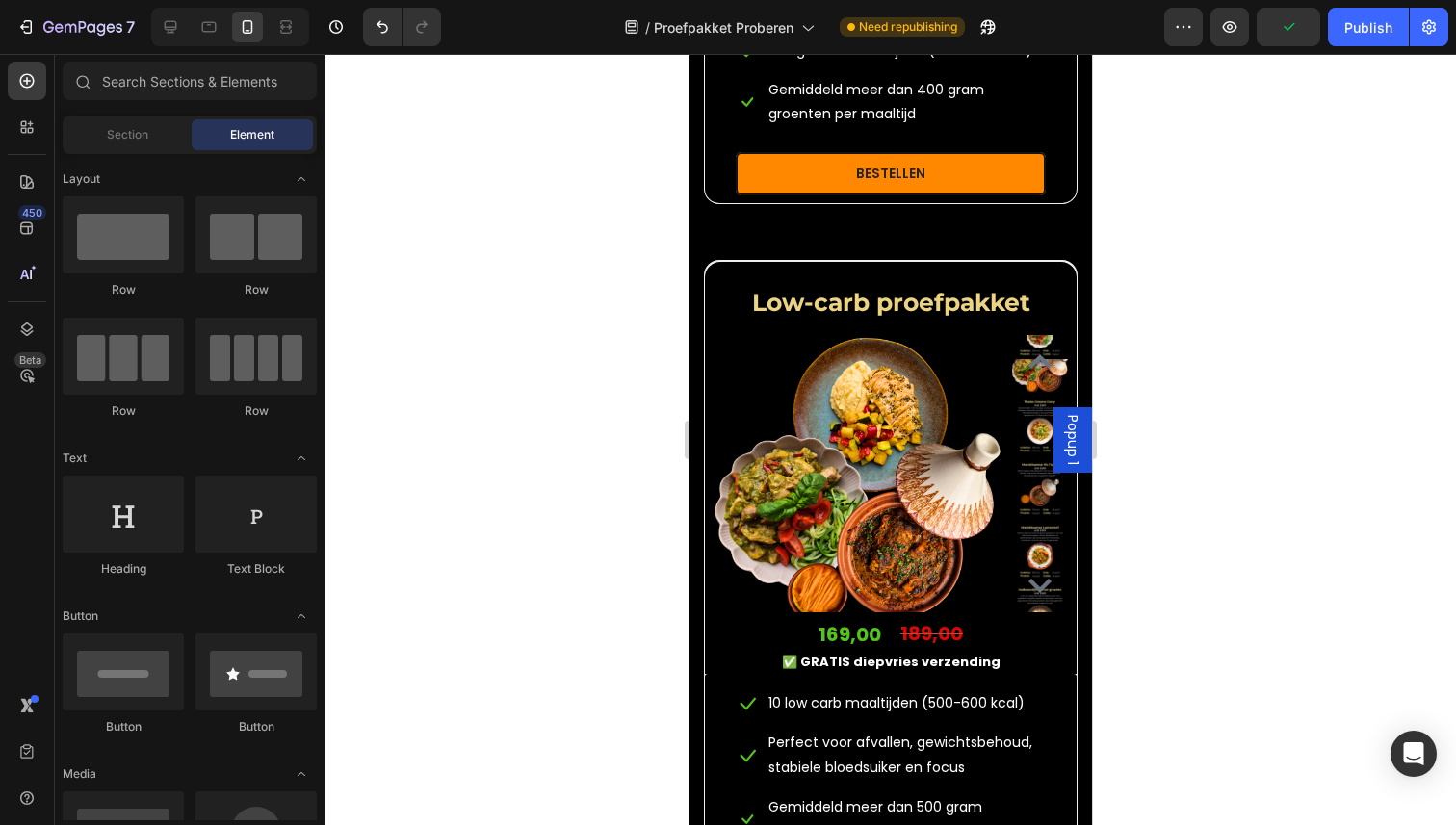
scroll to position [2195, 0]
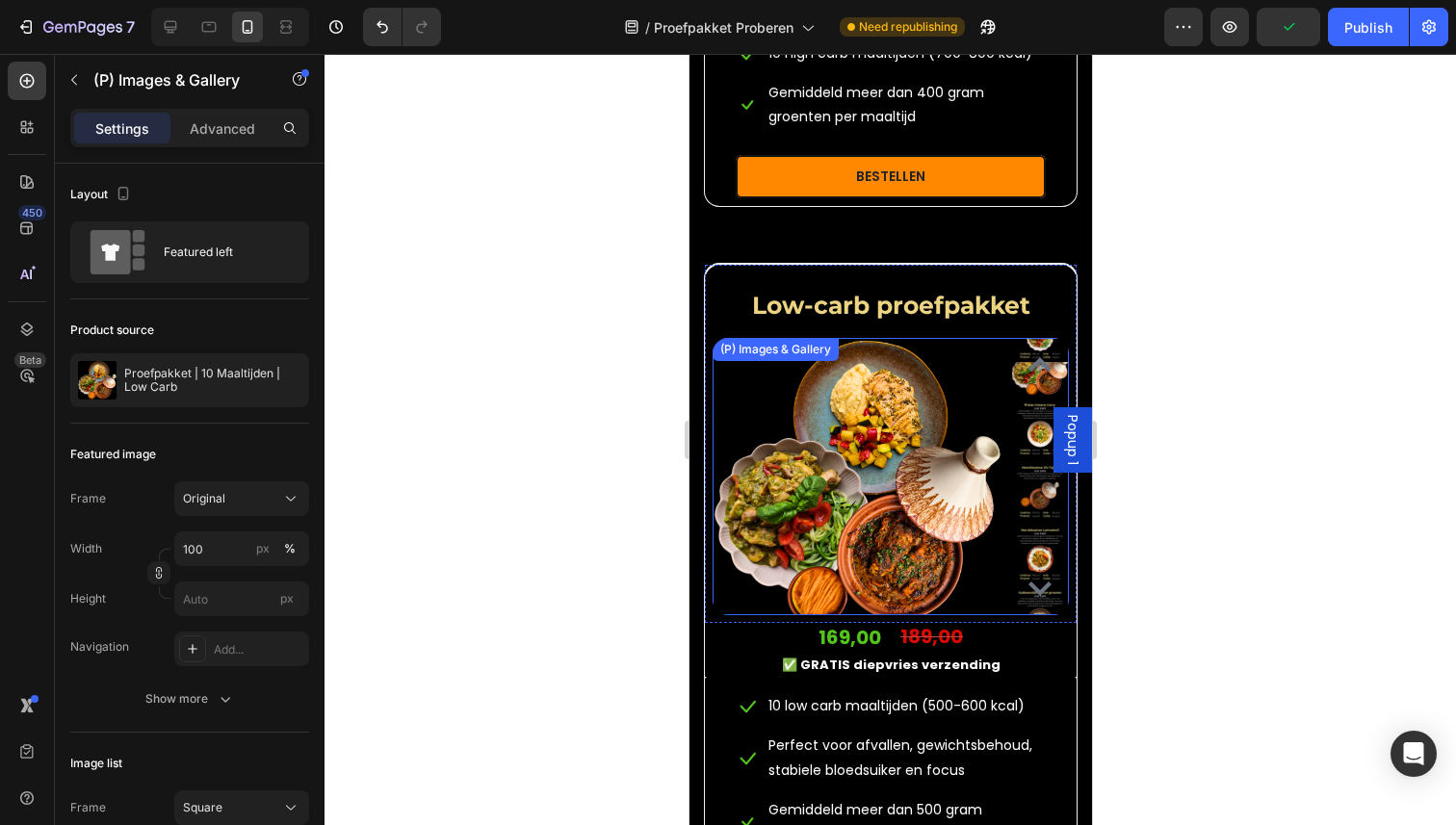
click at [1022, 521] on img at bounding box center [1039, 492] width 58 height 58
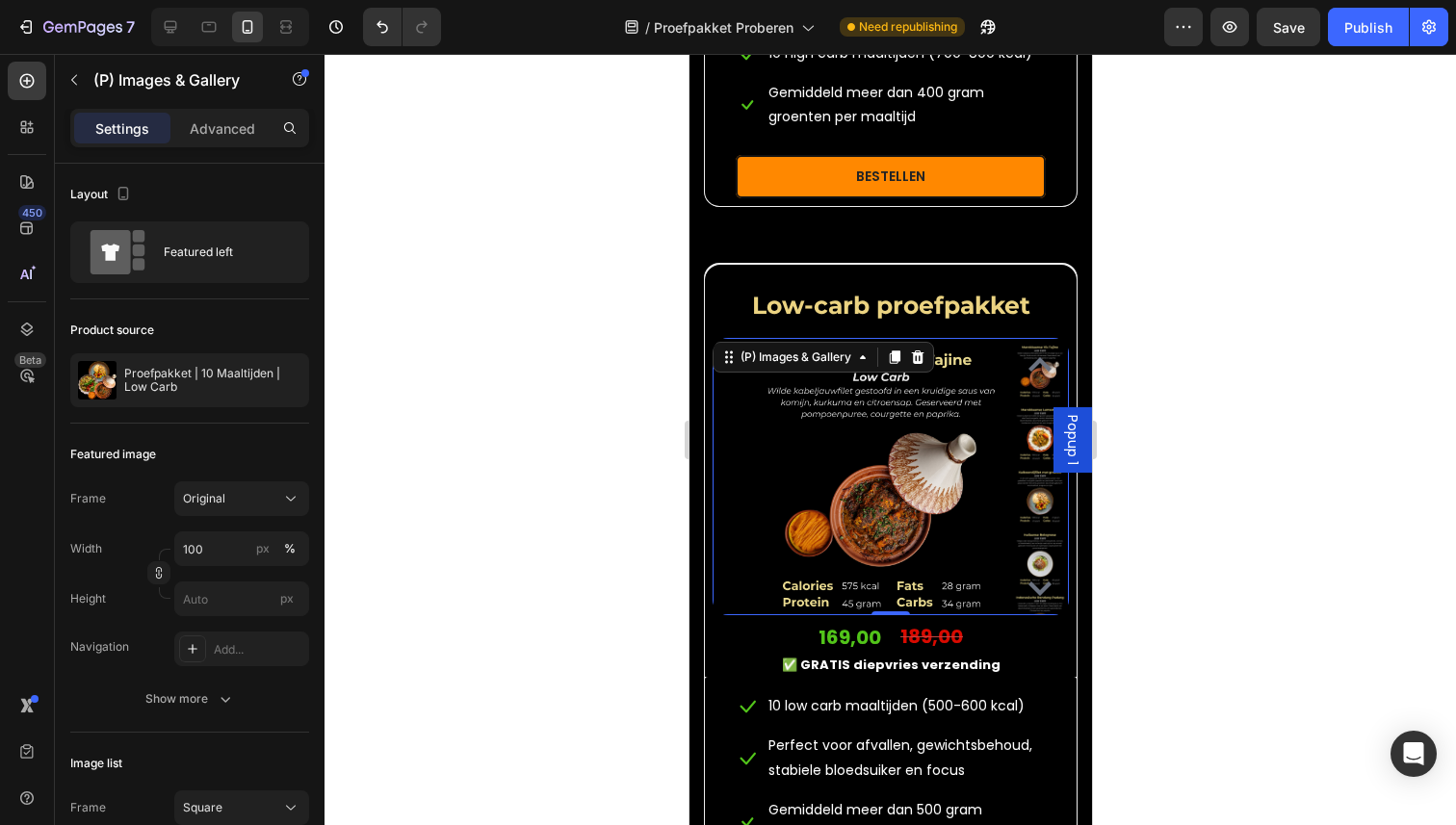
click at [1023, 544] on img at bounding box center [1039, 559] width 58 height 58
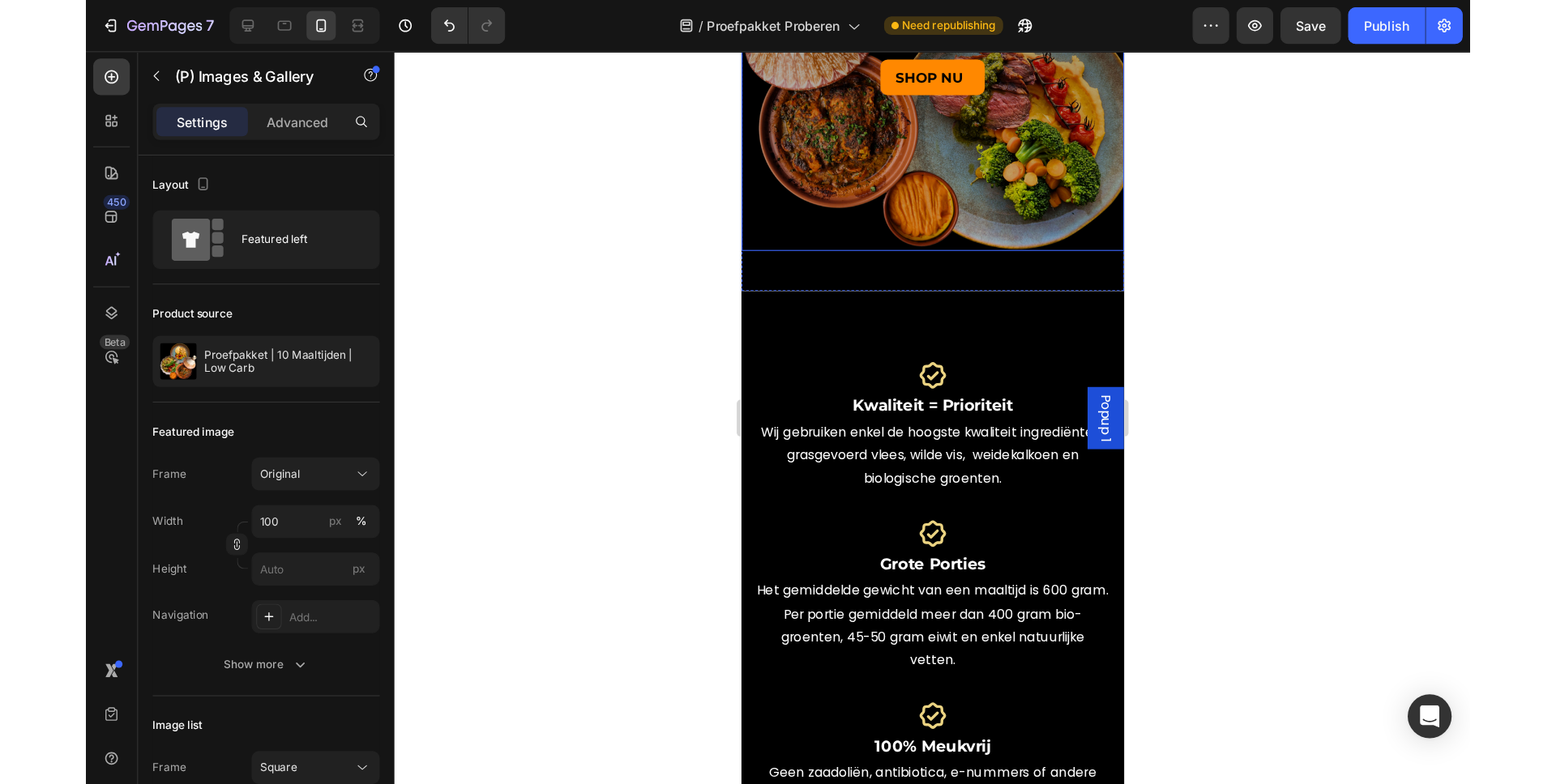
scroll to position [39, 0]
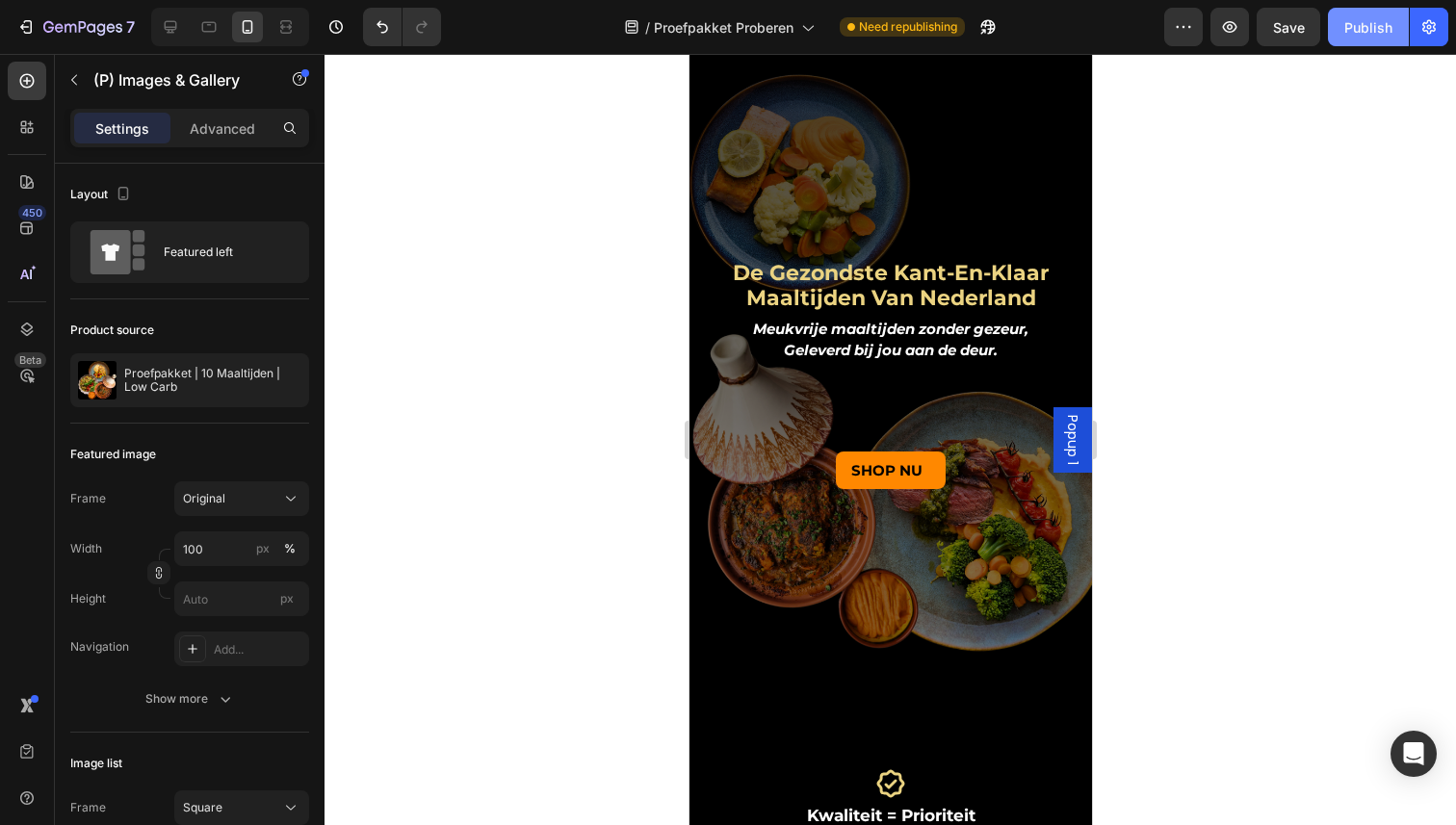
click at [1353, 34] on div "Publish" at bounding box center [1368, 27] width 48 height 20
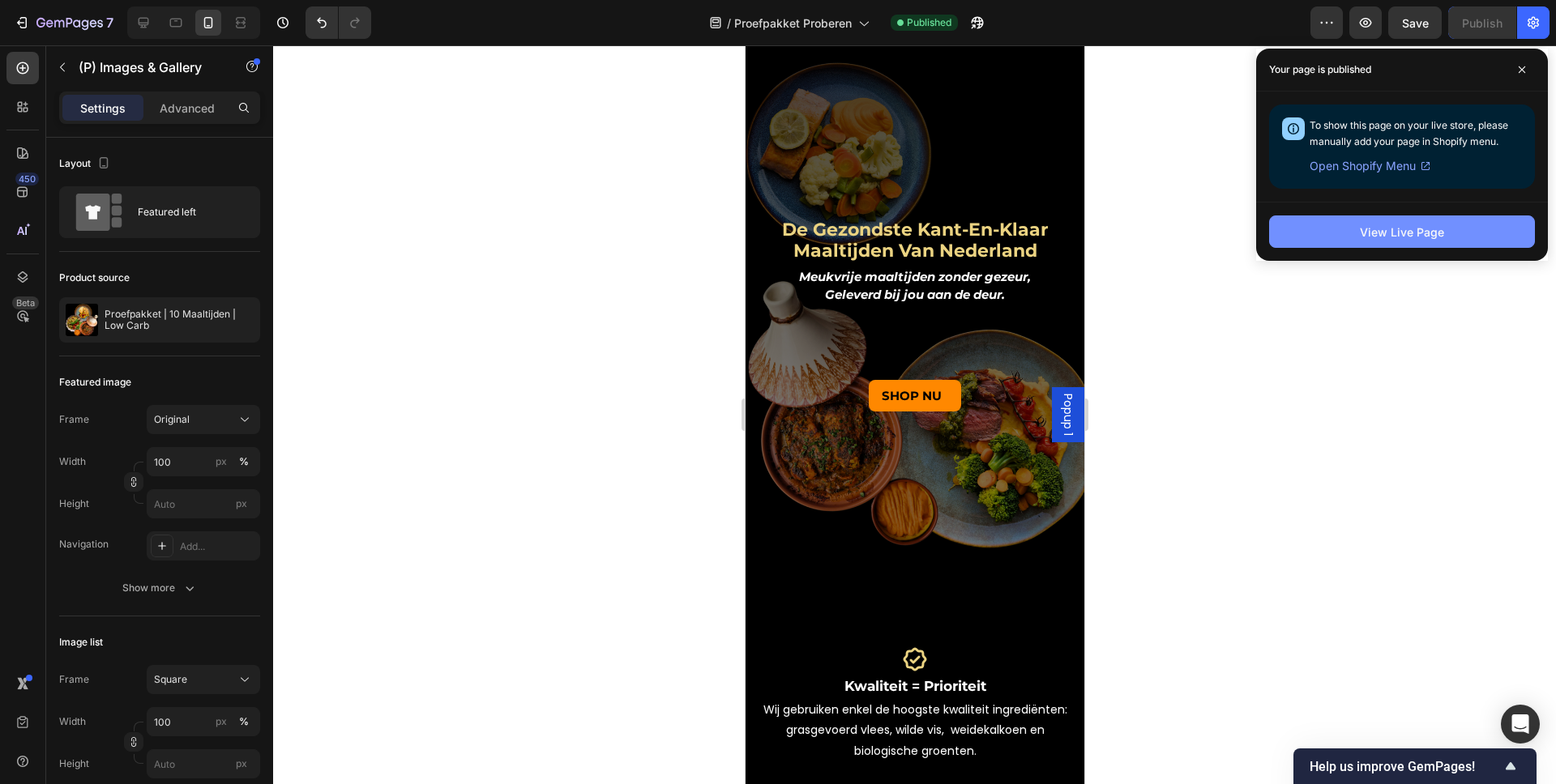
click at [1225, 239] on div "View Live Page" at bounding box center [1402, 232] width 84 height 17
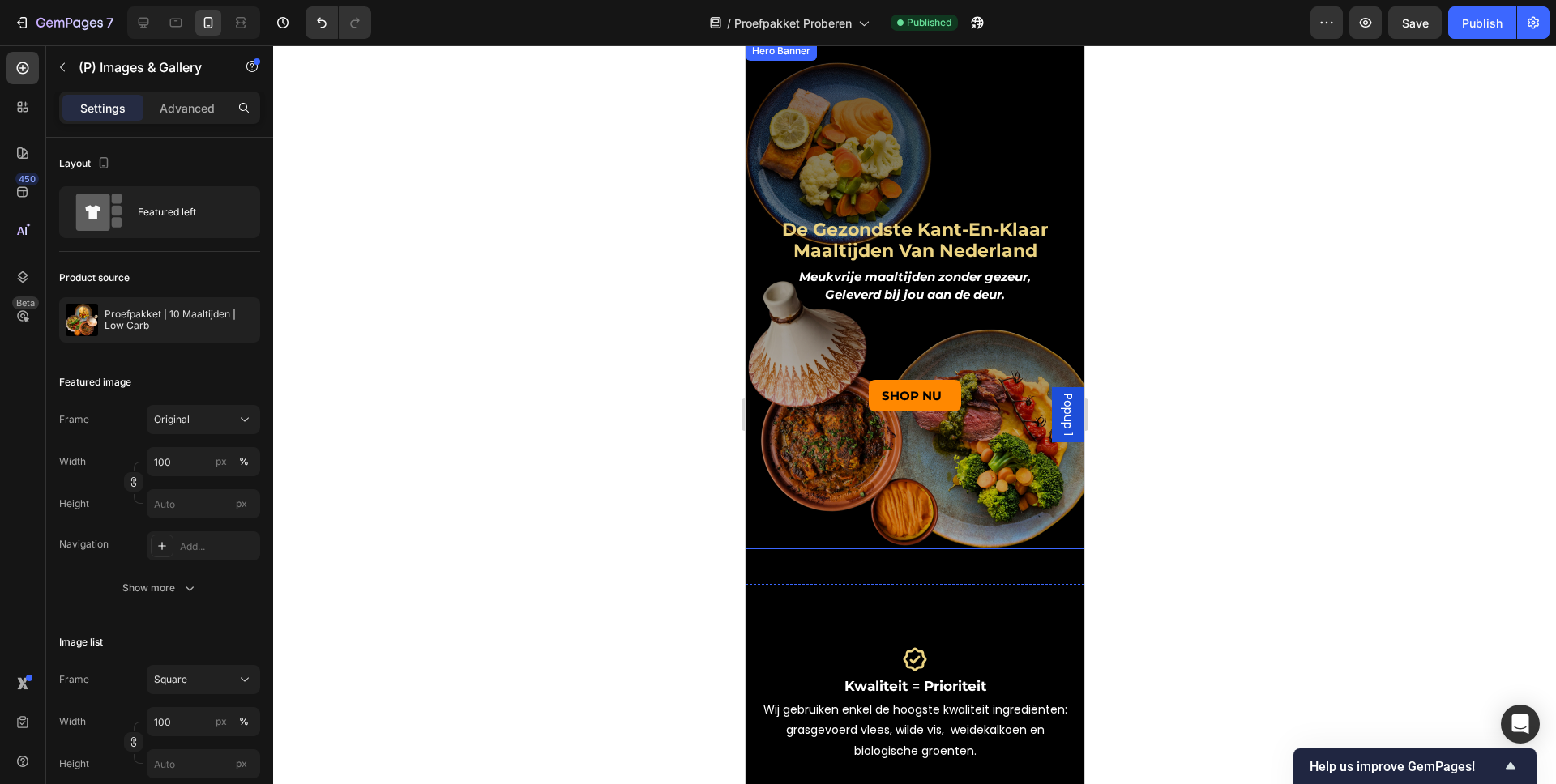
scroll to position [845, 0]
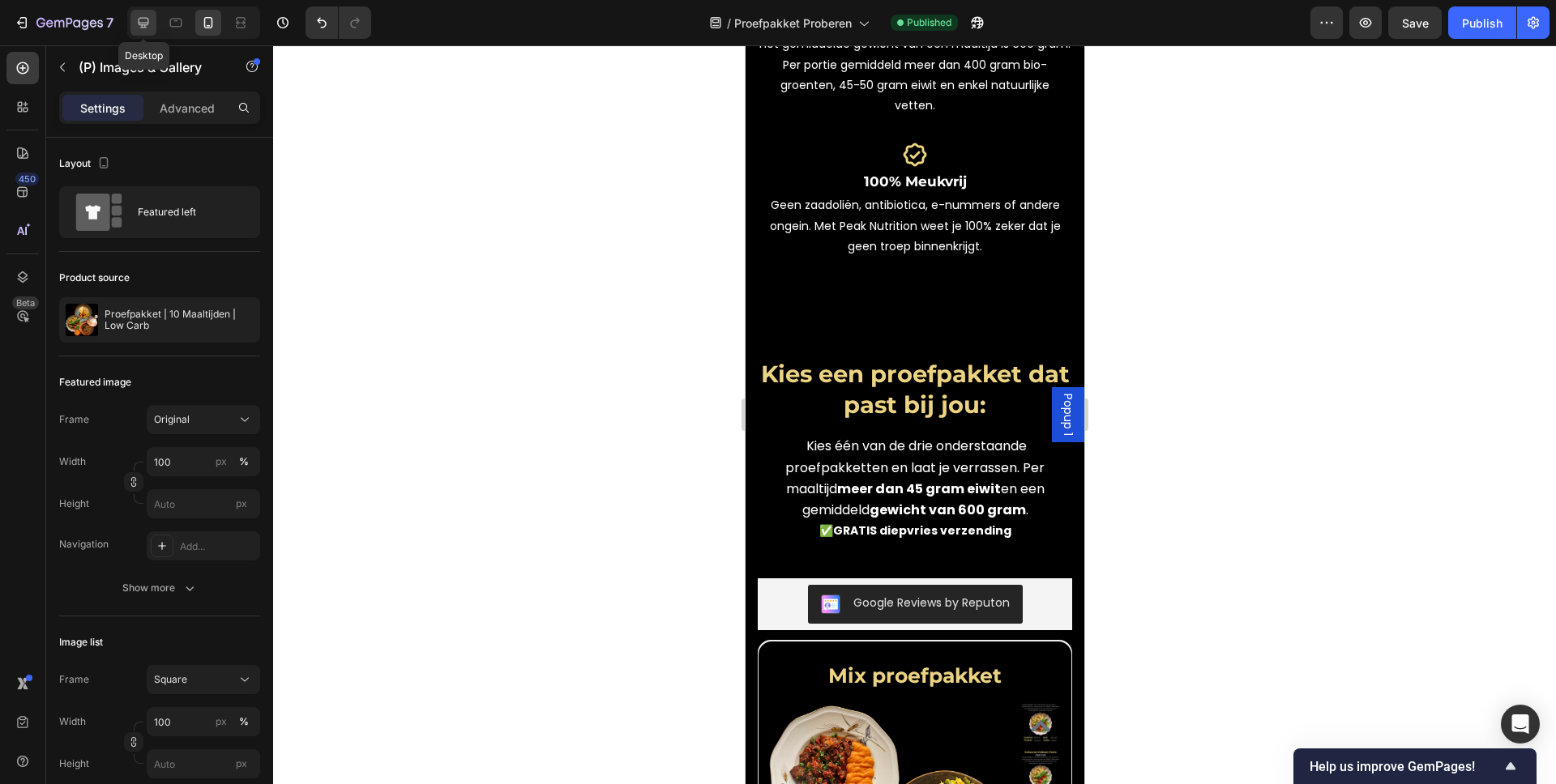
click at [147, 29] on icon at bounding box center [143, 22] width 16 height 16
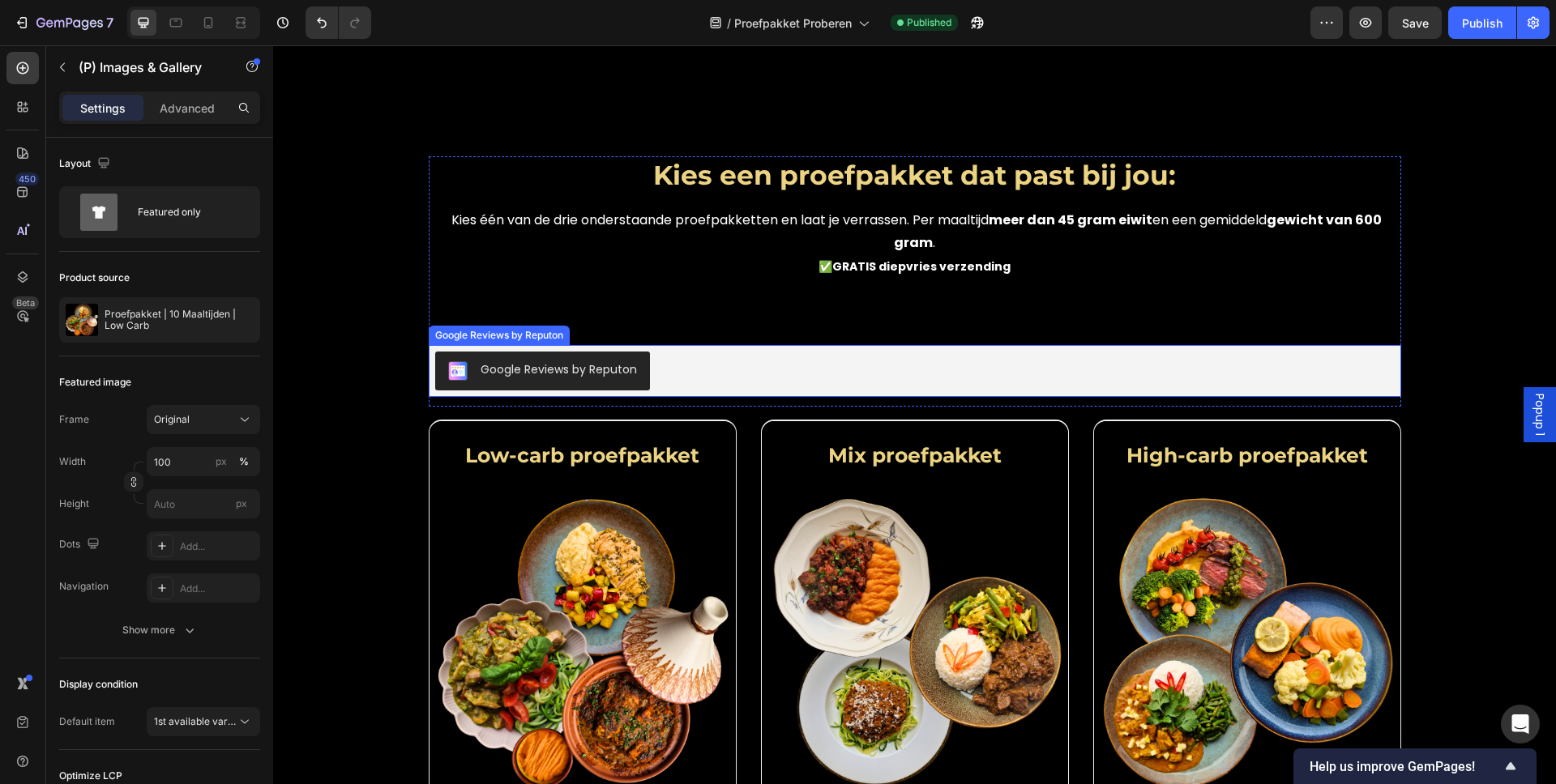
scroll to position [788, 0]
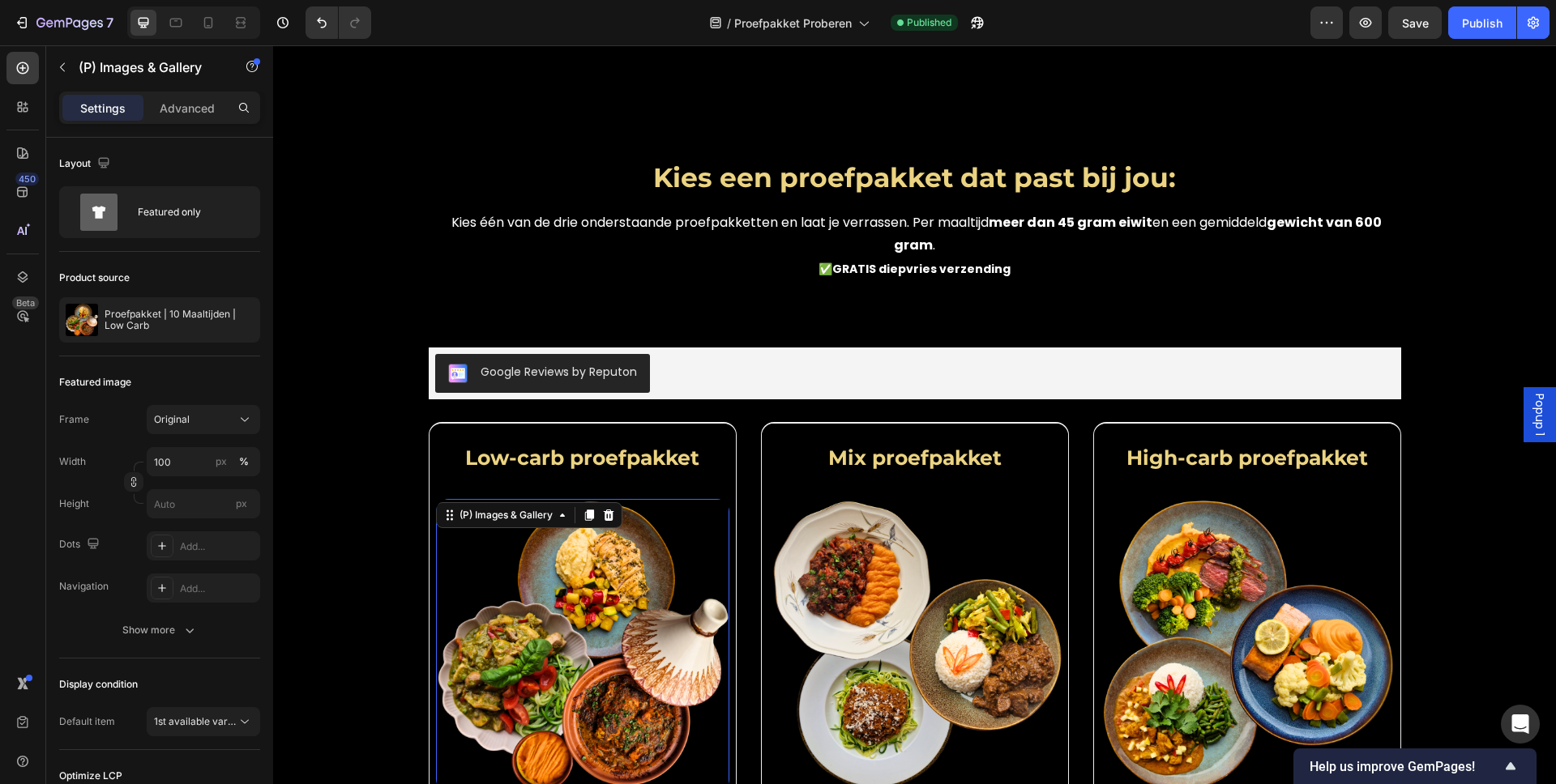
click at [578, 615] on img at bounding box center [583, 645] width 293 height 293
click at [636, 640] on img at bounding box center [583, 645] width 293 height 293
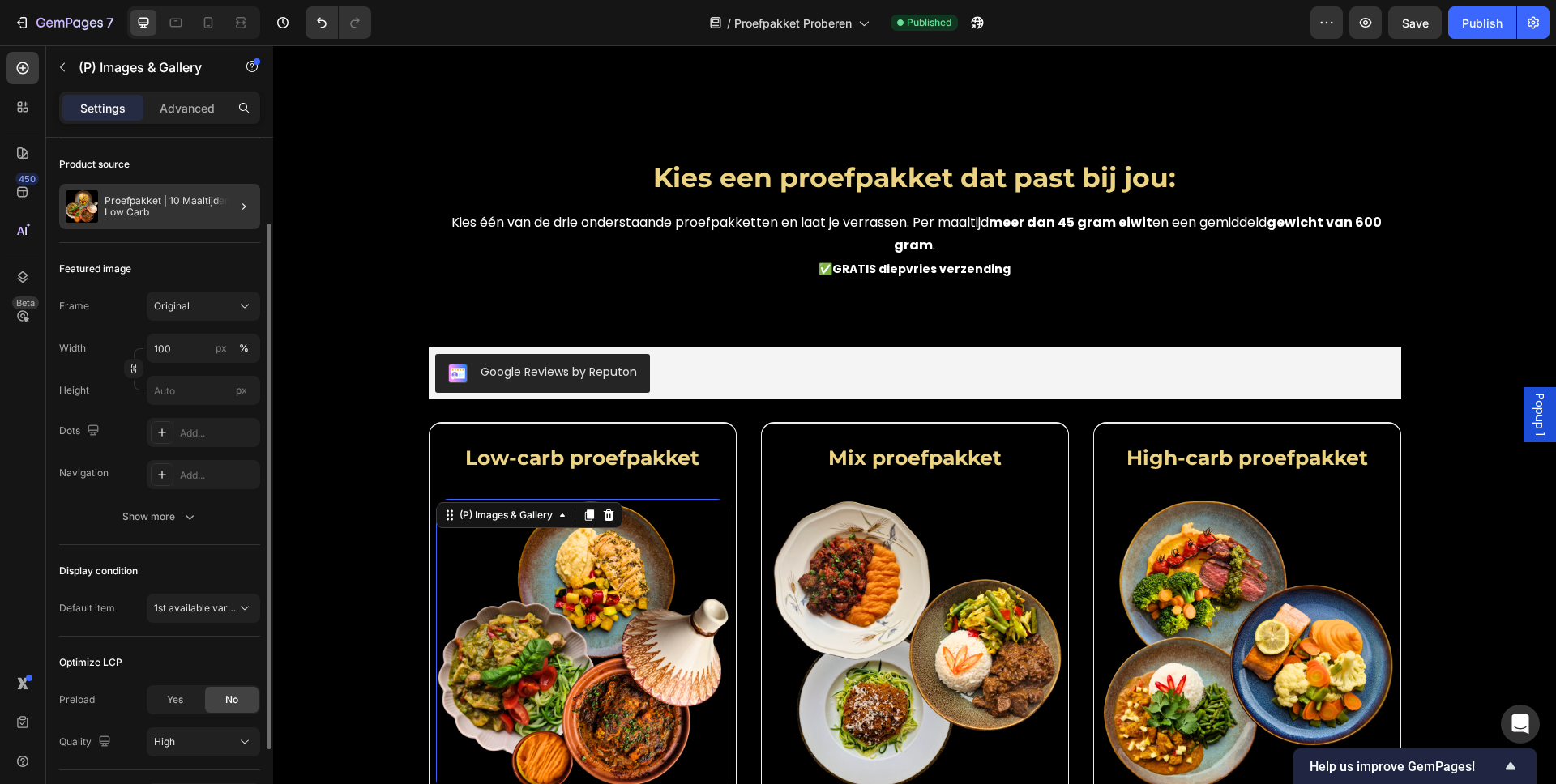
scroll to position [0, 0]
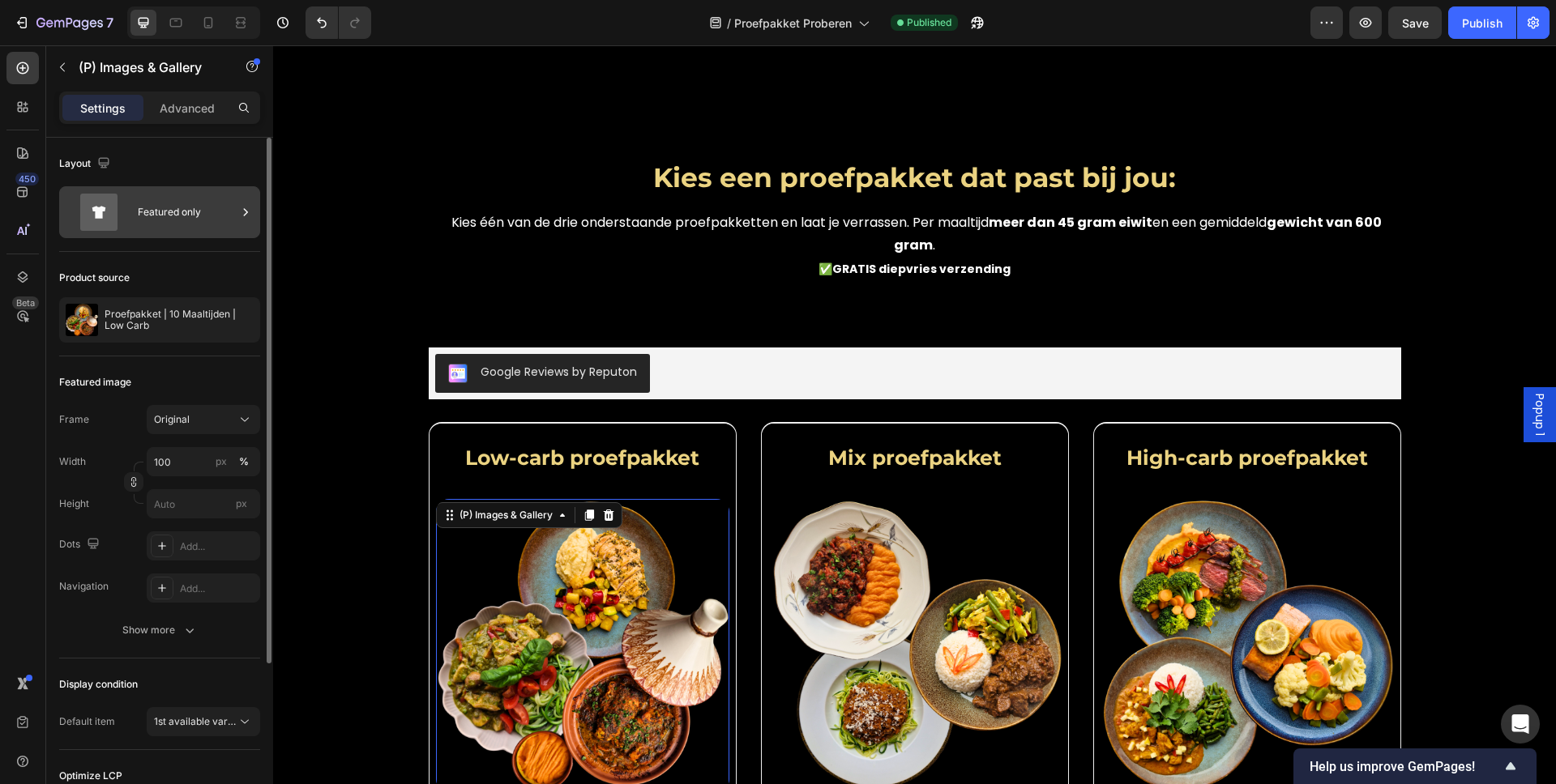
click at [181, 231] on div "Featured only" at bounding box center [159, 213] width 201 height 52
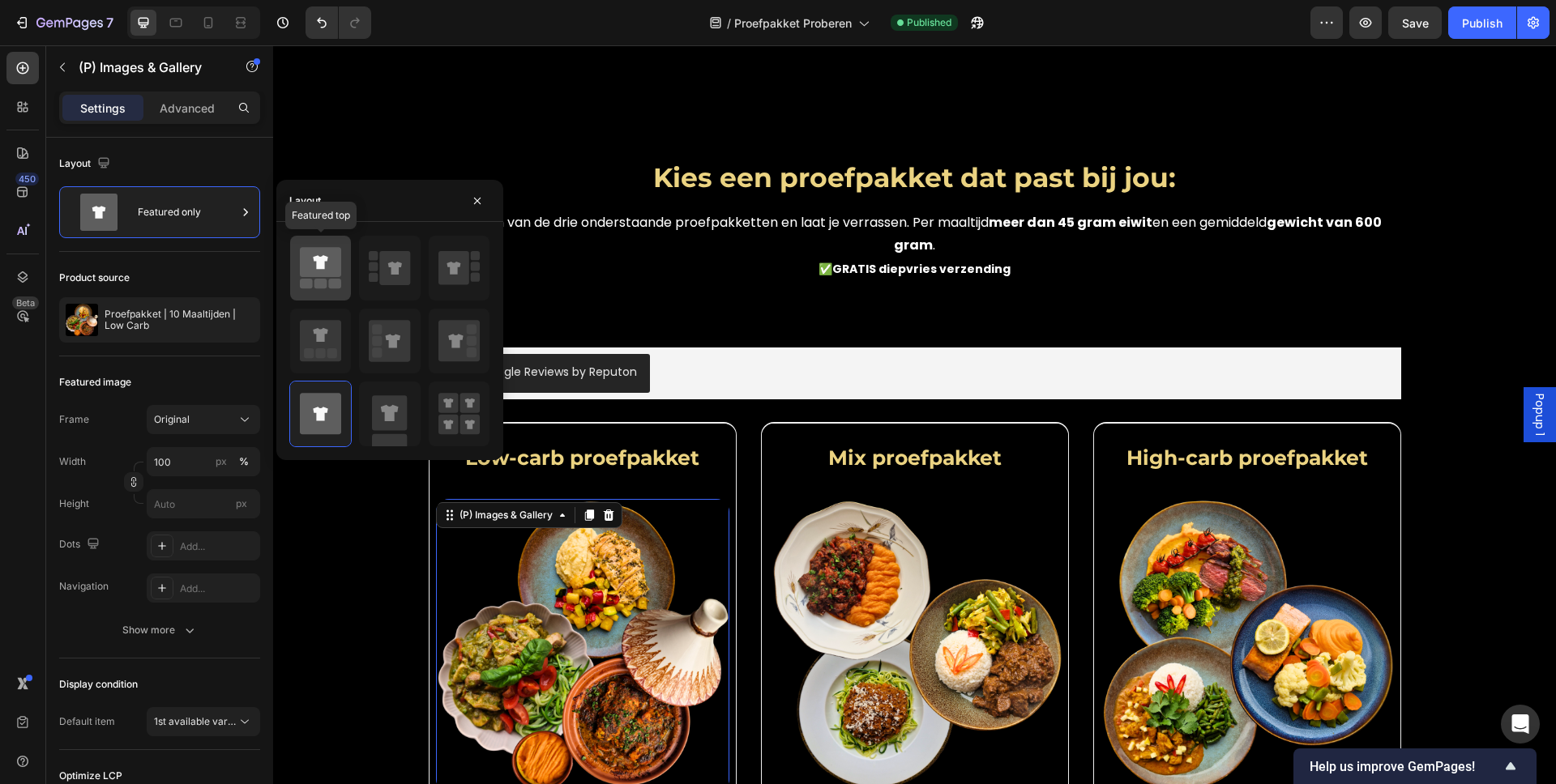
click at [327, 287] on icon at bounding box center [320, 268] width 41 height 45
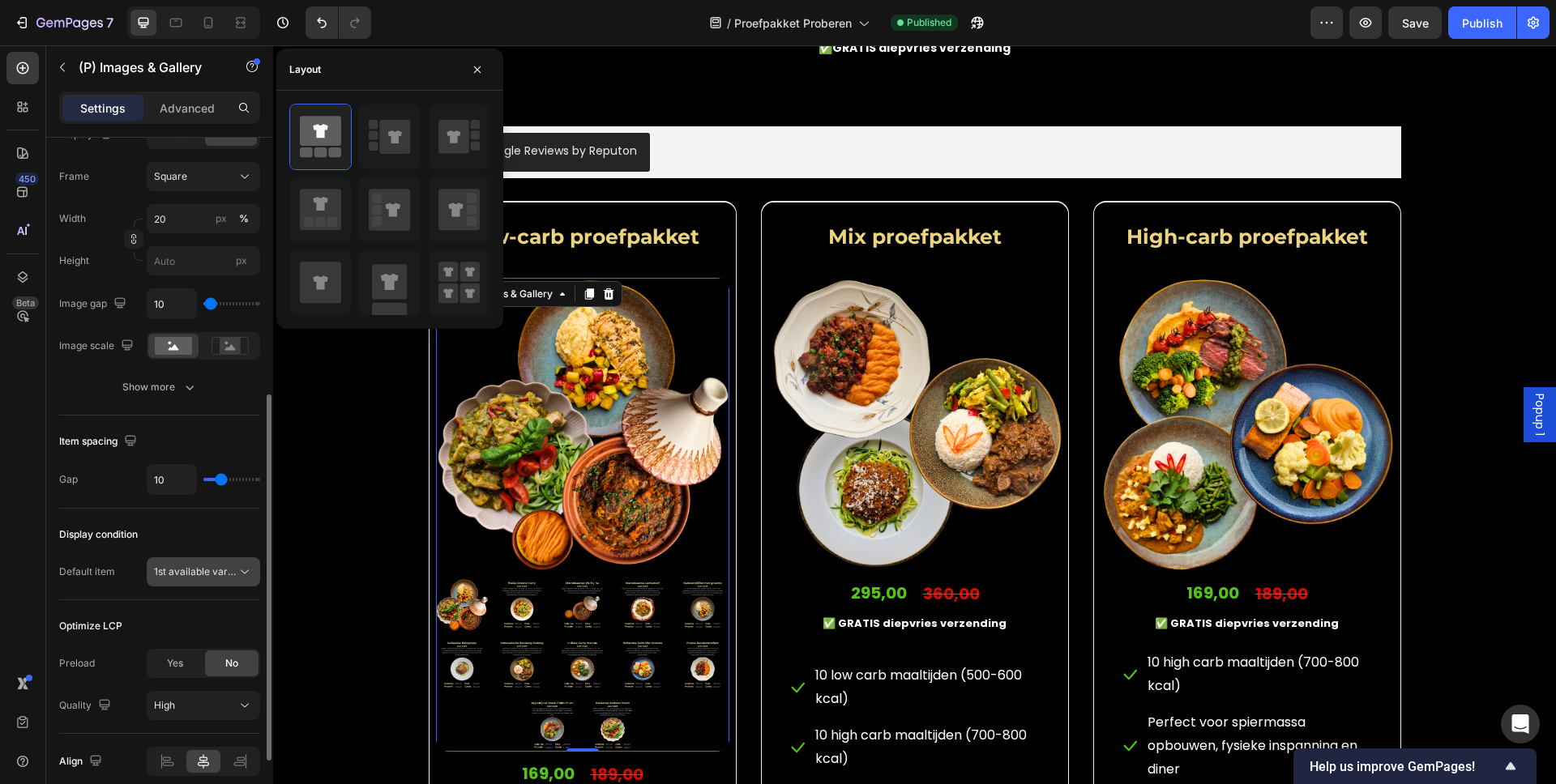
scroll to position [596, 0]
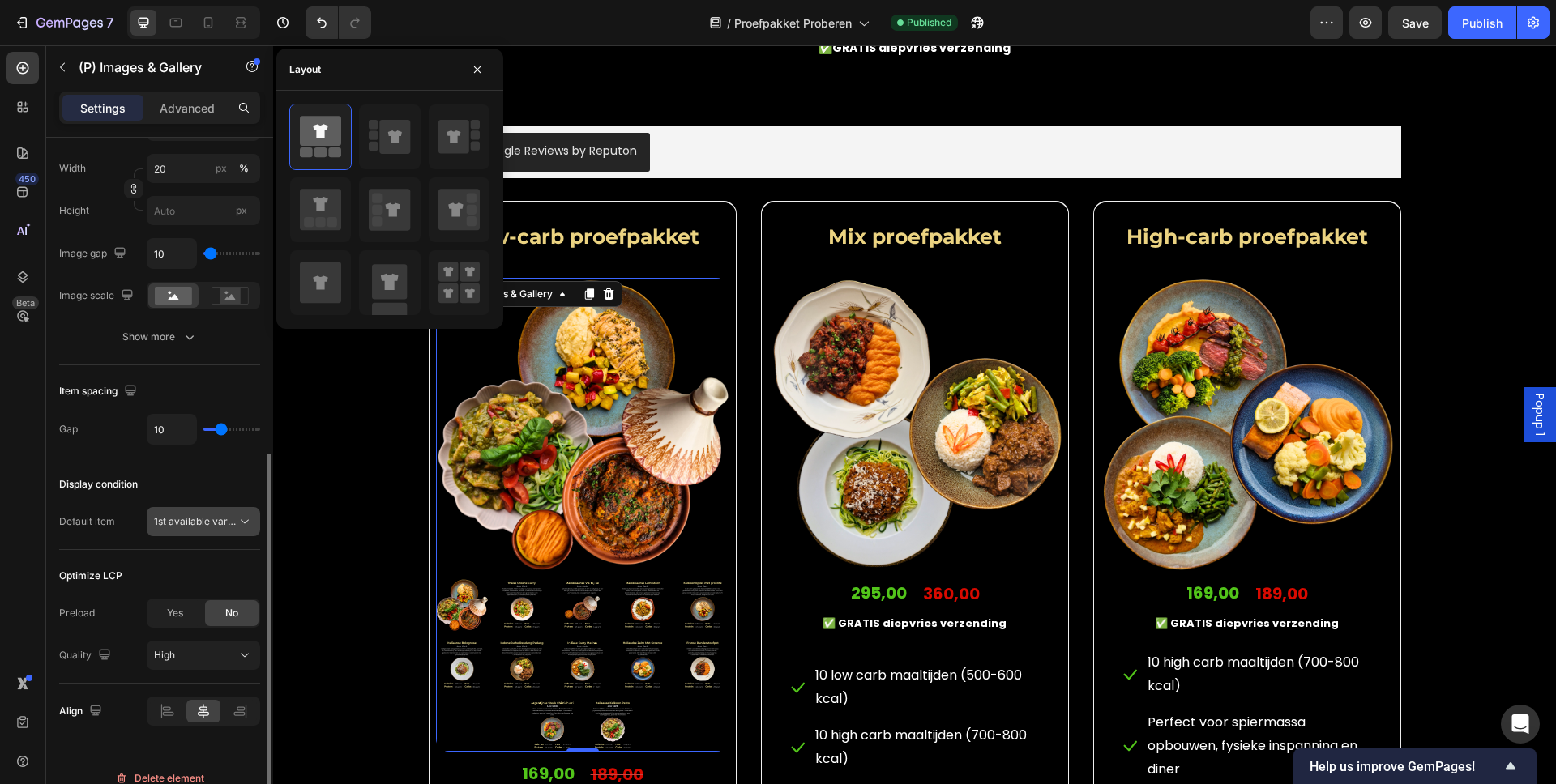
drag, startPoint x: 187, startPoint y: 550, endPoint x: 191, endPoint y: 531, distance: 19.4
click at [187, 547] on div "Layout Featured top Product source Proefpakket | 10 Maaltijden | Low Carb Featu…" at bounding box center [159, 140] width 201 height 1197
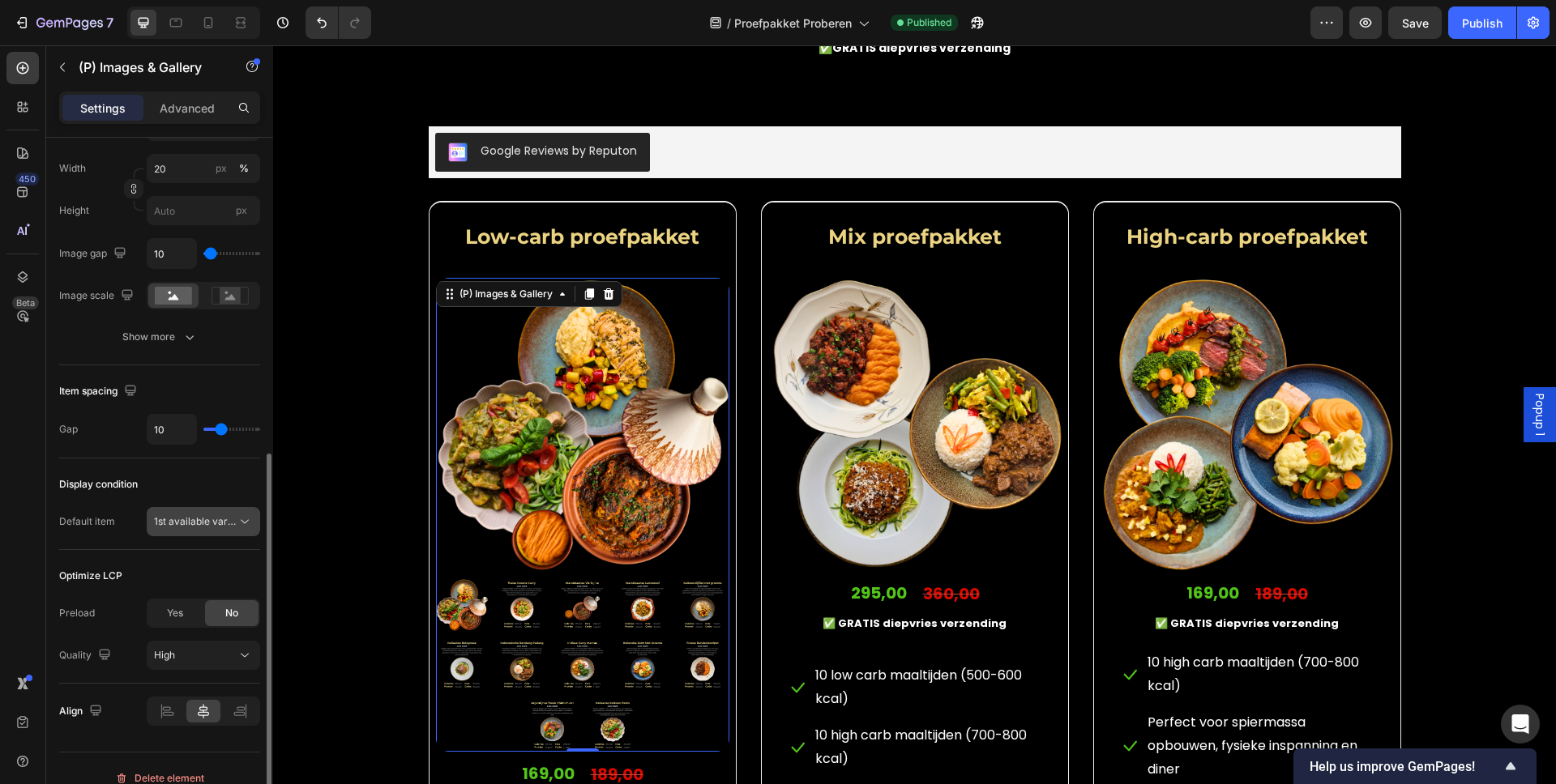
click at [191, 531] on button "1st available variant" at bounding box center [203, 522] width 113 height 29
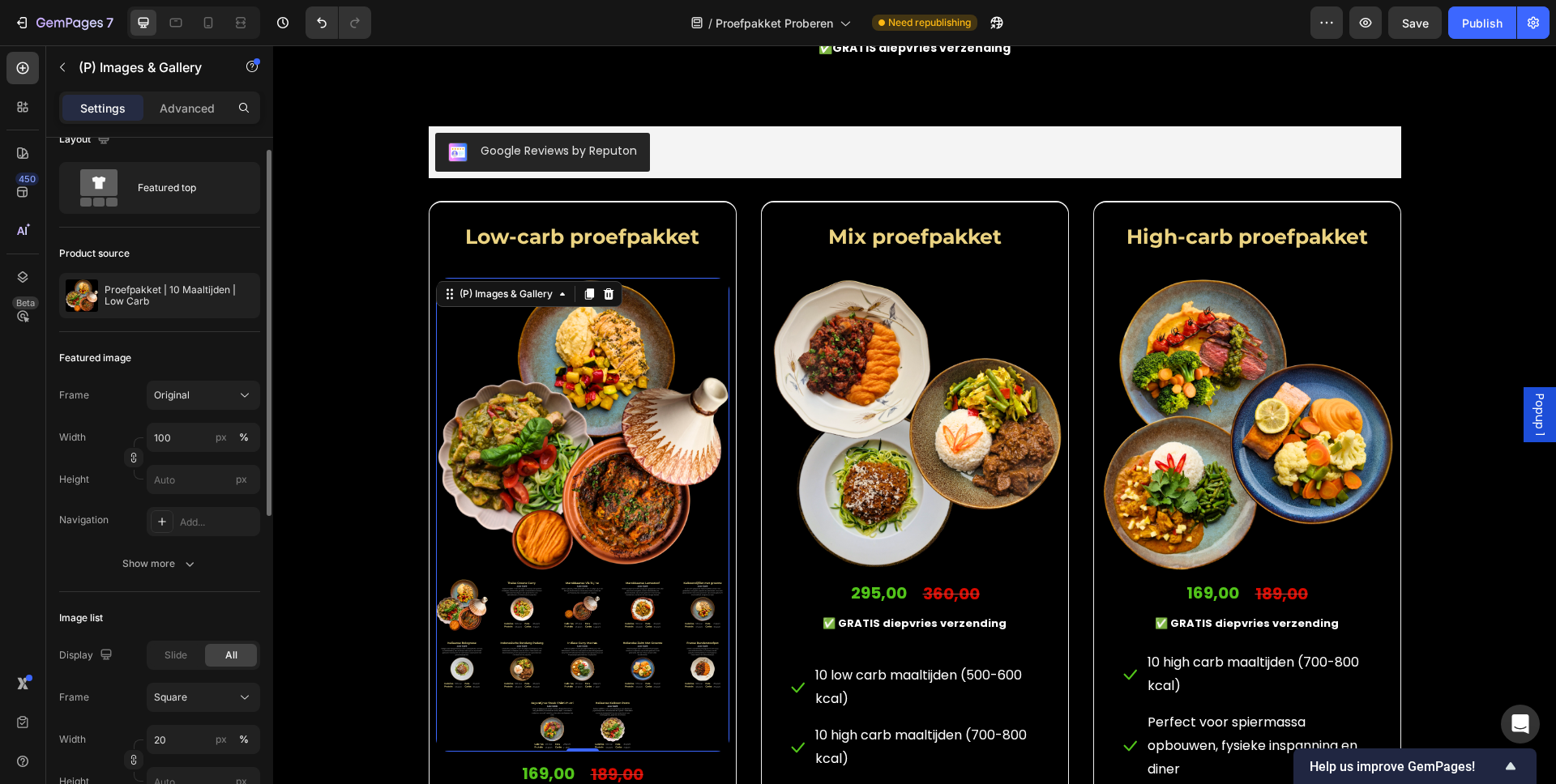
scroll to position [0, 0]
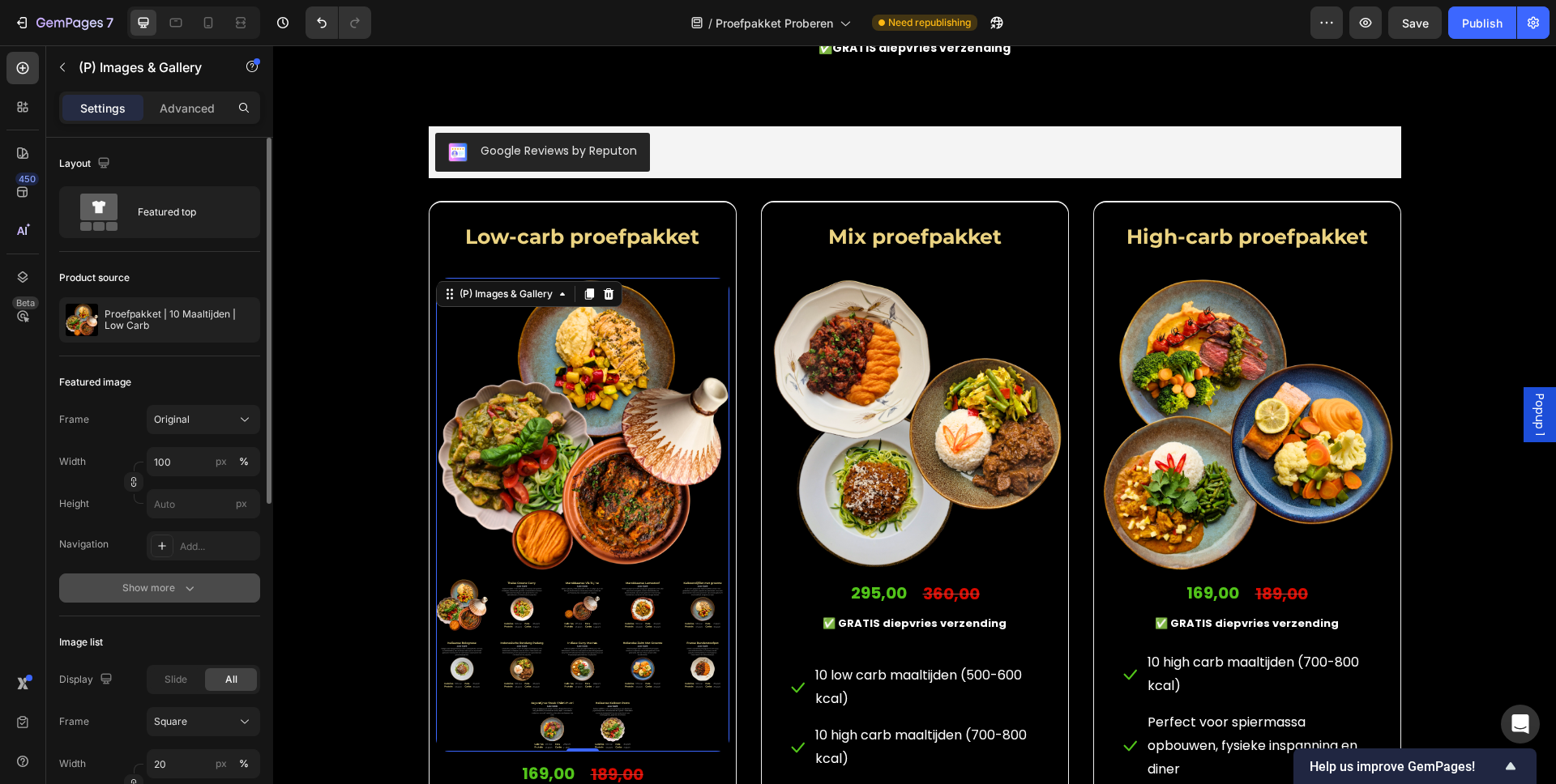
click at [138, 586] on div "Show more" at bounding box center [161, 587] width 76 height 16
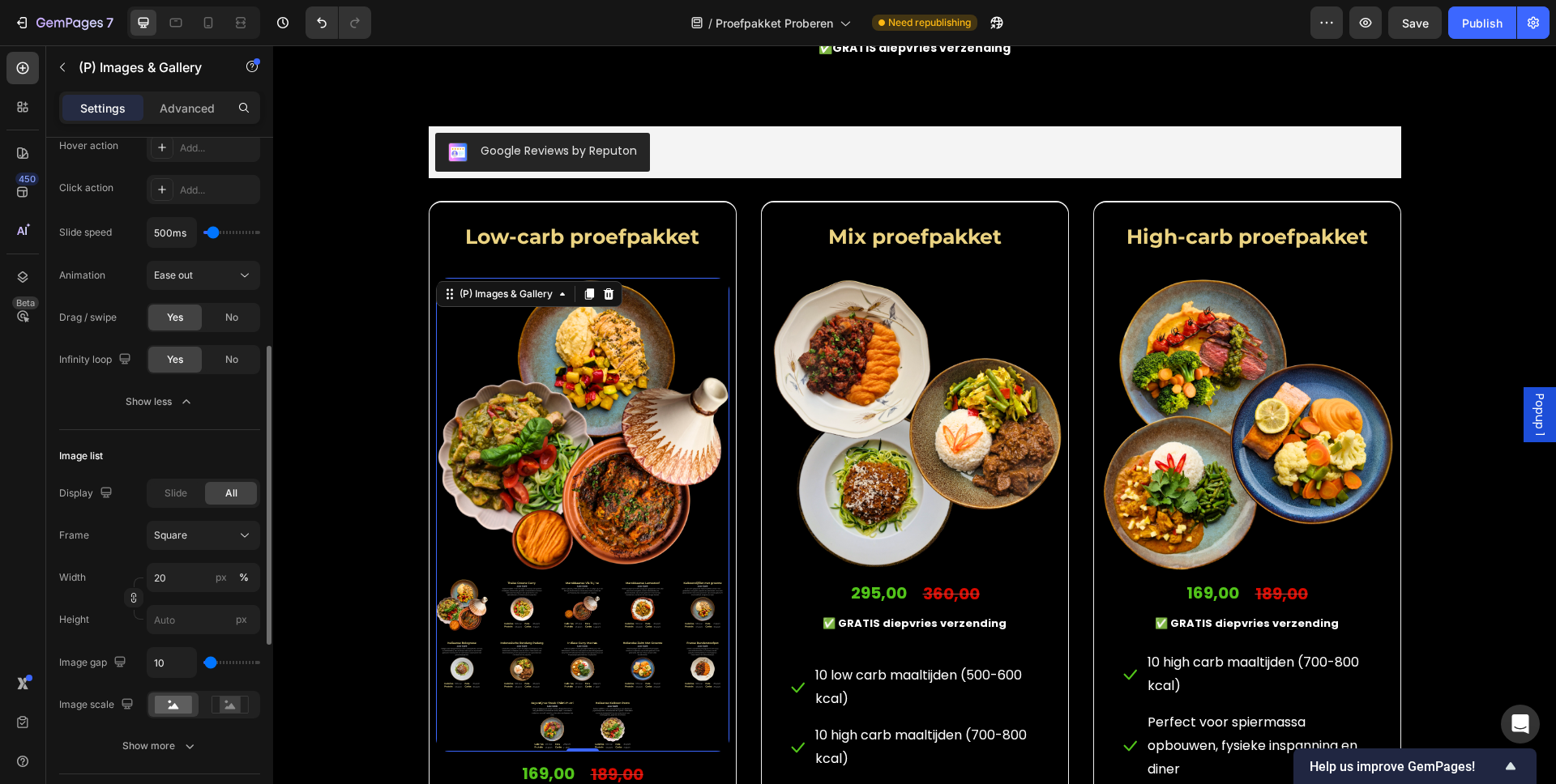
scroll to position [489, 0]
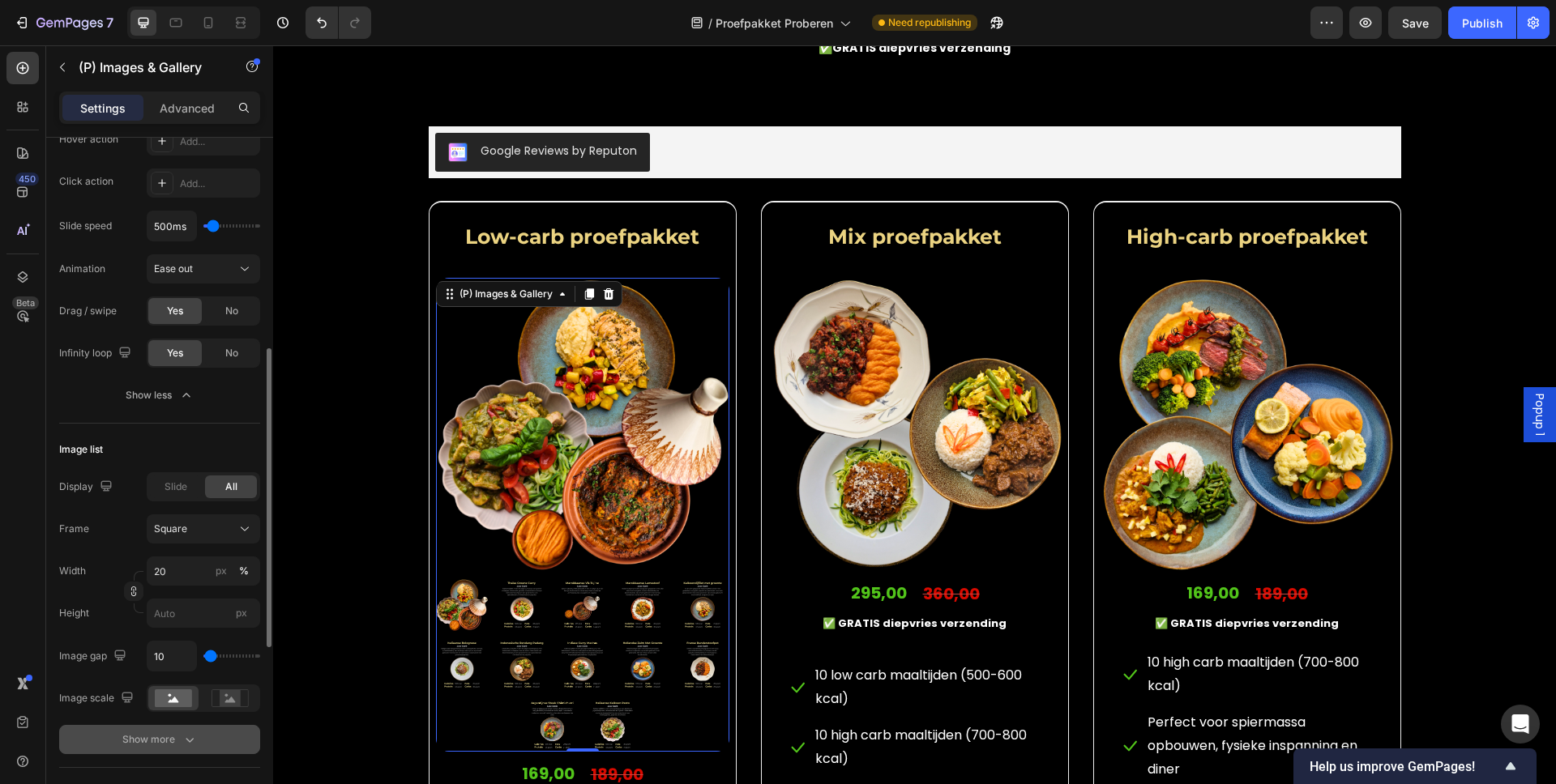
click at [186, 693] on button "Show more" at bounding box center [159, 739] width 201 height 29
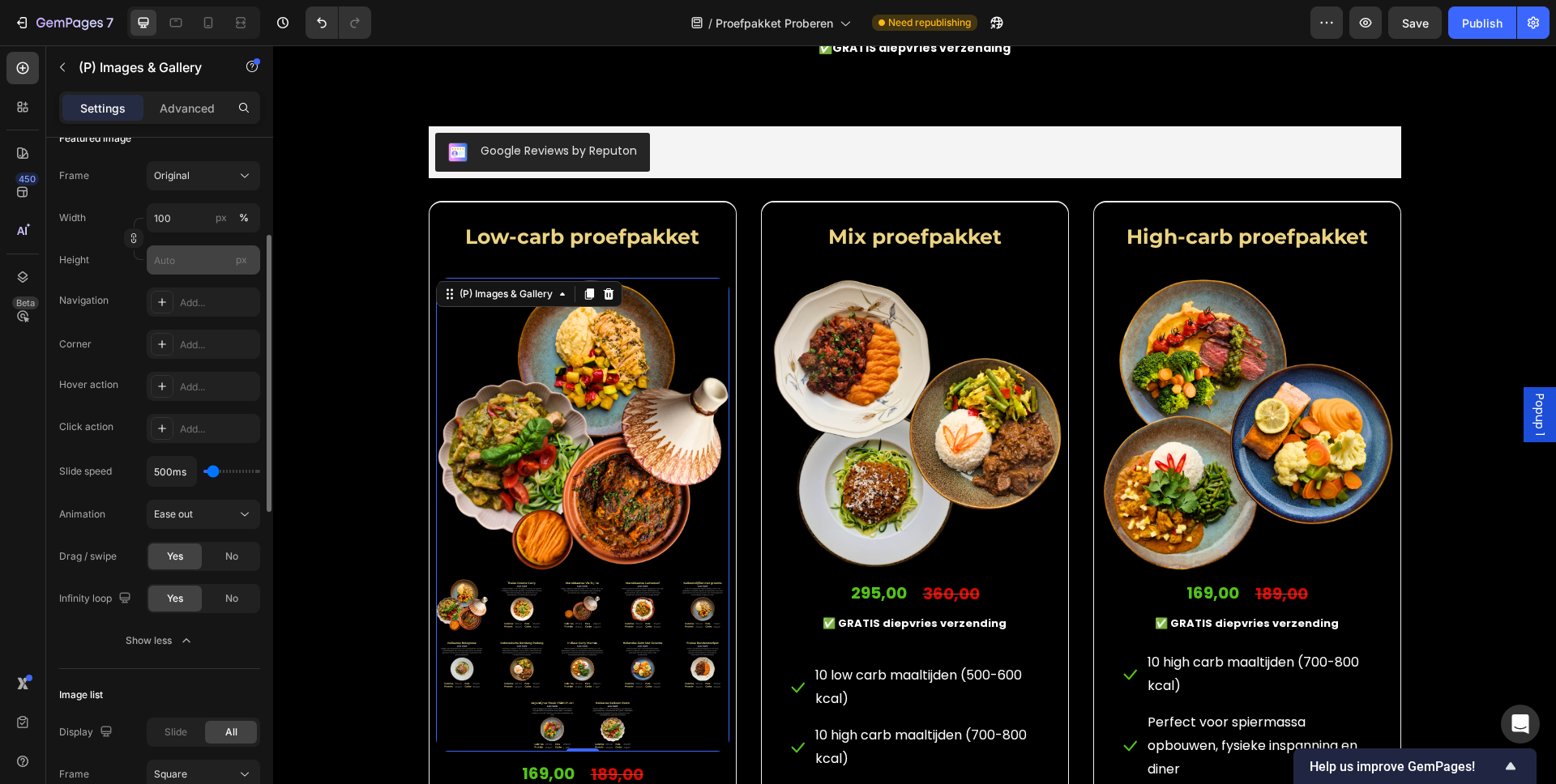
scroll to position [0, 0]
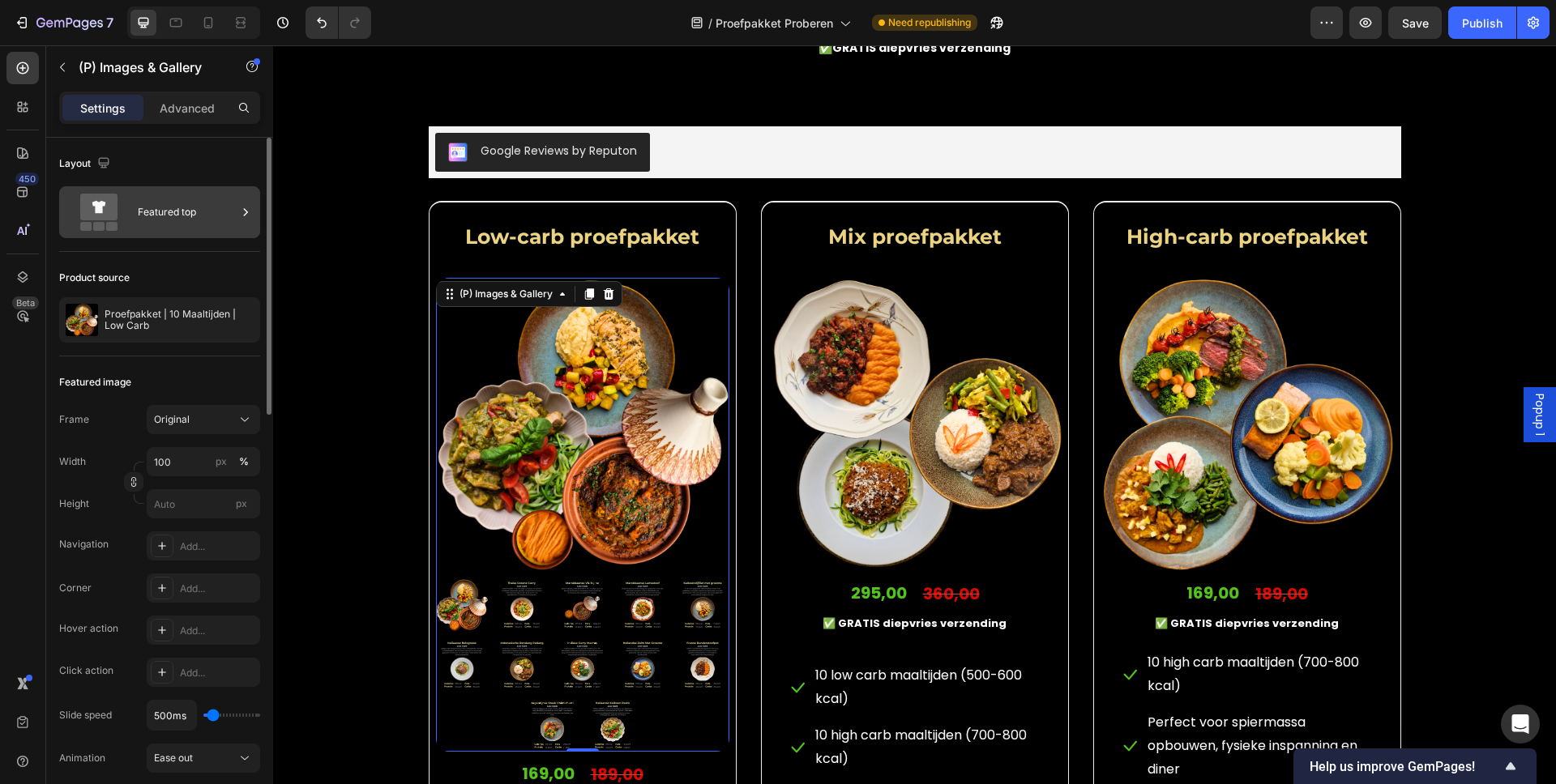
click at [203, 216] on div "Featured top" at bounding box center [187, 212] width 99 height 37
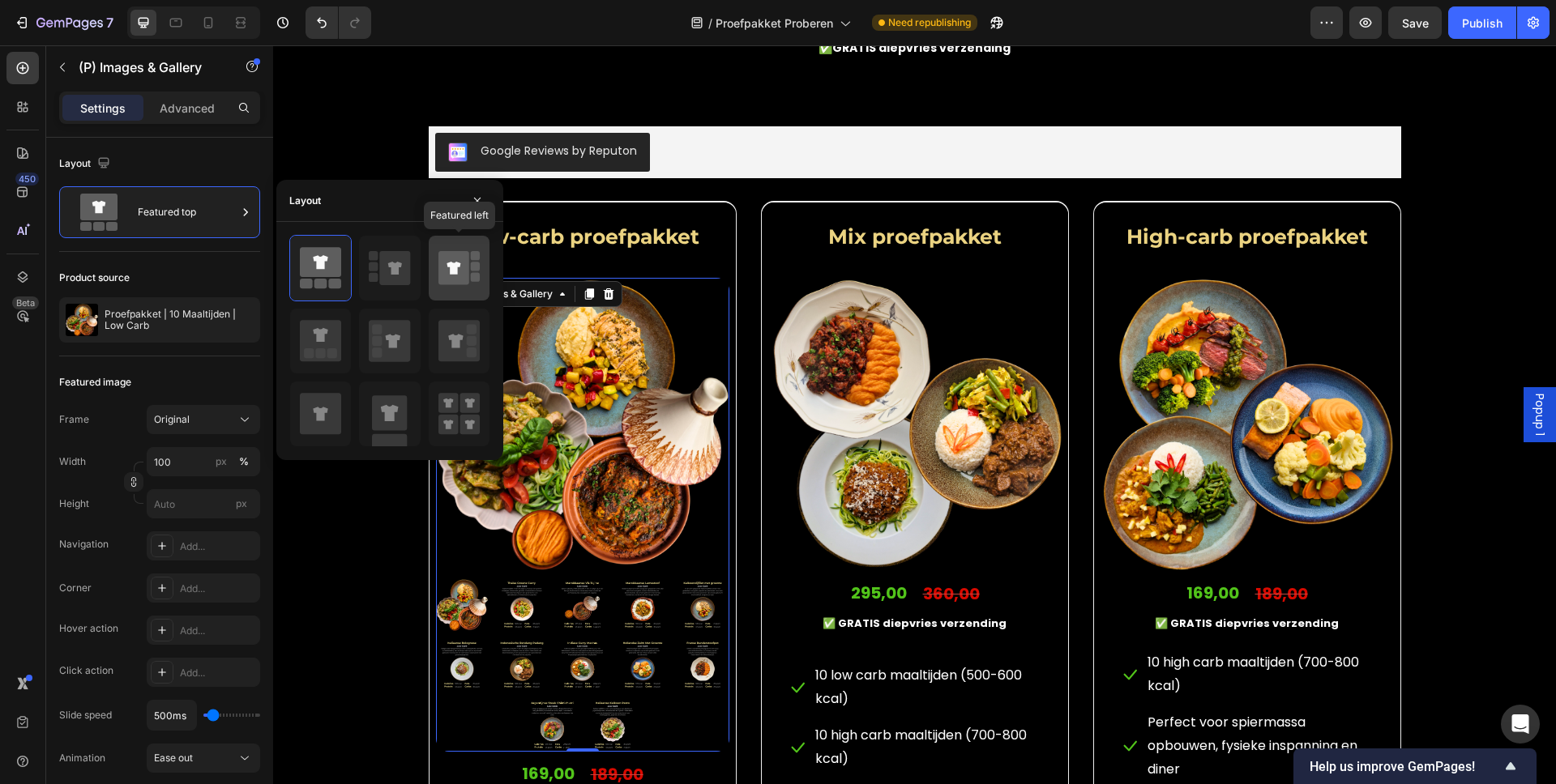
click at [471, 253] on rect at bounding box center [475, 255] width 9 height 9
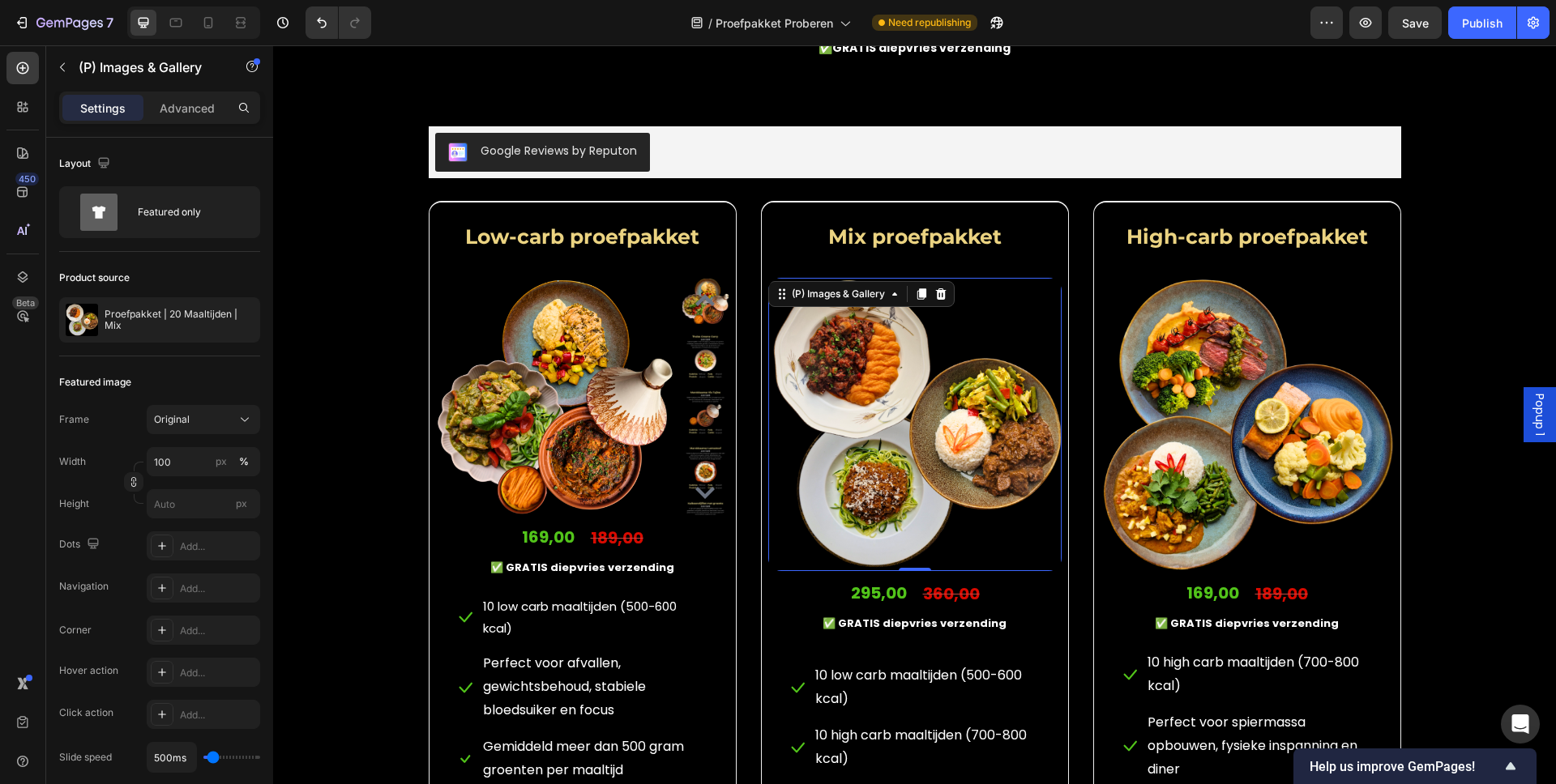
click at [881, 439] on img at bounding box center [915, 424] width 293 height 293
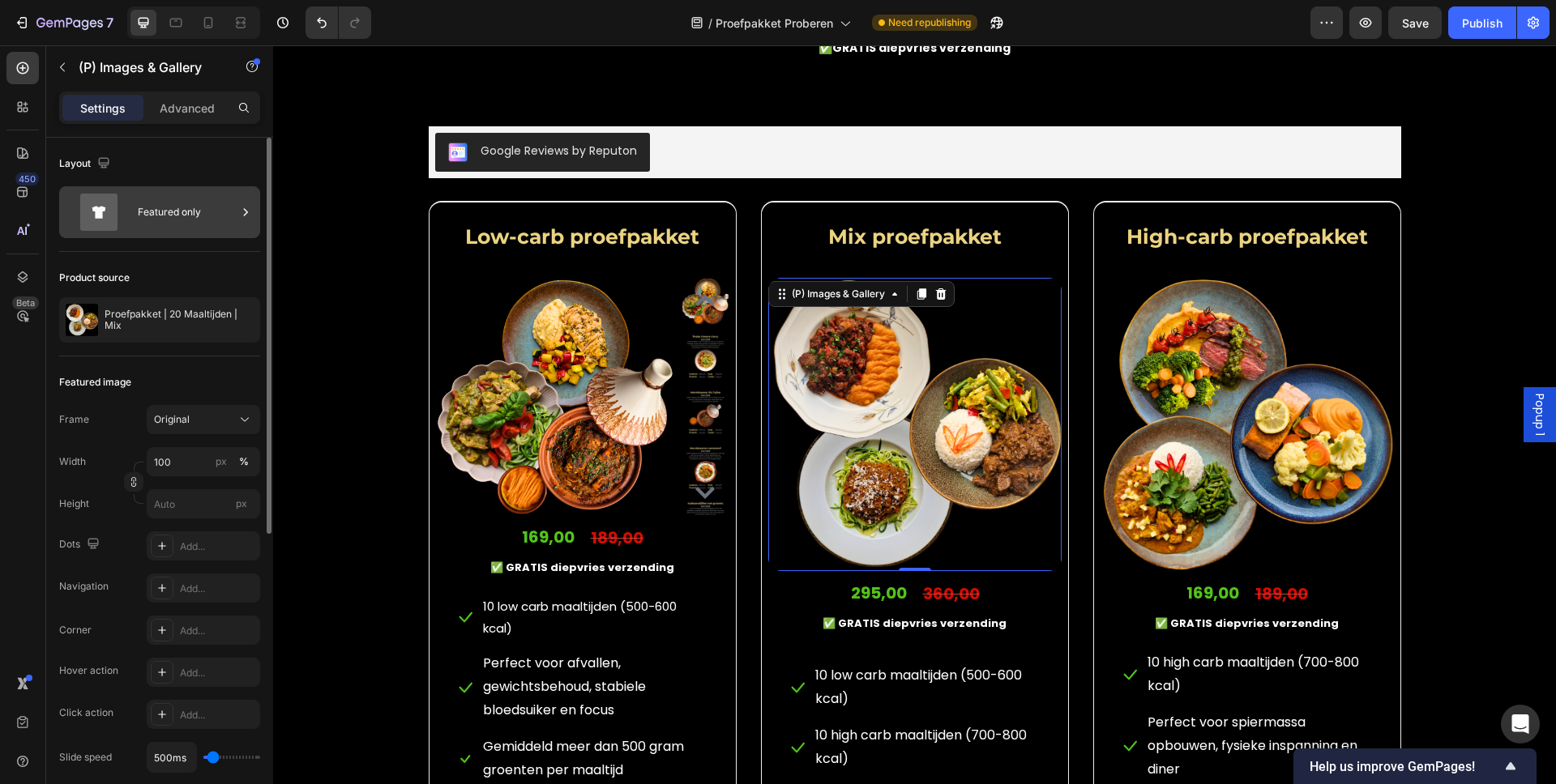
click at [198, 202] on div "Featured only" at bounding box center [187, 212] width 99 height 37
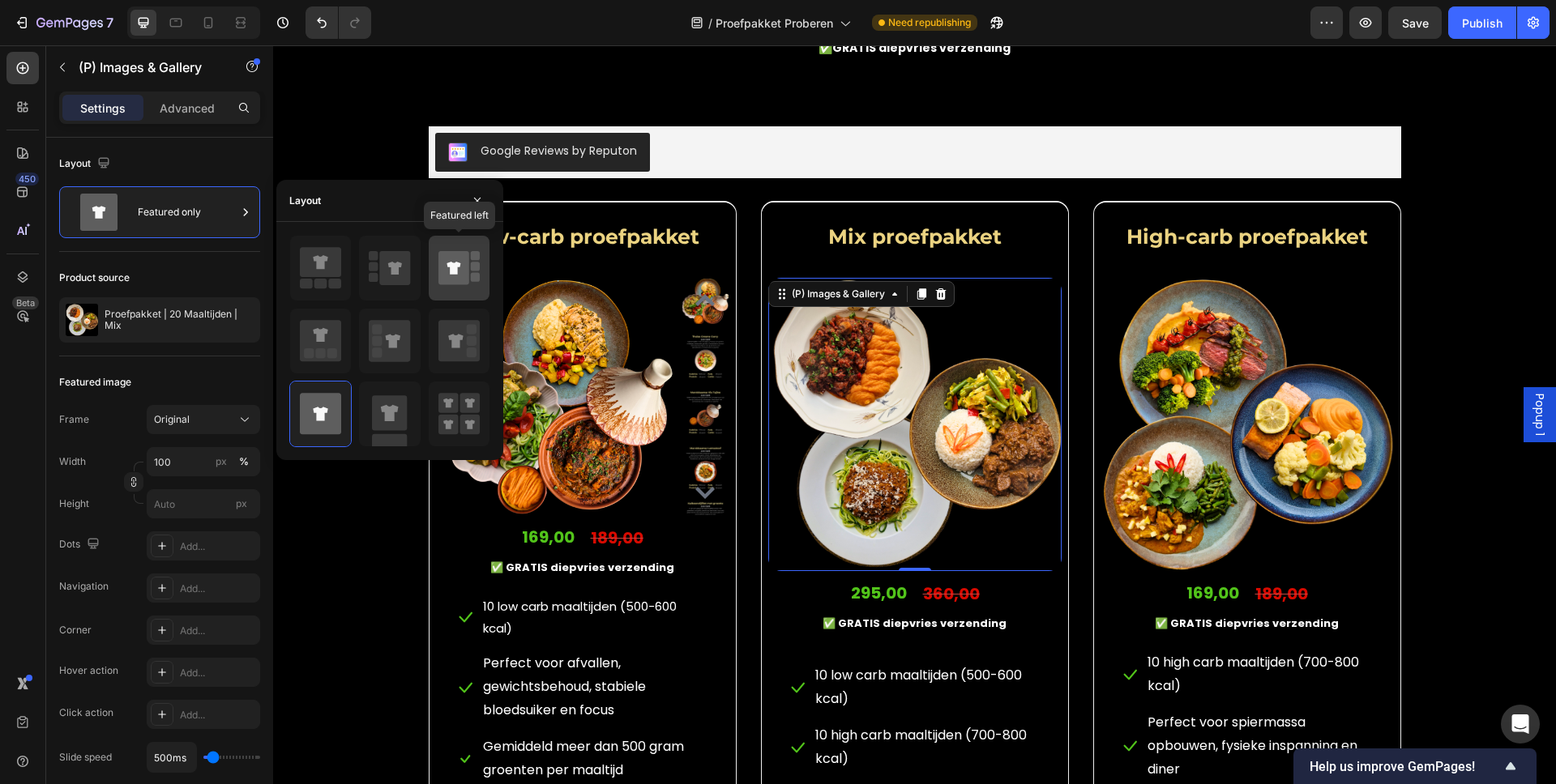
click at [451, 263] on icon at bounding box center [453, 267] width 13 height 13
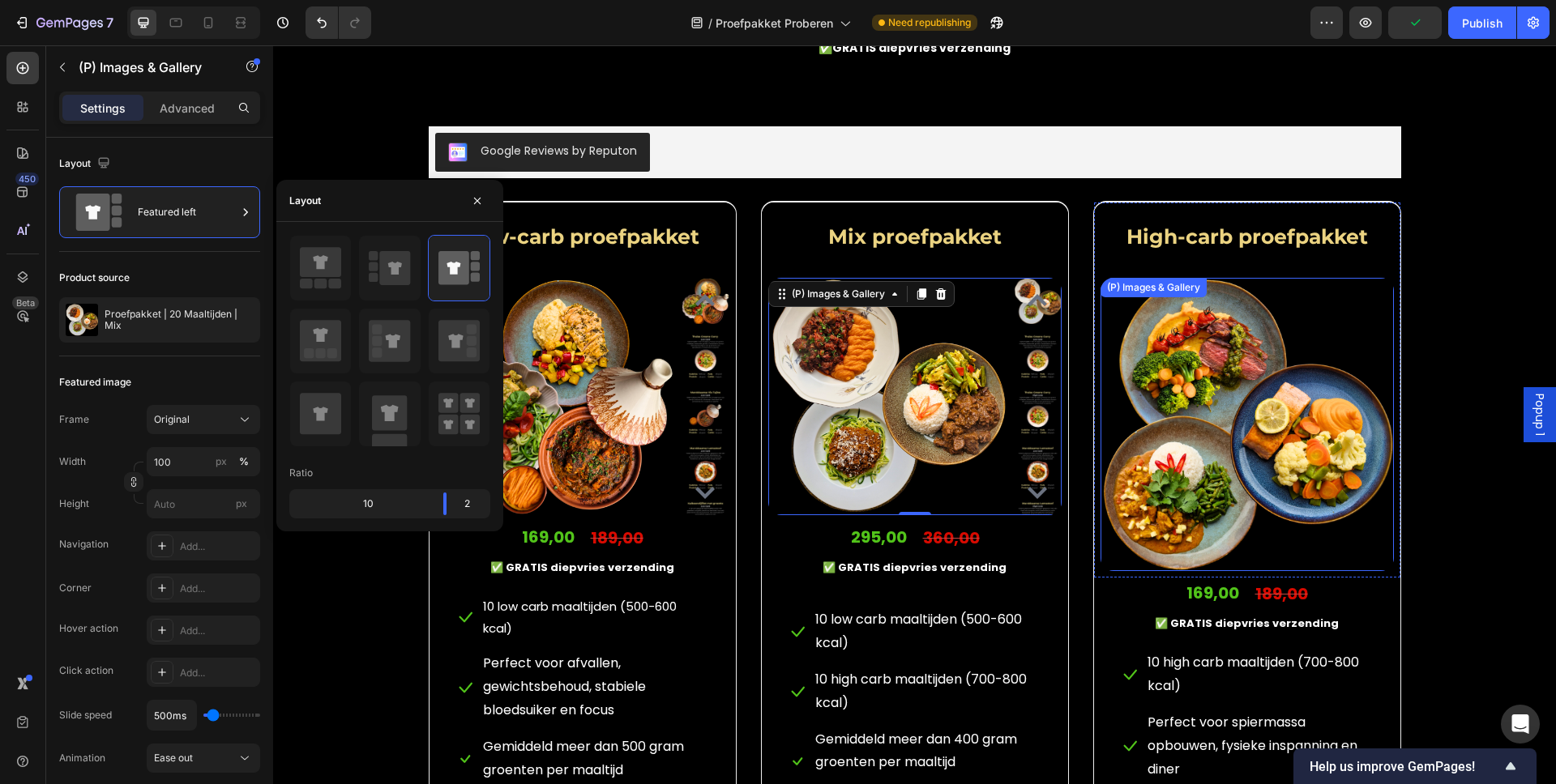
click at [1200, 367] on img at bounding box center [1247, 424] width 293 height 293
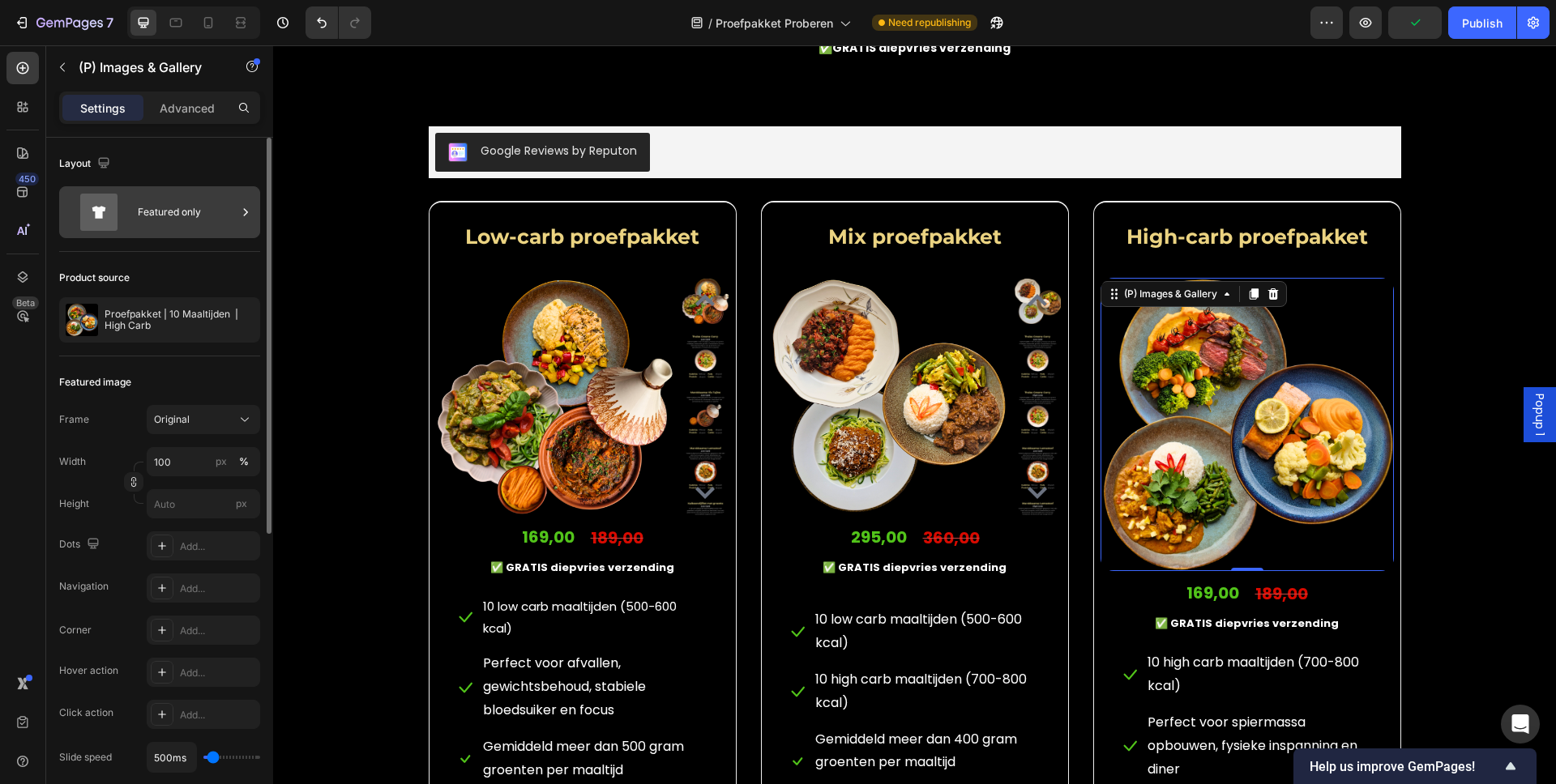
click at [198, 214] on div "Featured only" at bounding box center [187, 212] width 99 height 37
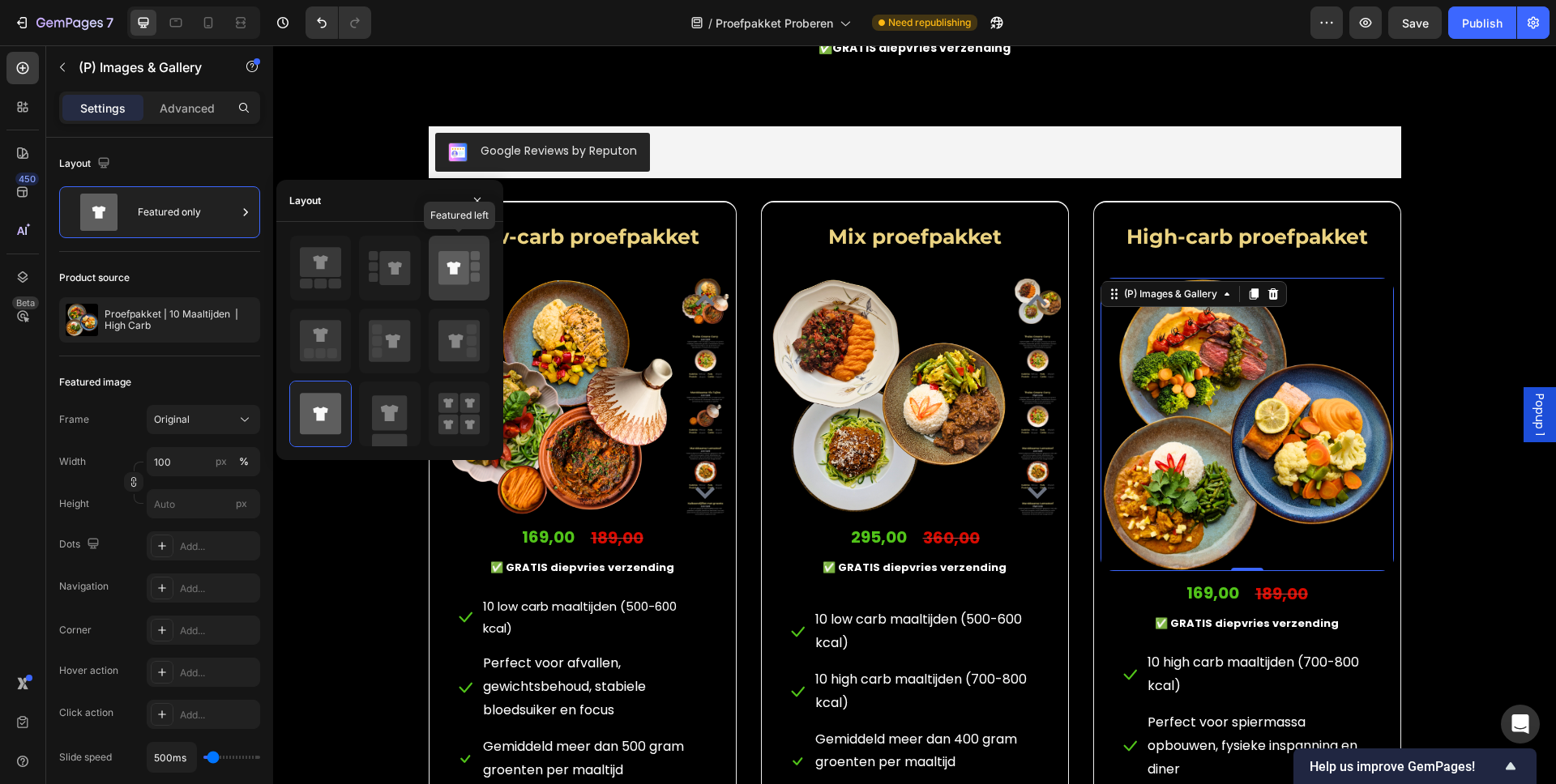
click at [488, 283] on div at bounding box center [459, 268] width 61 height 65
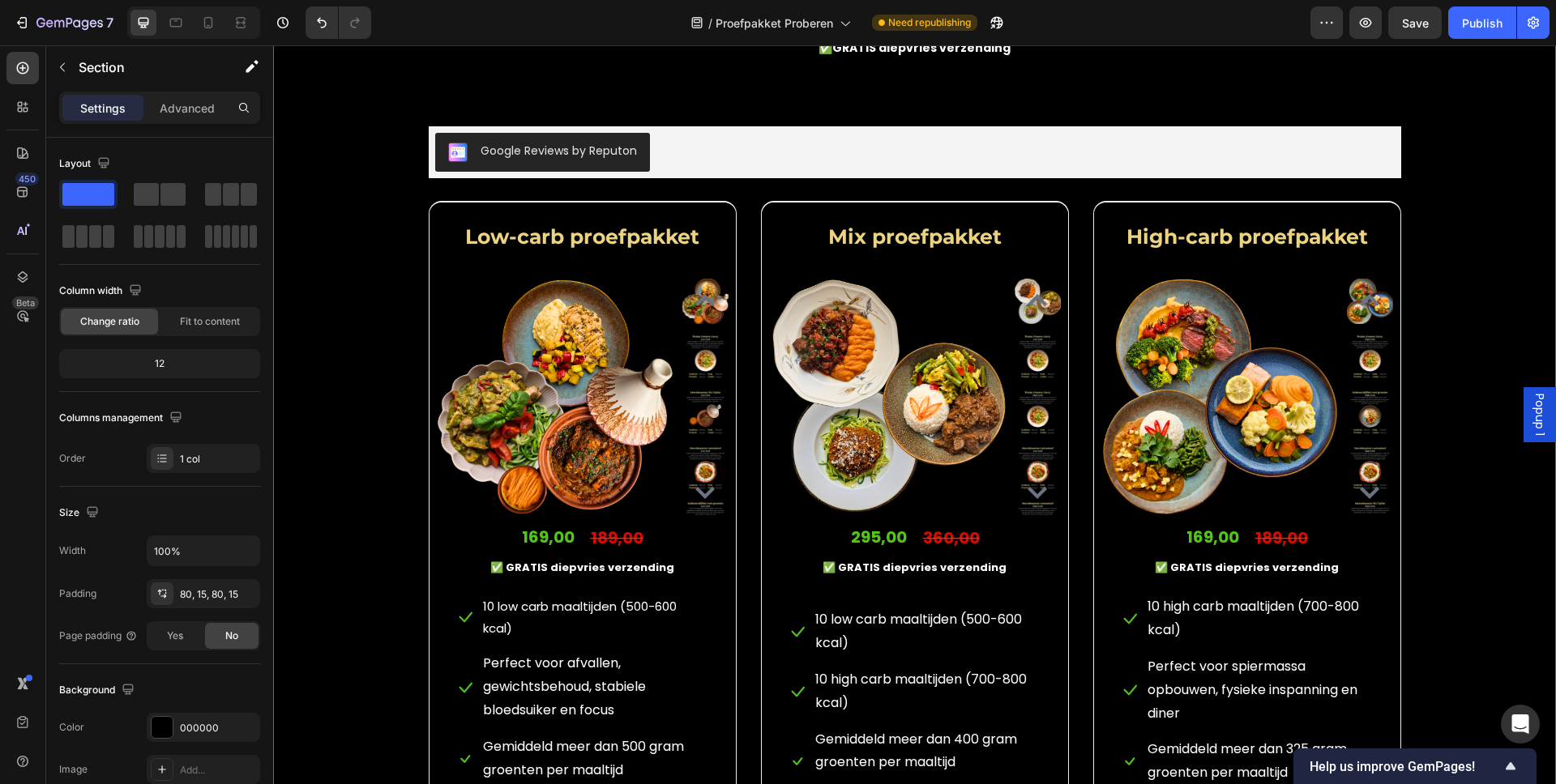
click at [1225, 418] on div "Kies een proefpakket dat past bij jou: Heading Kies één van de drie onderstaand…" at bounding box center [914, 395] width 1258 height 915
click at [1225, 27] on div "Publish" at bounding box center [1482, 23] width 40 height 17
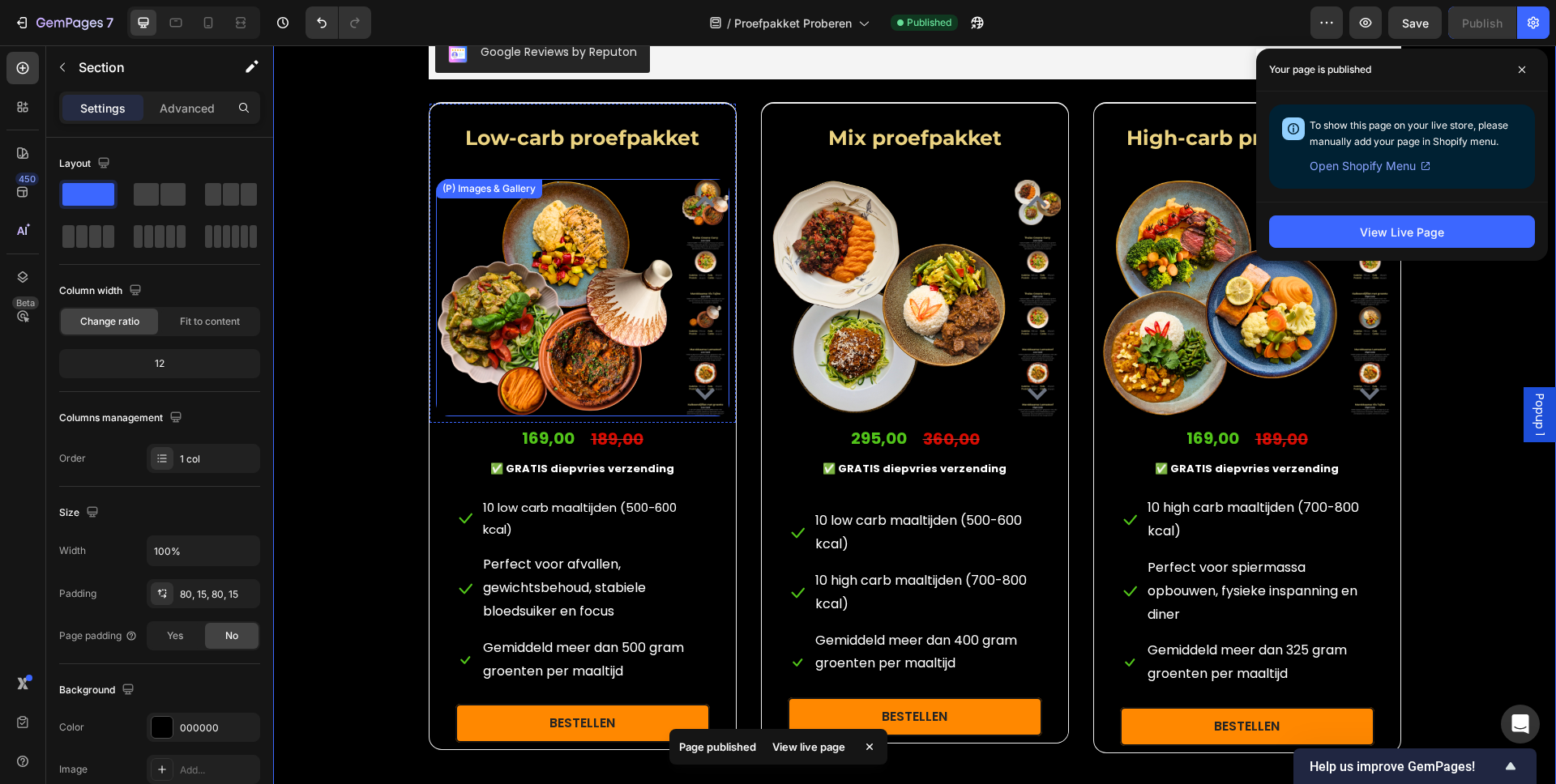
scroll to position [1111, 0]
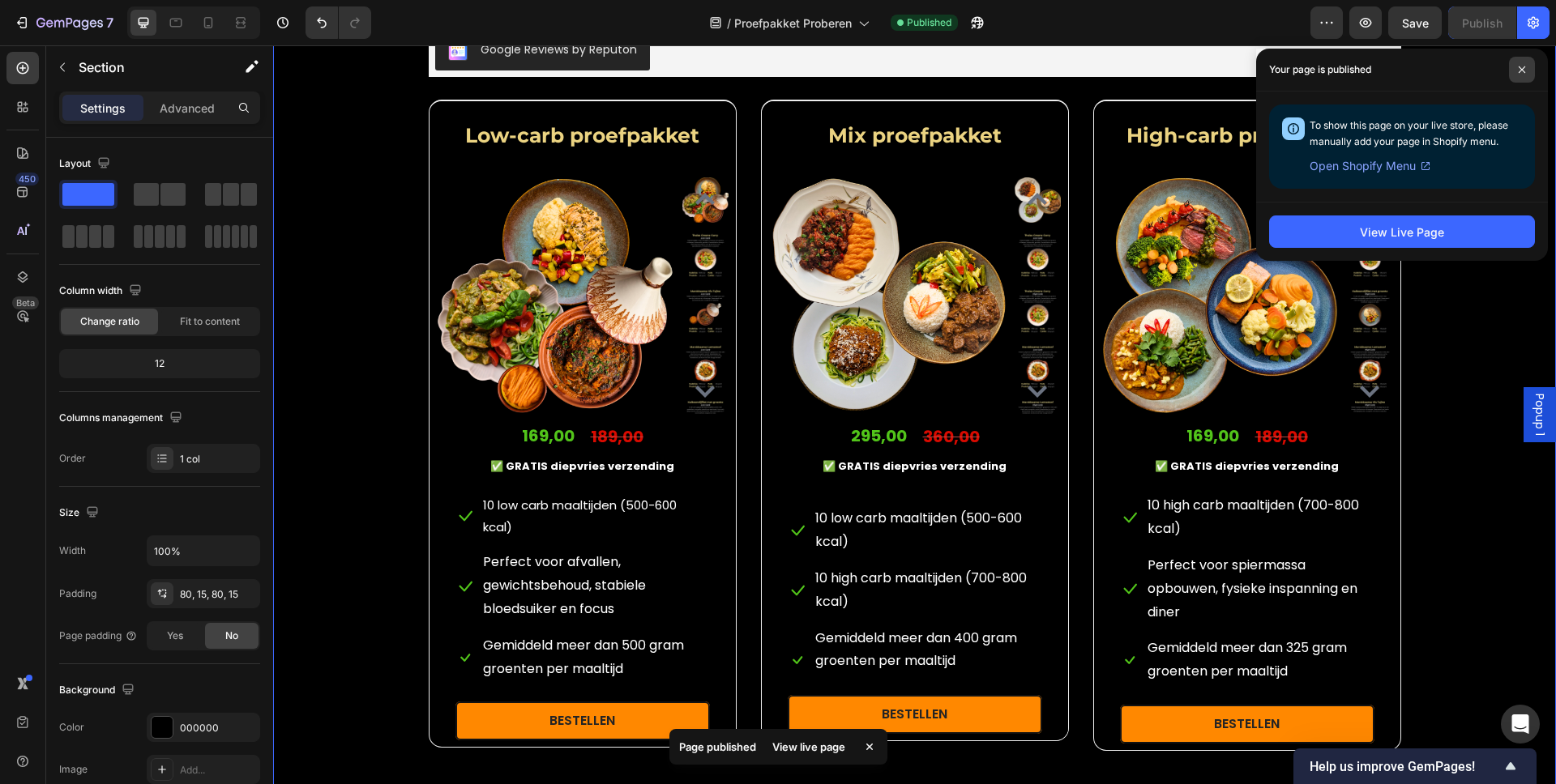
click at [1225, 78] on span at bounding box center [1522, 69] width 26 height 26
